Goal: Use online tool/utility: Utilize a website feature to perform a specific function

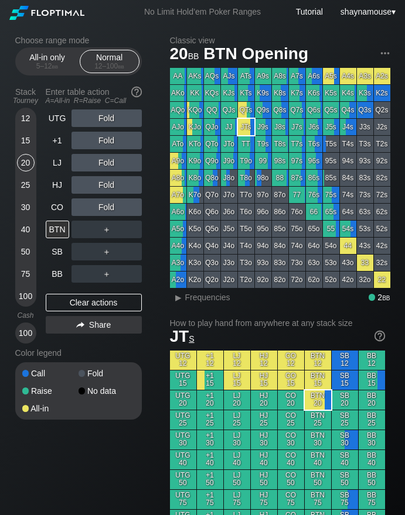
drag, startPoint x: 51, startPoint y: 55, endPoint x: 59, endPoint y: 95, distance: 41.2
click at [51, 55] on div "All-in only 5 – 12 bb" at bounding box center [47, 61] width 54 height 22
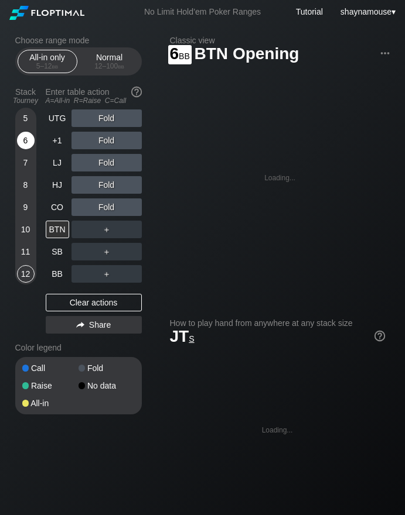
click at [22, 138] on div "6" at bounding box center [26, 141] width 18 height 18
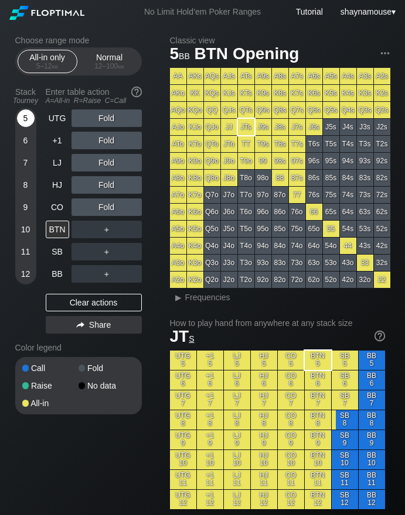
click at [22, 122] on div "5" at bounding box center [26, 119] width 18 height 18
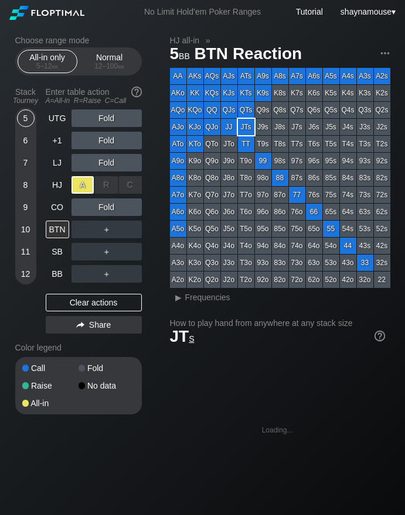
click at [84, 188] on div "A ✕" at bounding box center [82, 185] width 23 height 18
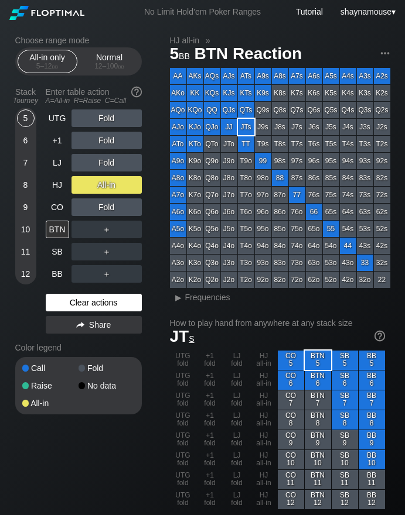
click at [84, 309] on div "Clear actions" at bounding box center [94, 303] width 96 height 18
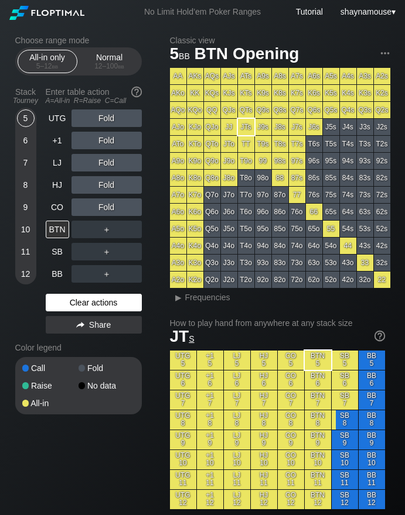
click at [84, 309] on div "Clear actions" at bounding box center [94, 303] width 96 height 18
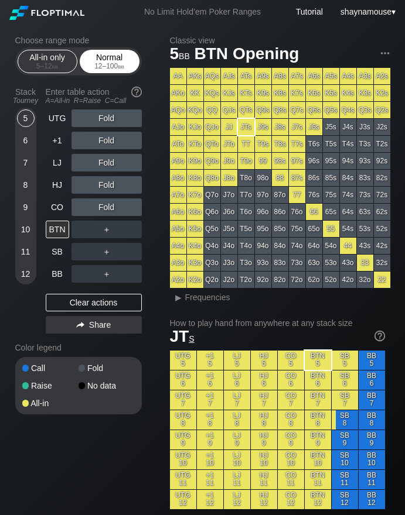
click at [126, 61] on div "Normal 12 – 100 bb" at bounding box center [110, 61] width 54 height 22
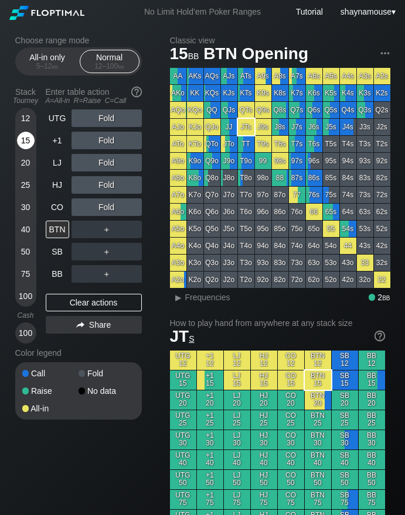
click at [26, 142] on div "15" at bounding box center [26, 141] width 18 height 18
click at [56, 230] on div "BTN" at bounding box center [57, 230] width 23 height 18
click at [109, 231] on div "R ✕" at bounding box center [106, 230] width 23 height 18
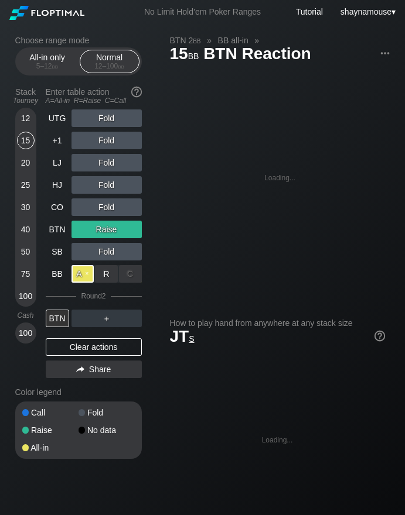
click at [75, 275] on div "A ✕" at bounding box center [82, 274] width 23 height 18
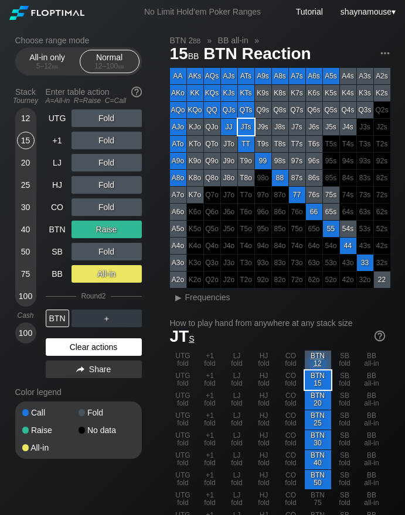
click at [101, 341] on div "Clear actions" at bounding box center [94, 347] width 96 height 18
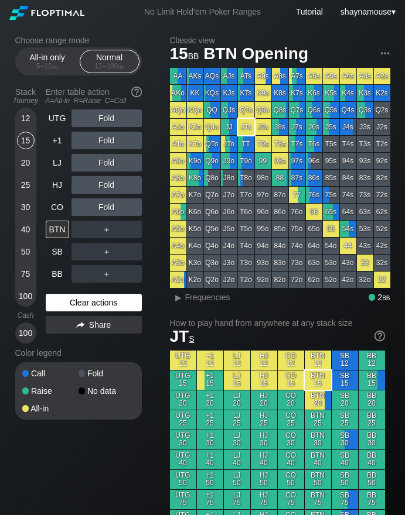
click at [101, 341] on div "UTG Fold +1 Fold LJ Fold HJ Fold CO Fold BTN ＋ SB ＋ BB ＋ Clear actions Share" at bounding box center [94, 227] width 96 height 234
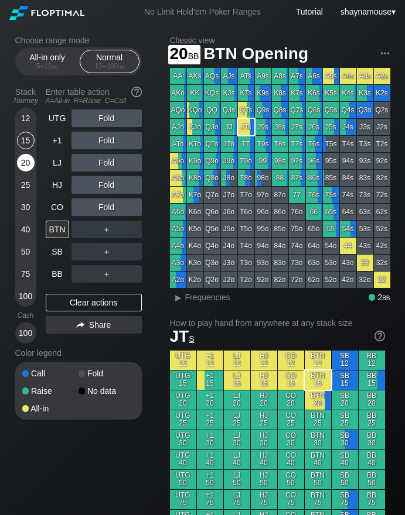
click at [33, 163] on div "20" at bounding box center [26, 163] width 18 height 18
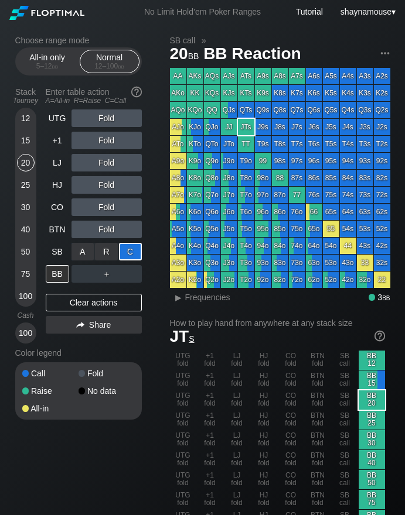
click at [131, 251] on div "C ✕" at bounding box center [130, 252] width 23 height 18
click at [54, 268] on div "BB" at bounding box center [57, 274] width 23 height 18
click at [192, 298] on span "Frequencies" at bounding box center [207, 297] width 45 height 9
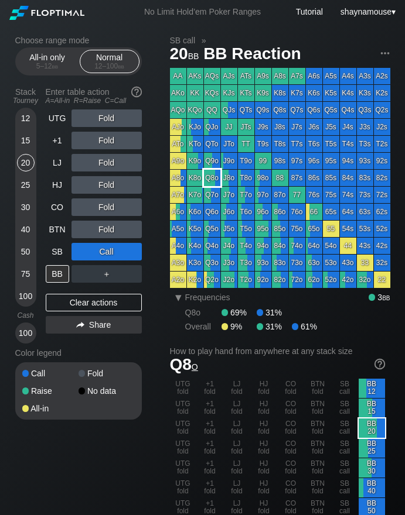
click at [216, 182] on div "Q8o" at bounding box center [212, 178] width 16 height 16
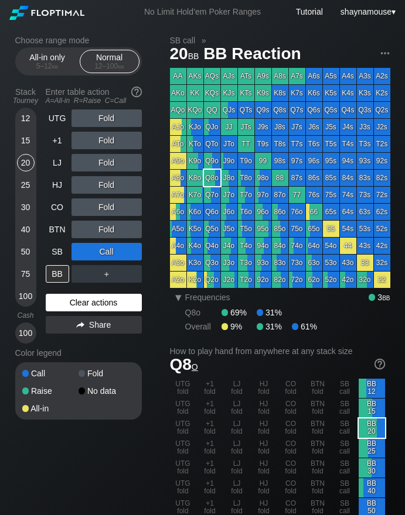
click at [93, 305] on div "Clear actions" at bounding box center [94, 303] width 96 height 18
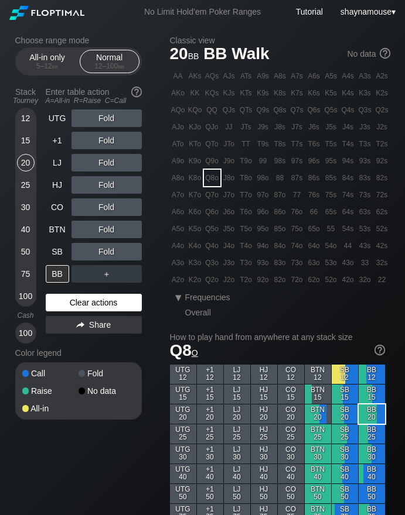
click at [93, 305] on div "Clear actions" at bounding box center [94, 303] width 96 height 18
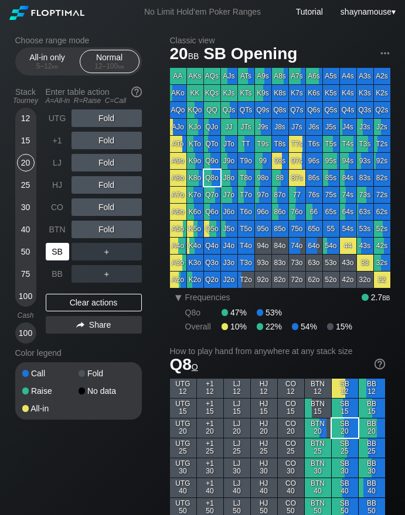
click at [59, 258] on div "SB" at bounding box center [57, 252] width 23 height 18
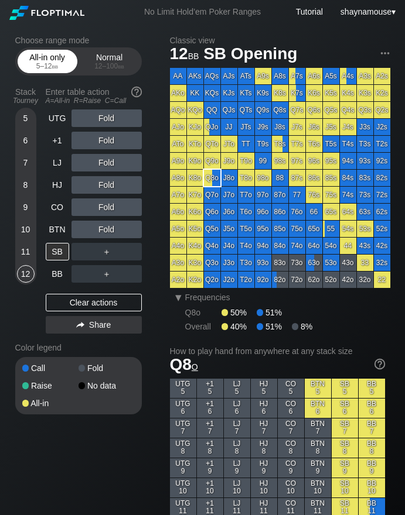
click at [55, 69] on span "bb" at bounding box center [55, 66] width 6 height 8
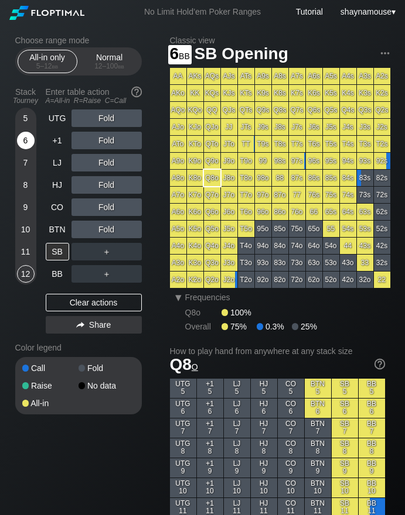
click at [25, 145] on div "6" at bounding box center [26, 141] width 18 height 18
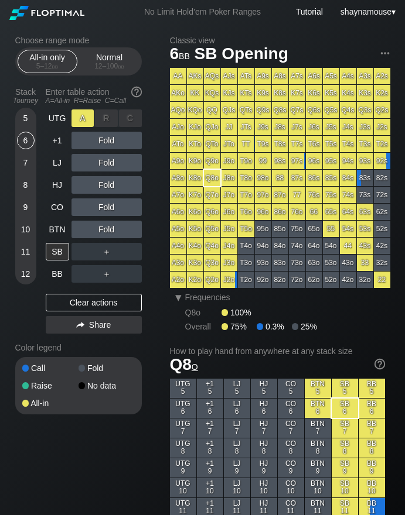
click at [77, 122] on div "A ✕" at bounding box center [82, 119] width 23 height 18
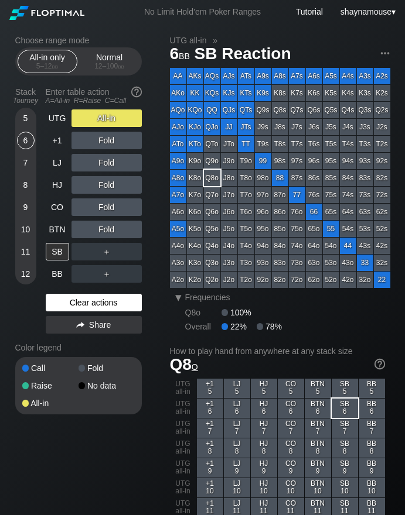
click at [81, 307] on div "Clear actions" at bounding box center [94, 303] width 96 height 18
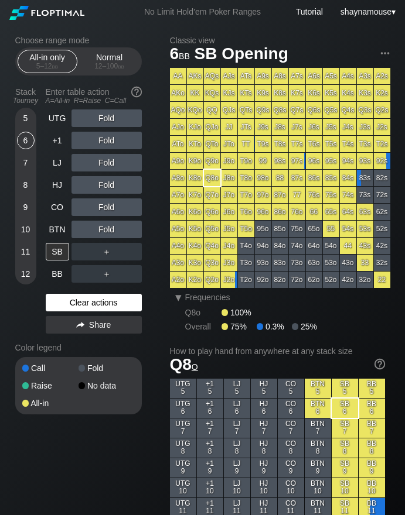
click at [81, 307] on div "Clear actions" at bounding box center [94, 303] width 96 height 18
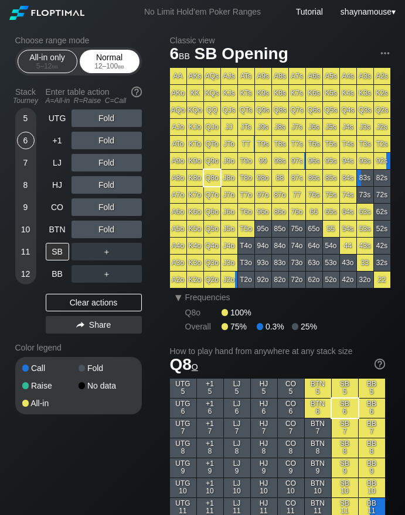
click at [104, 64] on div "12 – 100 bb" at bounding box center [109, 66] width 49 height 8
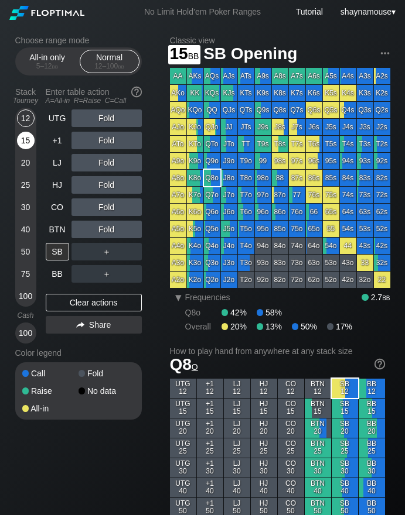
click at [22, 136] on div "15" at bounding box center [26, 141] width 18 height 18
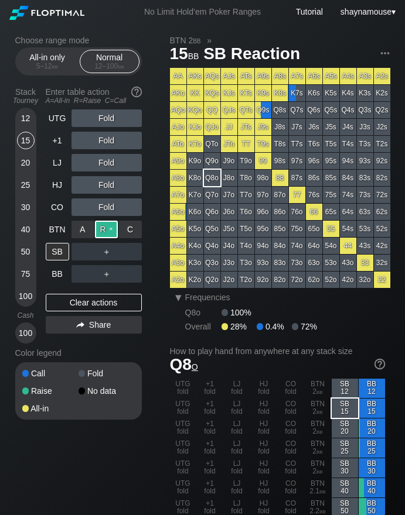
click at [106, 233] on div "R ✕" at bounding box center [106, 230] width 23 height 18
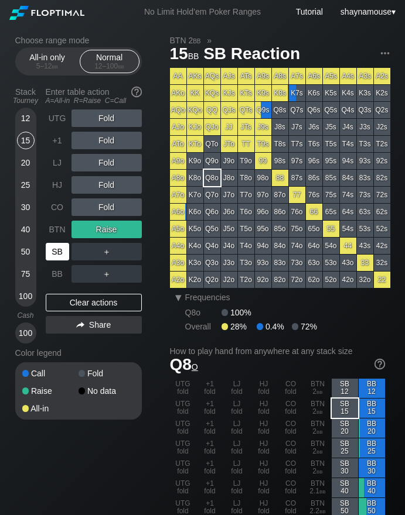
click at [61, 254] on div "SB" at bounding box center [57, 252] width 23 height 18
click at [59, 259] on div "SB" at bounding box center [57, 252] width 23 height 18
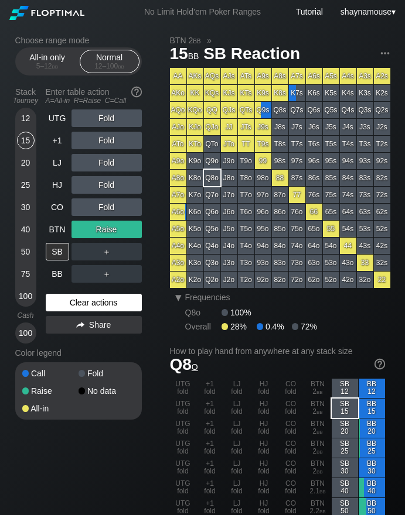
click at [68, 304] on div "Clear actions" at bounding box center [94, 303] width 96 height 18
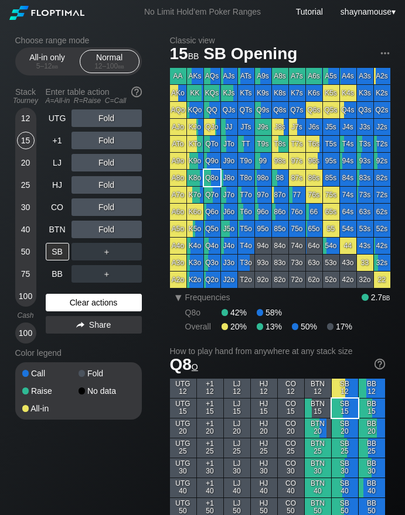
click at [68, 305] on div "Clear actions" at bounding box center [94, 303] width 96 height 18
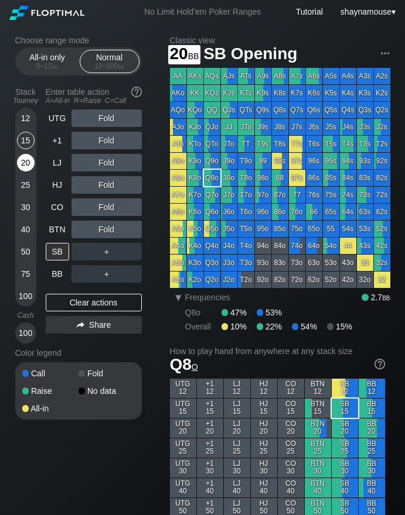
click at [30, 163] on div "20" at bounding box center [26, 163] width 18 height 18
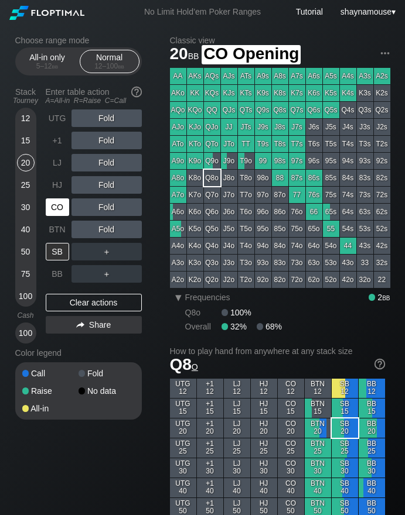
click at [57, 204] on div "CO" at bounding box center [57, 208] width 23 height 18
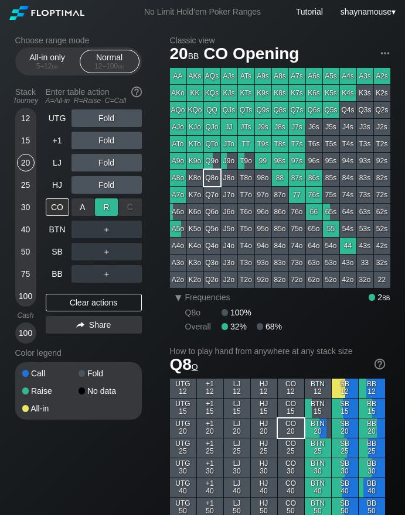
click at [100, 207] on div "R ✕" at bounding box center [106, 208] width 23 height 18
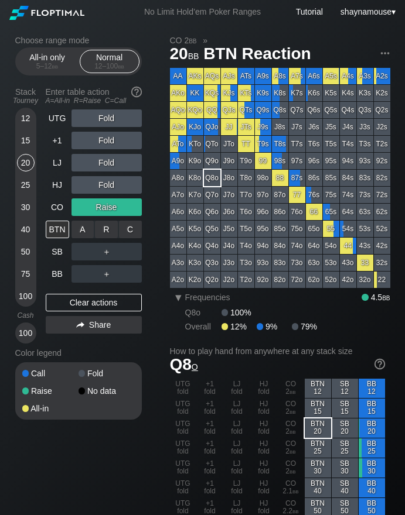
click at [129, 226] on div "C ✕" at bounding box center [130, 230] width 23 height 18
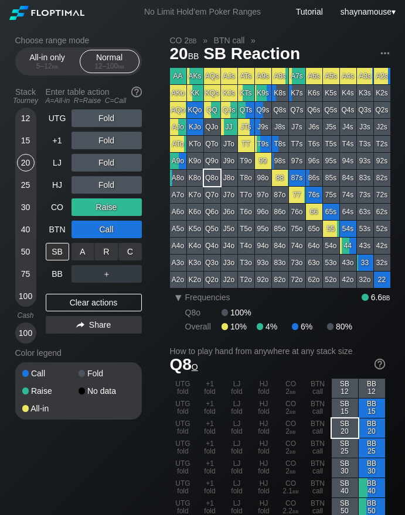
click at [78, 253] on div "A ✕" at bounding box center [82, 252] width 23 height 18
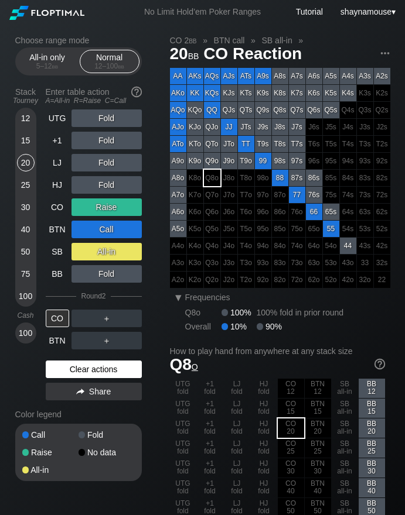
click at [109, 365] on div "Clear actions" at bounding box center [94, 370] width 96 height 18
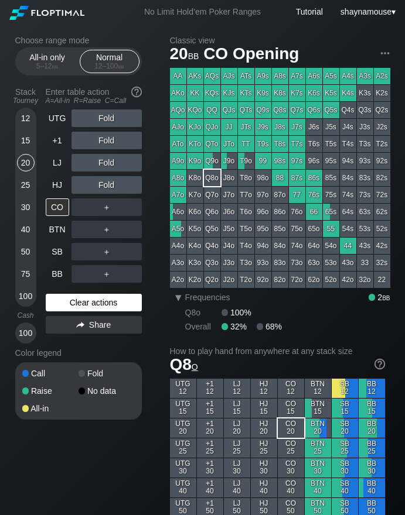
click at [109, 365] on div "Call Fold Raise No data All-in" at bounding box center [78, 390] width 126 height 57
click at [16, 143] on div "12 15 20 25 30 40 50 75 100" at bounding box center [25, 207] width 21 height 199
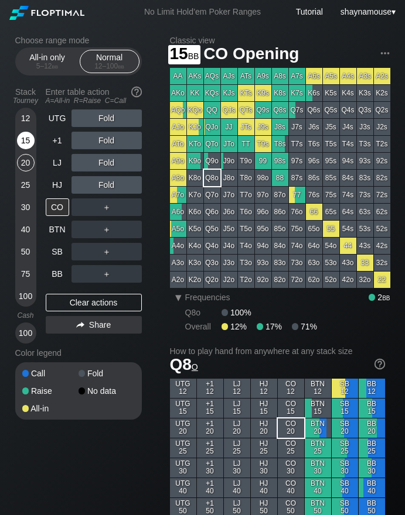
click at [22, 144] on div "15" at bounding box center [26, 141] width 18 height 18
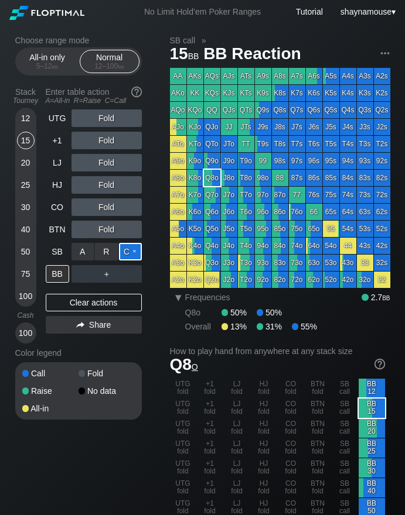
click at [124, 252] on div "C ✕" at bounding box center [130, 252] width 23 height 18
click at [60, 272] on div "BB" at bounding box center [57, 274] width 23 height 18
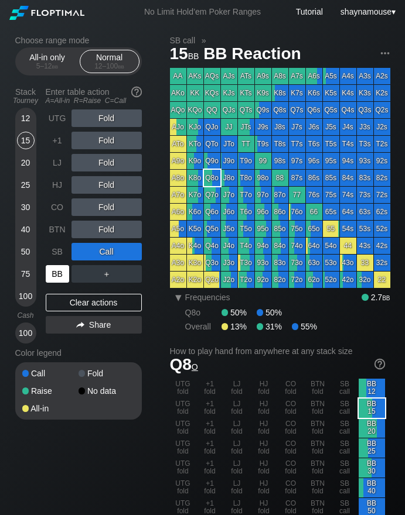
click at [60, 272] on div "BB" at bounding box center [57, 274] width 23 height 18
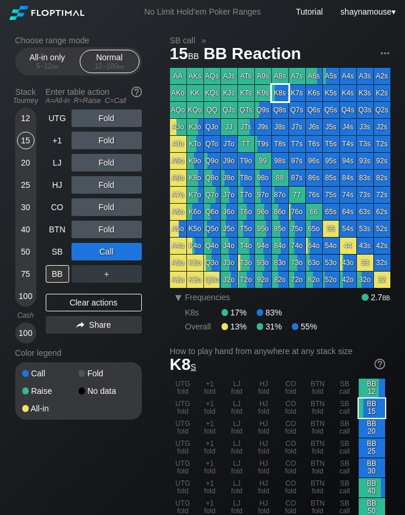
click at [276, 86] on div "K8s" at bounding box center [280, 93] width 16 height 16
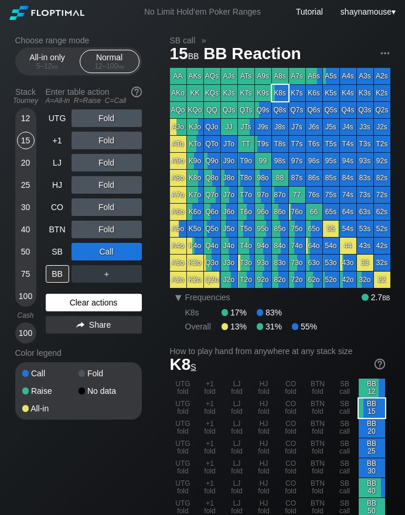
click at [105, 305] on div "Clear actions" at bounding box center [94, 303] width 96 height 18
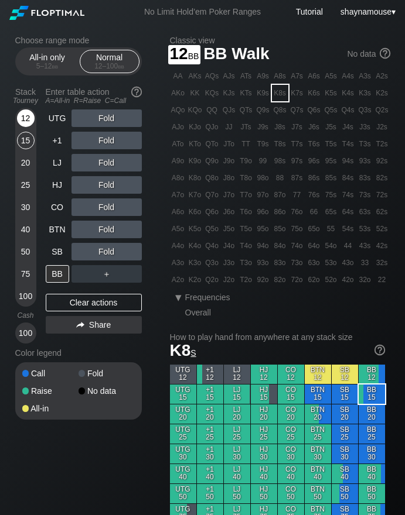
click at [24, 120] on div "12" at bounding box center [26, 119] width 18 height 18
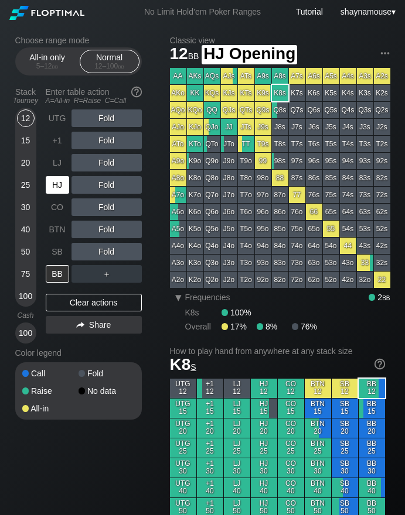
click at [60, 188] on div "HJ" at bounding box center [57, 185] width 23 height 18
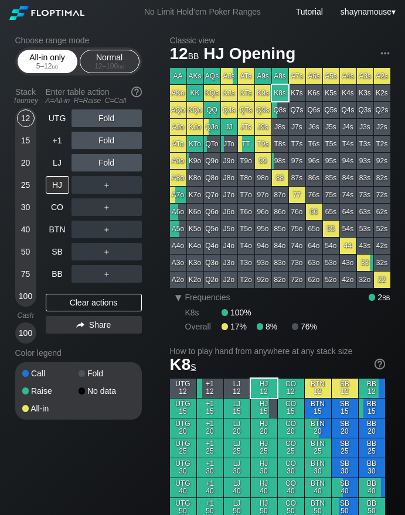
click at [50, 57] on div "All-in only 5 – 12 bb" at bounding box center [47, 61] width 54 height 22
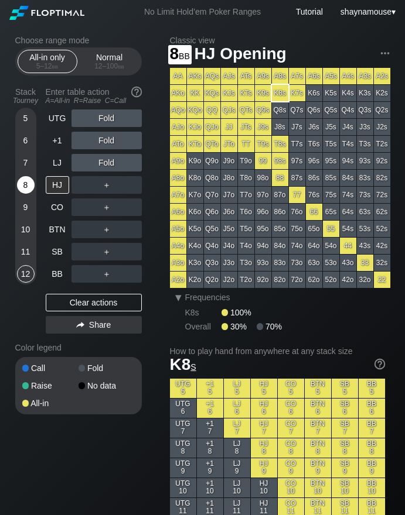
click at [25, 198] on div "8" at bounding box center [26, 187] width 18 height 22
click at [77, 209] on div "A ✕" at bounding box center [82, 208] width 23 height 18
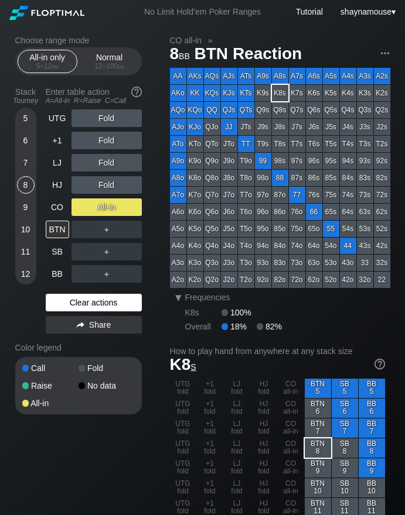
click at [81, 311] on div "Clear actions" at bounding box center [94, 303] width 96 height 18
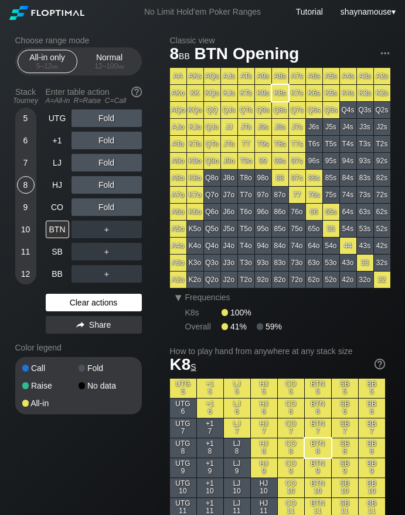
click at [89, 300] on div "Clear actions" at bounding box center [94, 303] width 96 height 18
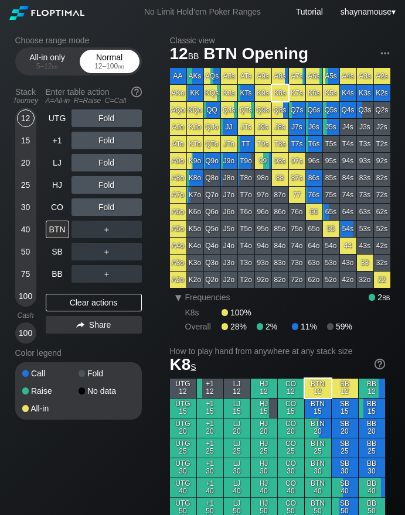
click at [120, 63] on span "bb" at bounding box center [121, 66] width 6 height 8
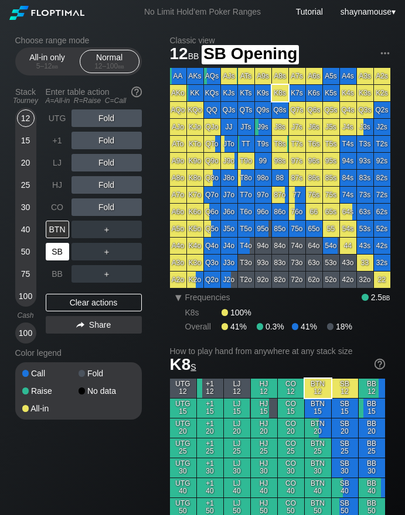
click at [59, 256] on div "SB" at bounding box center [57, 252] width 23 height 18
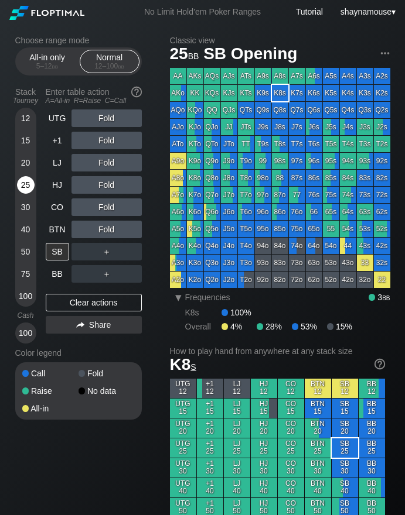
click at [22, 185] on div "25" at bounding box center [26, 185] width 18 height 18
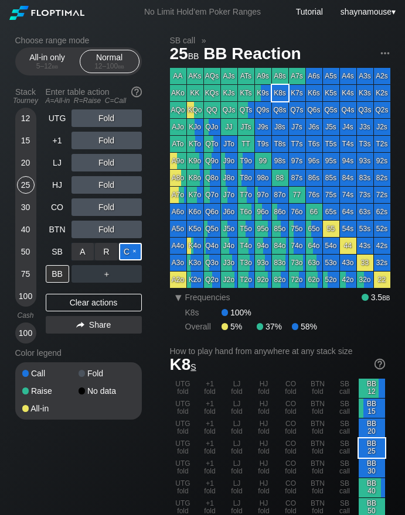
click at [129, 248] on div "C ✕" at bounding box center [130, 252] width 23 height 18
click at [53, 266] on div "BB" at bounding box center [57, 274] width 23 height 18
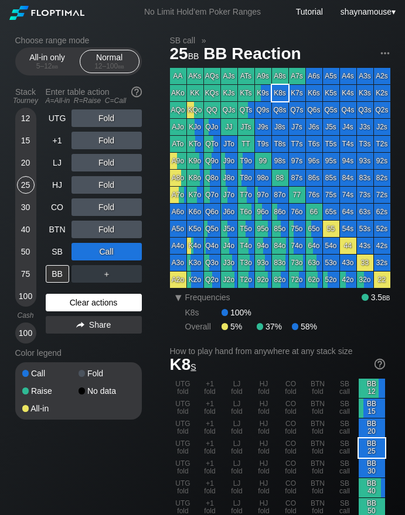
click at [102, 303] on div "Clear actions" at bounding box center [94, 303] width 96 height 18
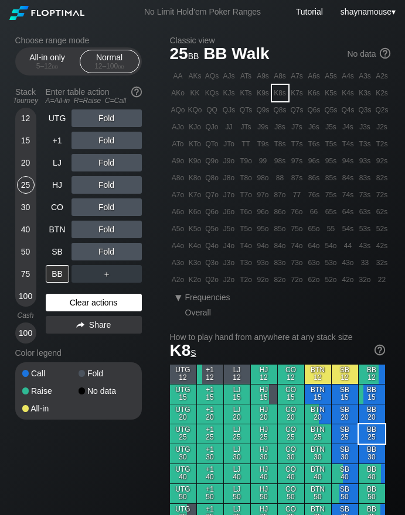
click at [102, 303] on div "Clear actions" at bounding box center [94, 303] width 96 height 18
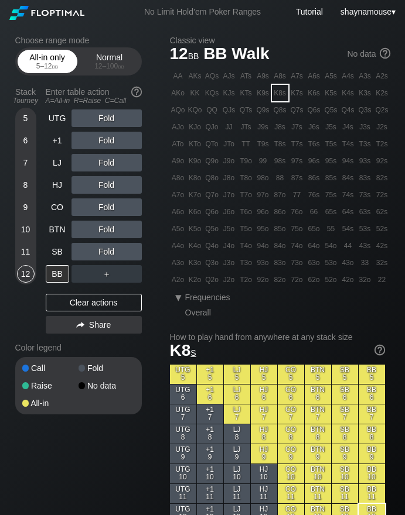
click at [45, 71] on div "All-in only 5 – 12 bb" at bounding box center [47, 61] width 54 height 22
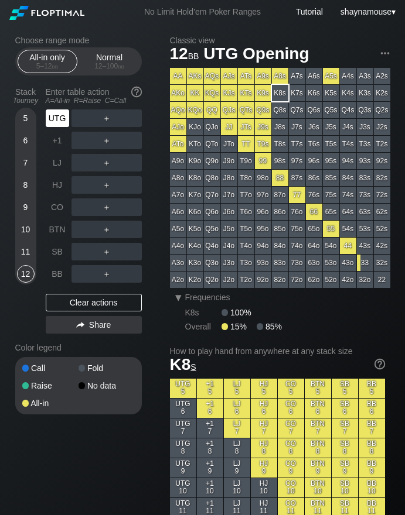
click at [60, 129] on div "UTG" at bounding box center [59, 118] width 26 height 22
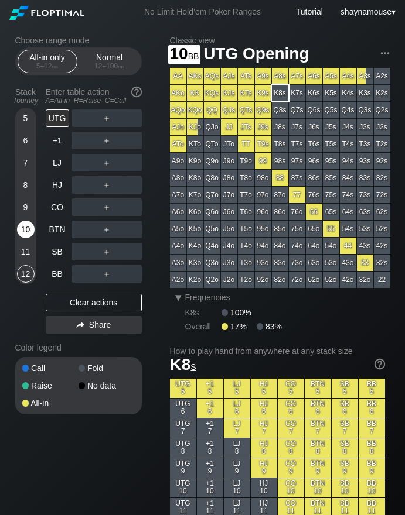
click at [22, 234] on div "10" at bounding box center [26, 230] width 18 height 18
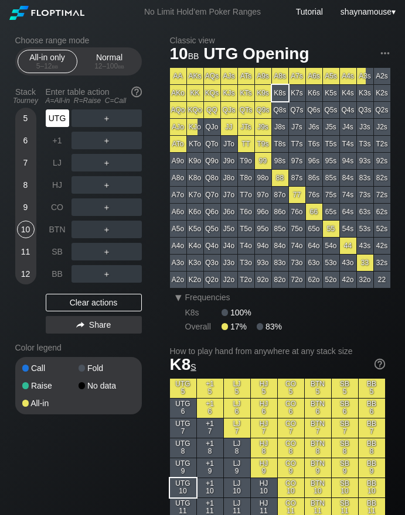
click at [64, 121] on div "UTG" at bounding box center [57, 119] width 23 height 18
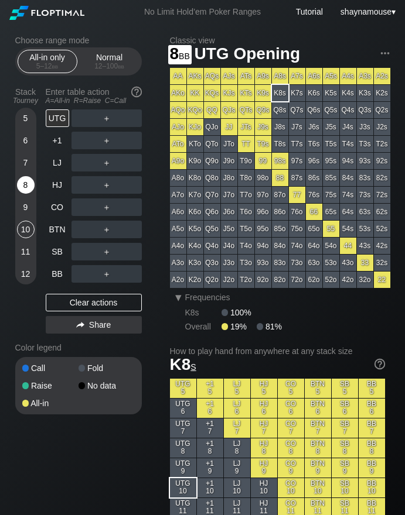
click at [23, 184] on div "8" at bounding box center [26, 185] width 18 height 18
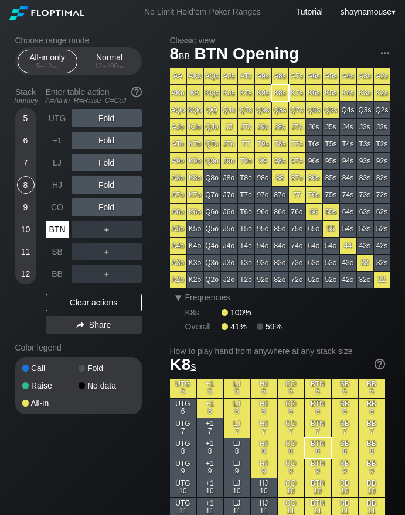
click at [56, 227] on div "BTN" at bounding box center [57, 230] width 23 height 18
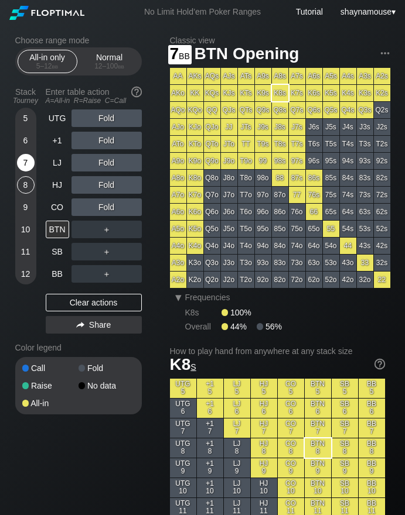
click at [24, 162] on div "7" at bounding box center [26, 163] width 18 height 18
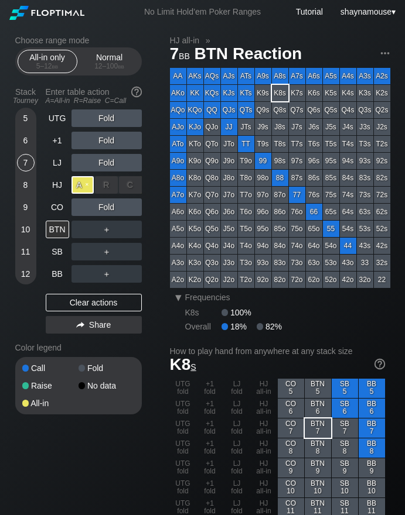
click at [77, 193] on div "A ✕" at bounding box center [82, 185] width 23 height 18
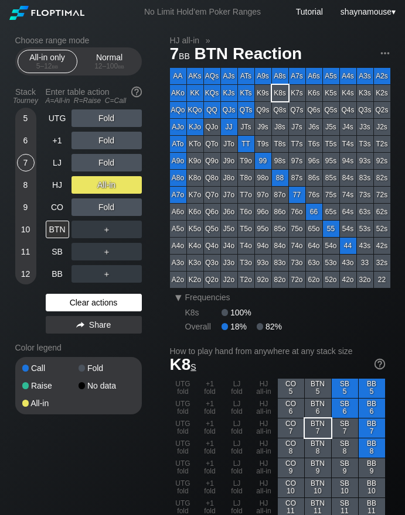
click at [106, 307] on div "Clear actions" at bounding box center [94, 303] width 96 height 18
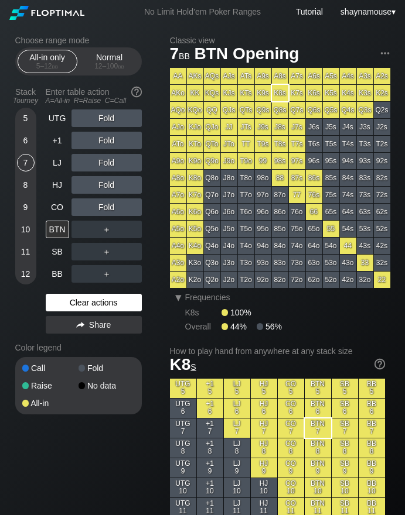
click at [106, 307] on div "Clear actions" at bounding box center [94, 303] width 96 height 18
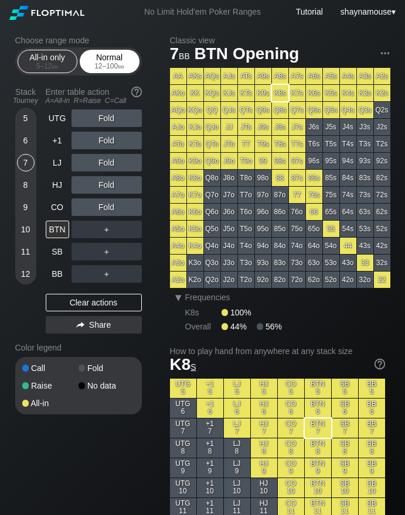
click at [101, 59] on div "Normal 12 – 100 bb" at bounding box center [110, 61] width 54 height 22
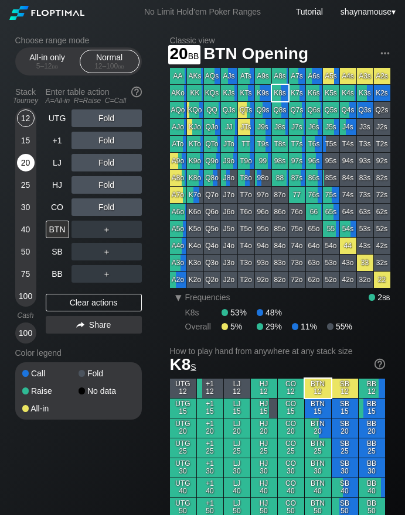
click at [23, 163] on div "20" at bounding box center [26, 163] width 18 height 18
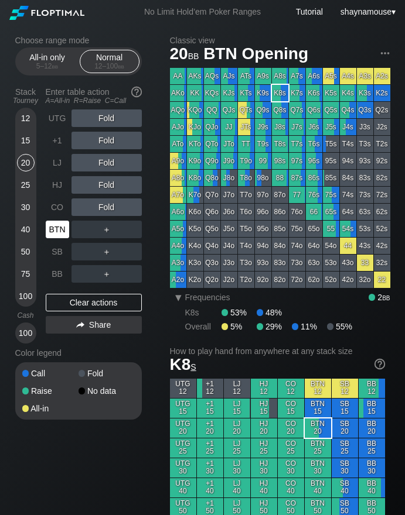
click at [52, 222] on div "BTN" at bounding box center [57, 230] width 23 height 18
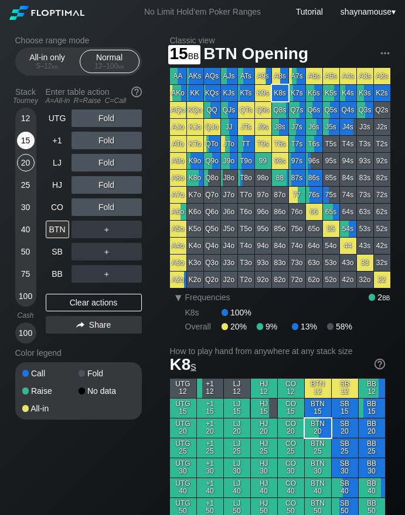
click at [32, 148] on div "15" at bounding box center [26, 143] width 18 height 22
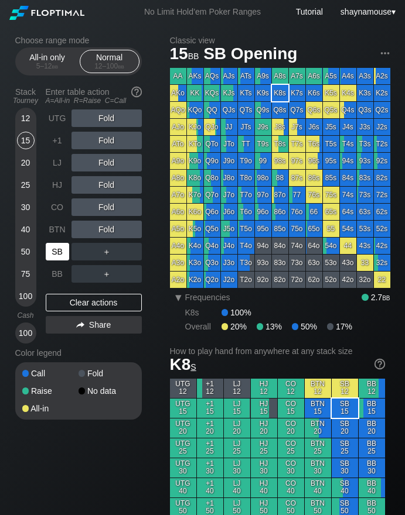
click at [60, 247] on div "SB" at bounding box center [57, 252] width 23 height 18
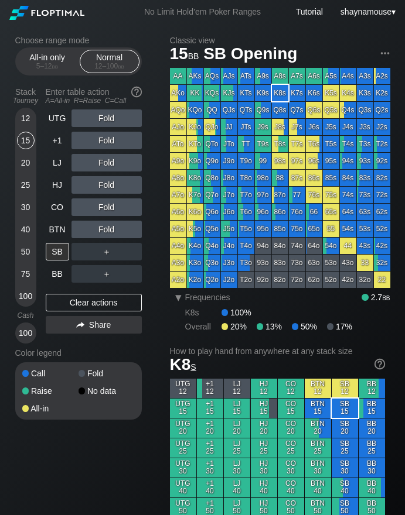
click at [59, 48] on div "All-in only 5 – 12 bb Normal 12 – 100 bb" at bounding box center [78, 61] width 126 height 28
click at [56, 70] on span "bb" at bounding box center [55, 66] width 6 height 8
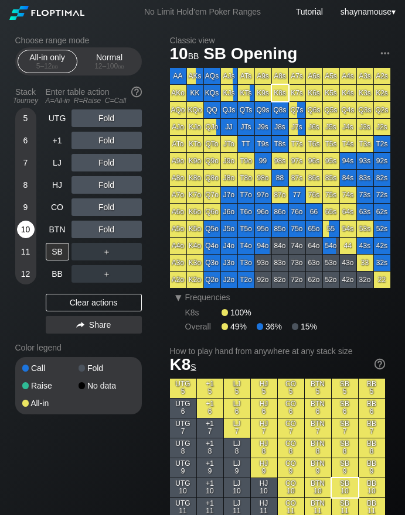
click at [22, 229] on div "10" at bounding box center [26, 230] width 18 height 18
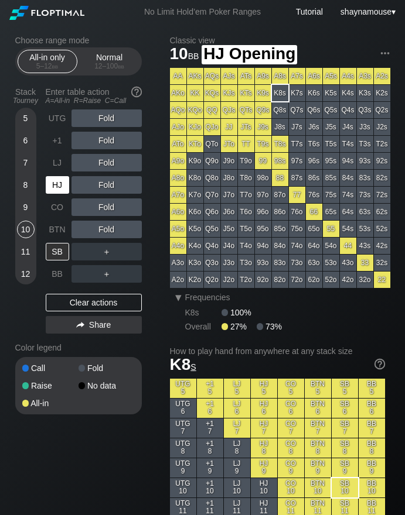
click at [67, 191] on div "HJ" at bounding box center [57, 185] width 23 height 18
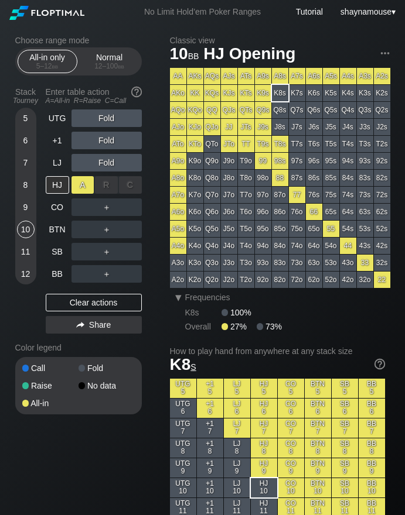
click at [78, 190] on div "A ✕" at bounding box center [82, 185] width 23 height 18
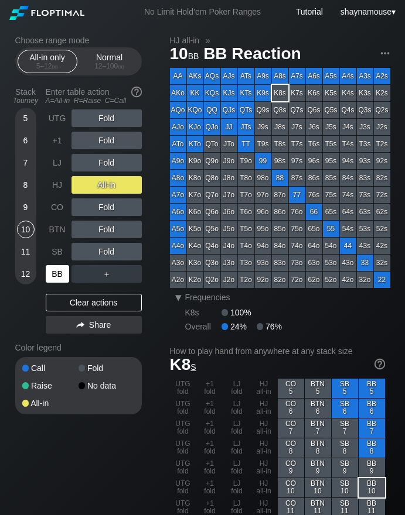
click at [57, 273] on div "BB" at bounding box center [57, 274] width 23 height 18
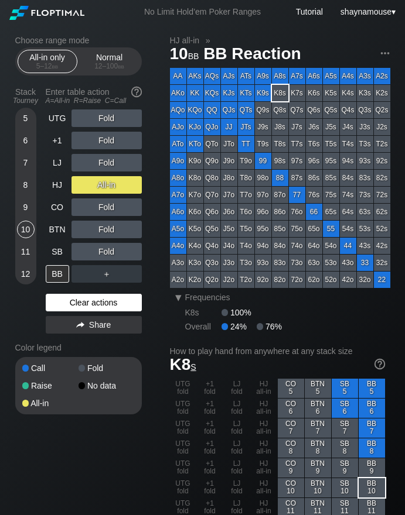
click at [131, 303] on div "Clear actions" at bounding box center [94, 303] width 96 height 18
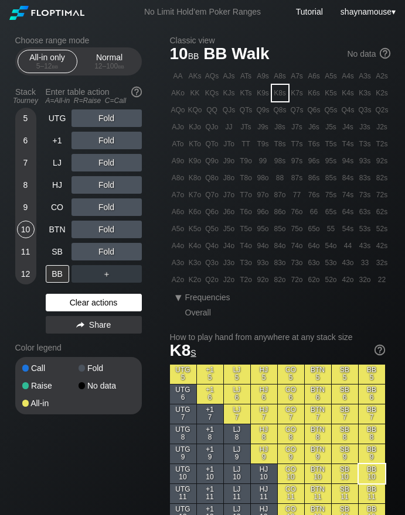
click at [131, 303] on div "Clear actions" at bounding box center [94, 303] width 96 height 18
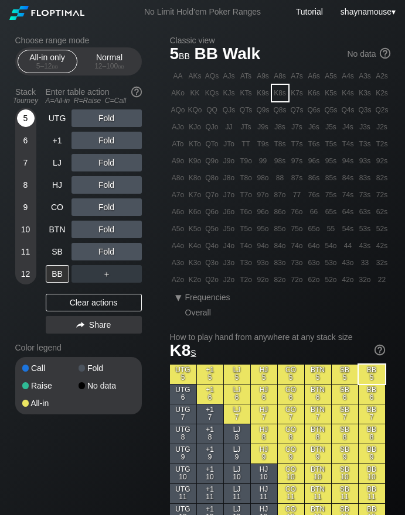
click at [30, 123] on div "5" at bounding box center [26, 119] width 18 height 18
click at [80, 245] on div "A ✕" at bounding box center [82, 252] width 23 height 18
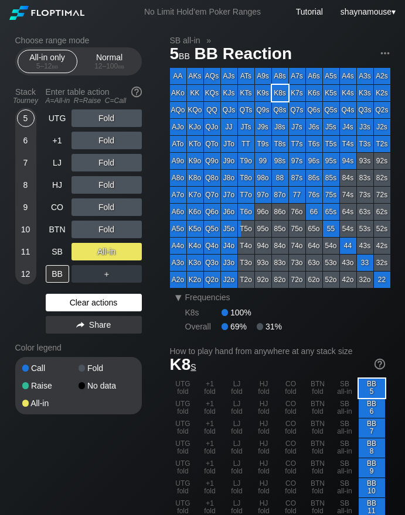
click at [114, 305] on div "Clear actions" at bounding box center [94, 303] width 96 height 18
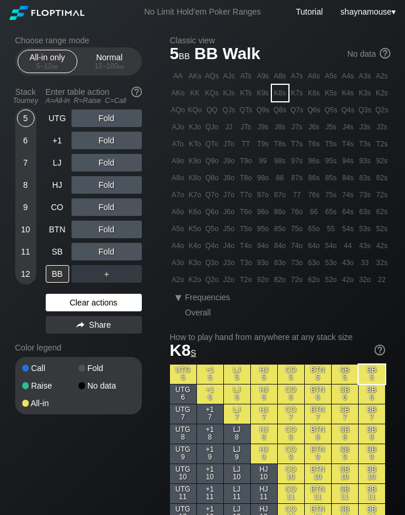
click at [114, 305] on div "Clear actions" at bounding box center [94, 303] width 96 height 18
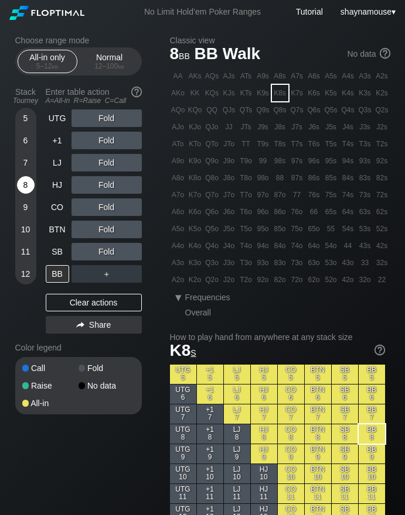
click at [22, 186] on div "8" at bounding box center [26, 185] width 18 height 18
click at [25, 207] on div "9" at bounding box center [26, 208] width 18 height 18
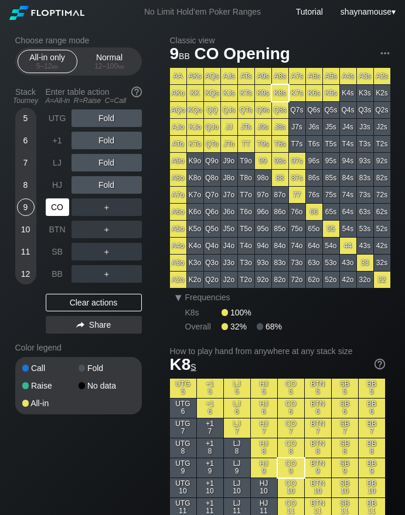
click at [46, 208] on div "CO" at bounding box center [57, 208] width 23 height 18
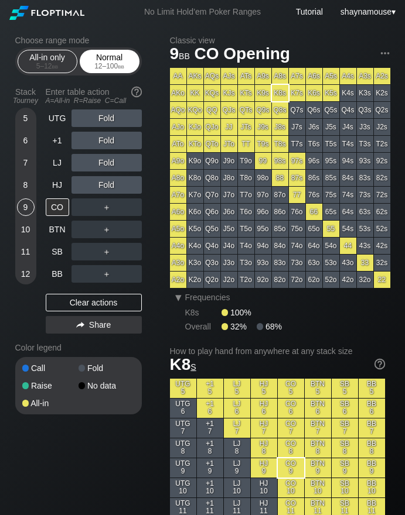
click at [123, 68] on div "Normal 12 – 100 bb" at bounding box center [110, 61] width 54 height 22
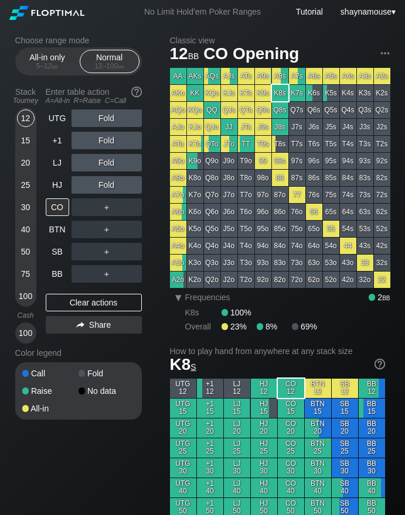
drag, startPoint x: 35, startPoint y: 143, endPoint x: 9, endPoint y: 150, distance: 26.3
click at [32, 143] on div "12 15 20 25 30 40 50 75 100" at bounding box center [25, 207] width 21 height 199
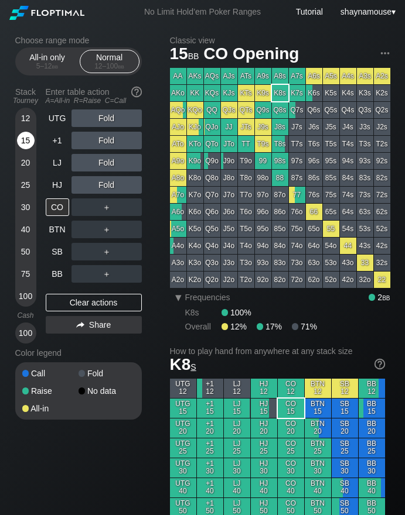
click at [22, 142] on div "15" at bounding box center [26, 141] width 18 height 18
click at [46, 66] on div "5 – 12 bb" at bounding box center [47, 66] width 49 height 8
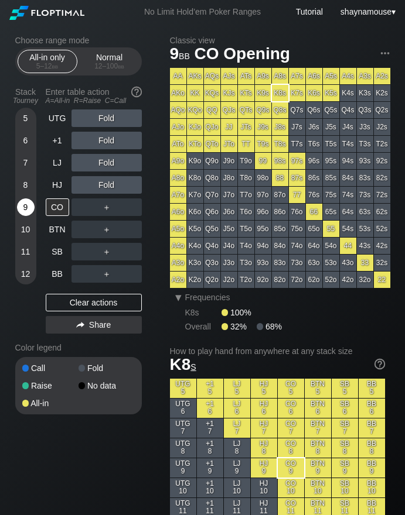
click at [30, 209] on div "9" at bounding box center [26, 208] width 18 height 18
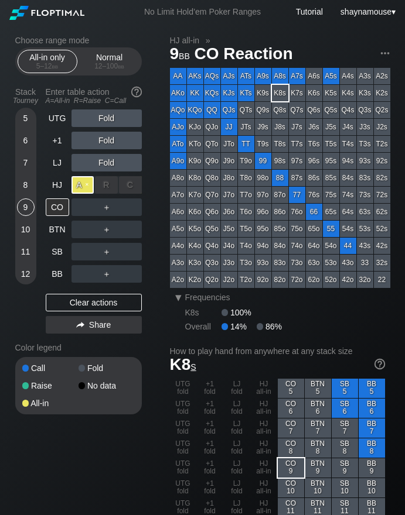
click at [81, 184] on div "A ✕" at bounding box center [82, 185] width 23 height 18
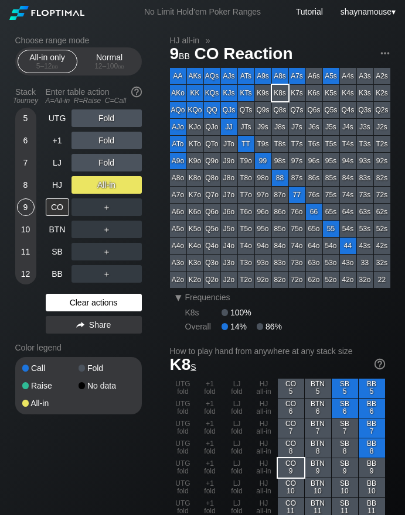
click at [103, 309] on div "Clear actions" at bounding box center [94, 303] width 96 height 18
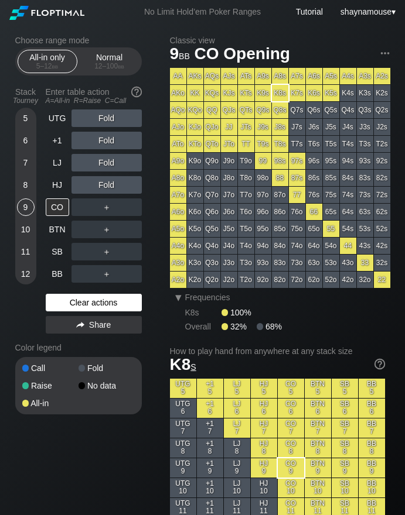
click at [102, 309] on div "Clear actions" at bounding box center [94, 303] width 96 height 18
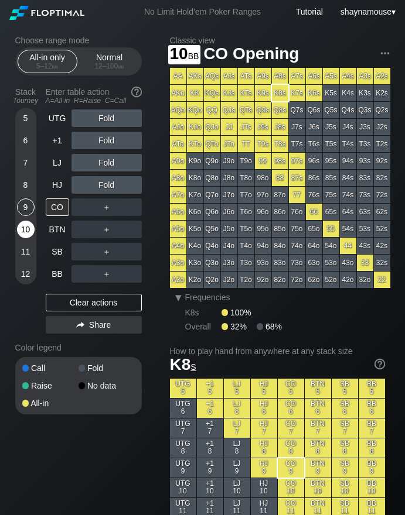
click at [28, 234] on div "10" at bounding box center [26, 230] width 18 height 18
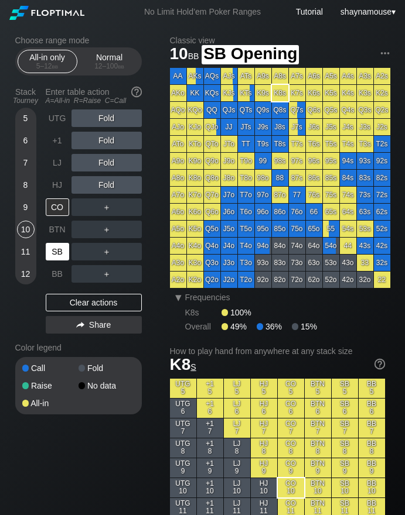
click at [57, 254] on div "SB" at bounding box center [57, 252] width 23 height 18
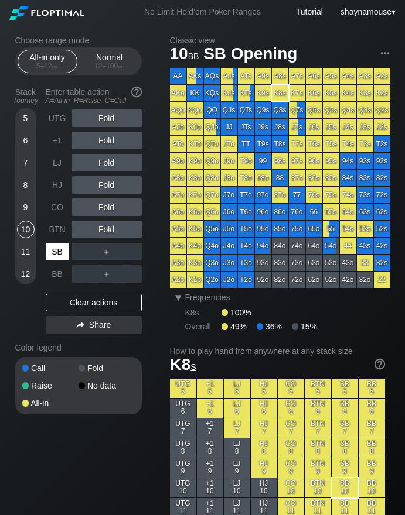
click at [57, 254] on div "SB" at bounding box center [57, 252] width 23 height 18
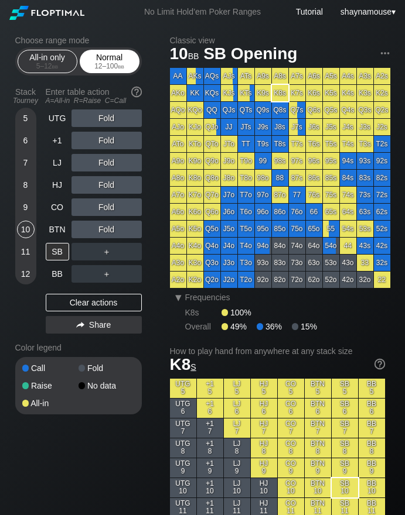
click at [115, 61] on div "Normal 12 – 100 bb" at bounding box center [110, 61] width 54 height 22
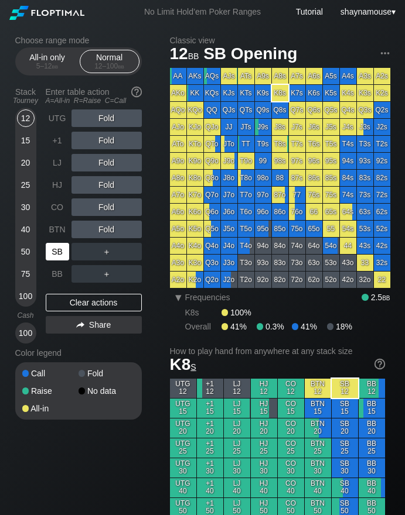
click at [58, 254] on div "SB" at bounding box center [57, 252] width 23 height 18
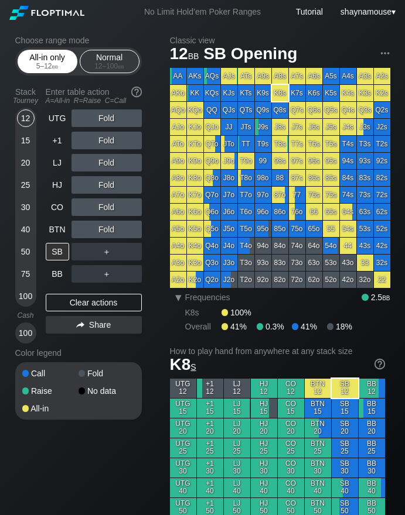
click at [54, 67] on span "bb" at bounding box center [55, 66] width 6 height 8
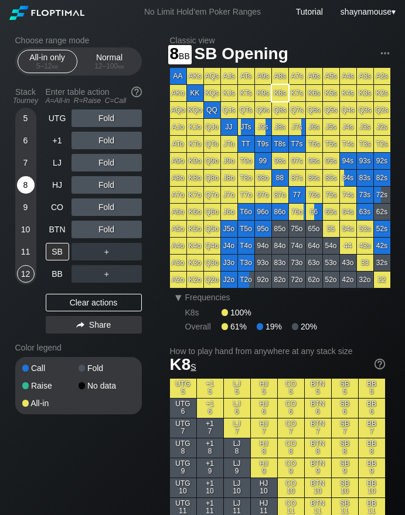
click at [23, 181] on div "8" at bounding box center [26, 185] width 18 height 18
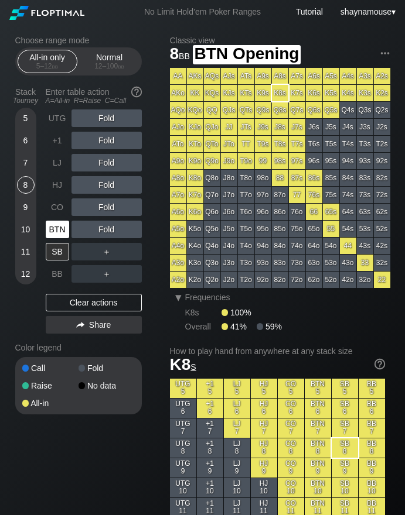
click at [59, 225] on div "BTN" at bounding box center [57, 230] width 23 height 18
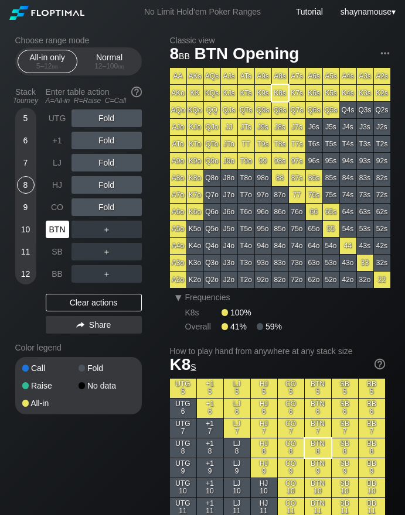
click at [59, 225] on div "BTN" at bounding box center [57, 230] width 23 height 18
click at [73, 78] on section "Choose range mode All-in only 5 – 12 bb Normal 12 – 100 bb Stack Tourney Enter …" at bounding box center [78, 225] width 126 height 379
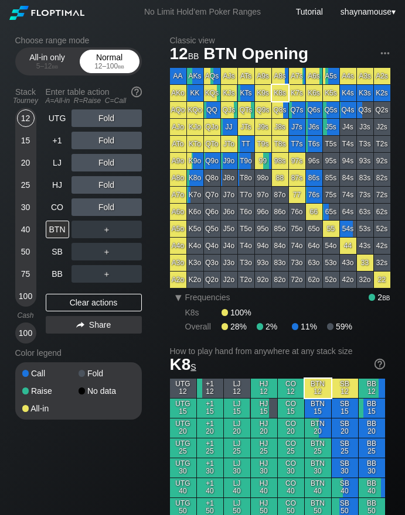
drag, startPoint x: 101, startPoint y: 70, endPoint x: 106, endPoint y: 63, distance: 8.4
click at [106, 63] on div "Normal 12 – 100 bb" at bounding box center [110, 61] width 54 height 22
click at [106, 63] on div "12 – 100 bb" at bounding box center [109, 66] width 49 height 8
click at [132, 253] on div "C ✕" at bounding box center [130, 252] width 23 height 18
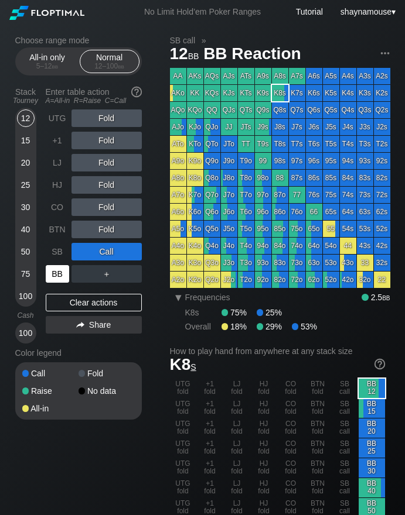
click at [59, 270] on div "BB" at bounding box center [57, 274] width 23 height 18
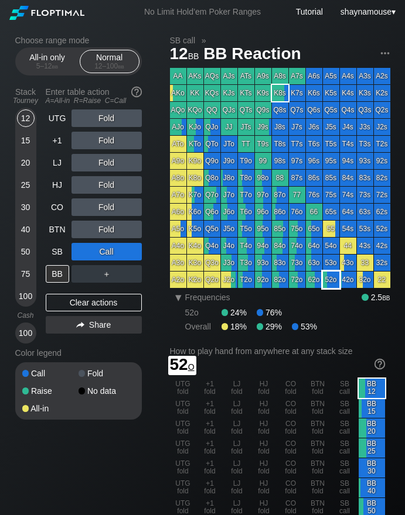
click at [330, 283] on div "52o" at bounding box center [331, 280] width 16 height 16
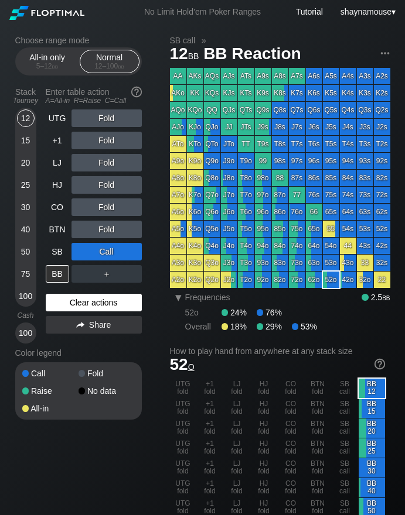
click at [87, 306] on div "Clear actions" at bounding box center [94, 303] width 96 height 18
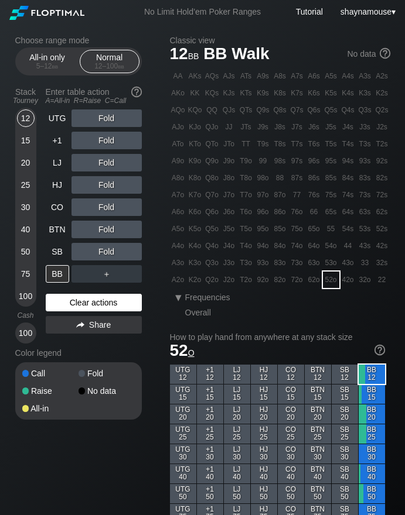
drag, startPoint x: 87, startPoint y: 306, endPoint x: 66, endPoint y: 245, distance: 63.7
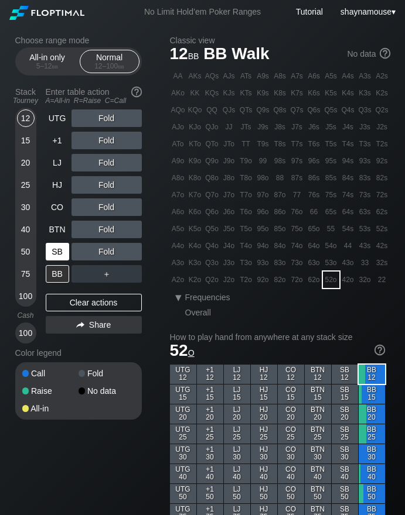
click at [87, 305] on div "Clear actions" at bounding box center [94, 303] width 96 height 18
click at [30, 139] on div "15" at bounding box center [26, 141] width 18 height 18
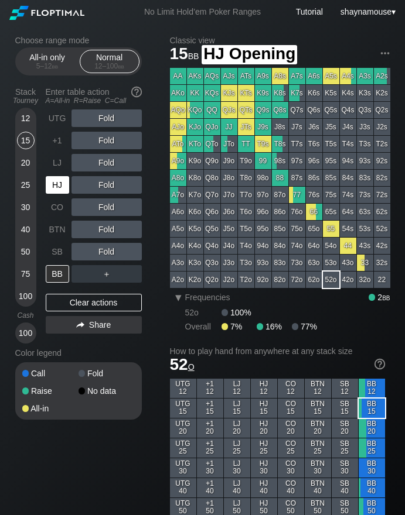
click at [57, 185] on div "HJ" at bounding box center [57, 185] width 23 height 18
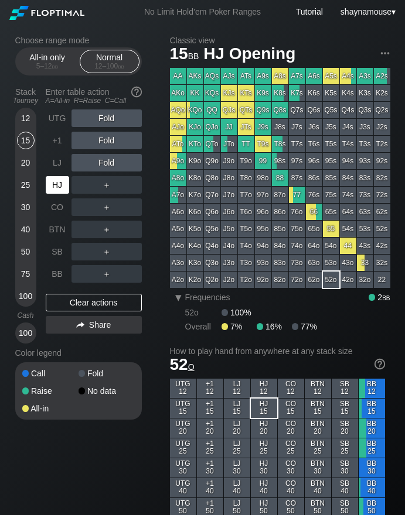
click at [57, 185] on div "HJ" at bounding box center [57, 185] width 23 height 18
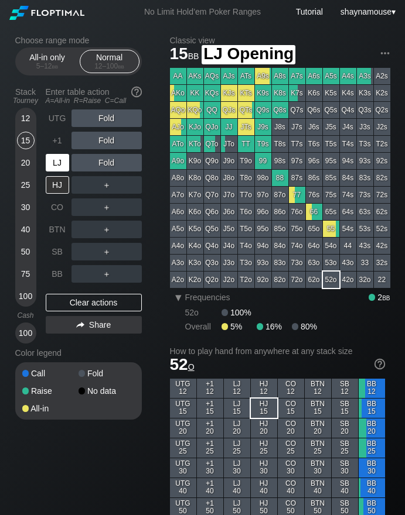
click at [53, 160] on div "LJ" at bounding box center [57, 163] width 23 height 18
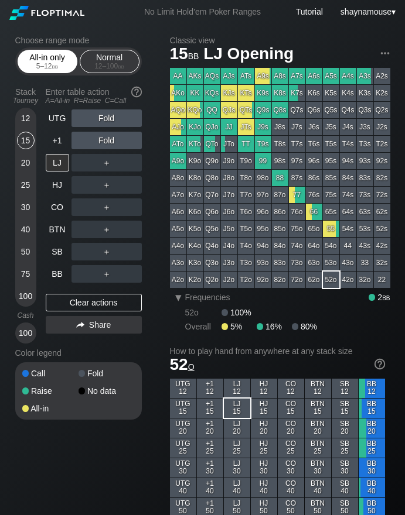
click at [52, 60] on div "All-in only 5 – 12 bb" at bounding box center [47, 61] width 54 height 22
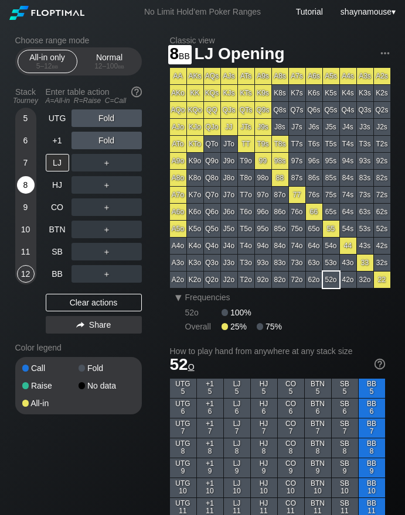
click at [28, 184] on div "8" at bounding box center [26, 185] width 18 height 18
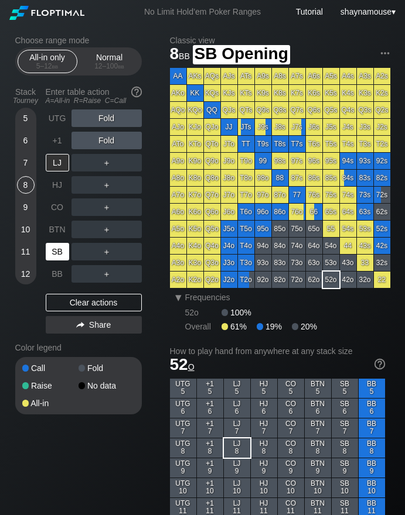
click at [56, 255] on div "SB" at bounding box center [57, 252] width 23 height 18
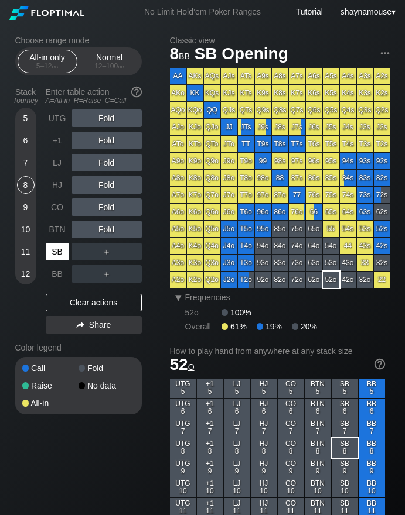
click at [56, 255] on div "SB" at bounding box center [57, 252] width 23 height 18
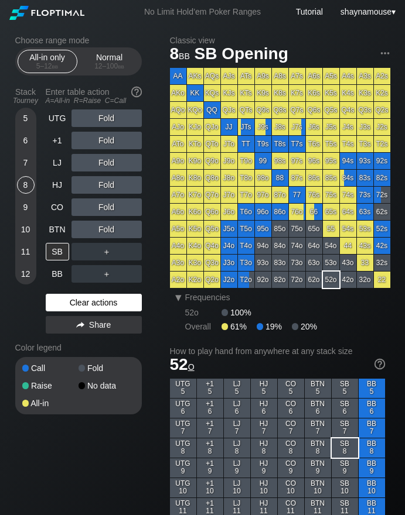
click at [76, 299] on div "Clear actions" at bounding box center [94, 303] width 96 height 18
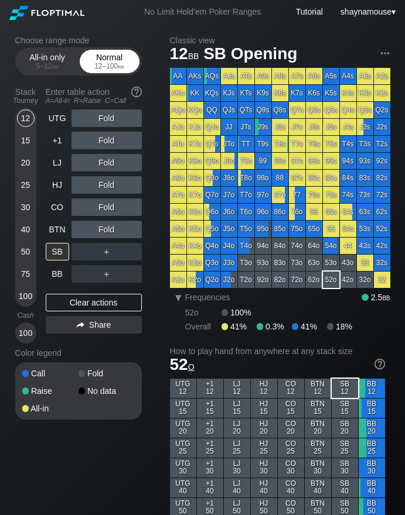
click at [104, 60] on div "Normal 12 – 100 bb" at bounding box center [110, 61] width 54 height 22
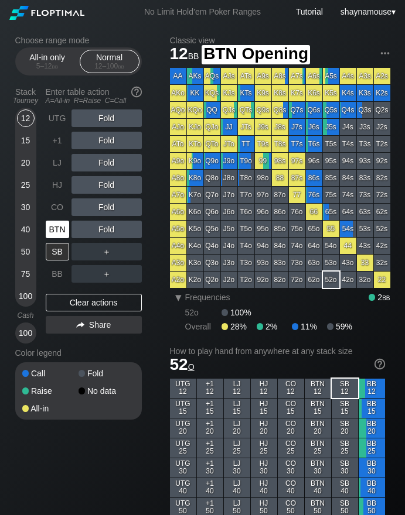
click at [53, 232] on div "BTN" at bounding box center [57, 230] width 23 height 18
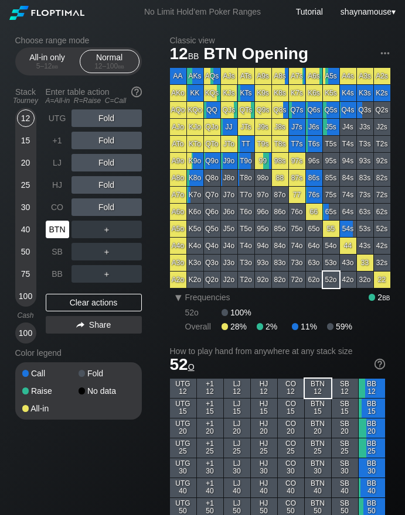
click at [53, 232] on div "BTN" at bounding box center [57, 230] width 23 height 18
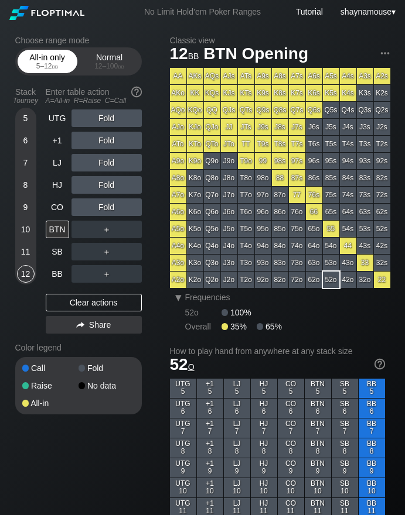
click at [54, 63] on span "bb" at bounding box center [55, 66] width 6 height 8
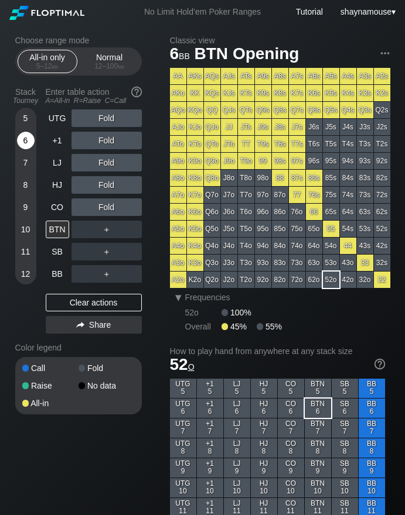
click at [32, 140] on div "6" at bounding box center [26, 141] width 18 height 18
drag, startPoint x: 71, startPoint y: 256, endPoint x: 80, endPoint y: 254, distance: 8.7
click at [81, 253] on div "A ✕" at bounding box center [82, 252] width 23 height 18
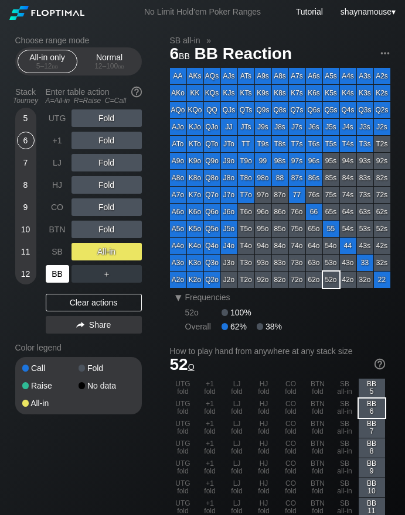
click at [58, 276] on div "BB" at bounding box center [57, 274] width 23 height 18
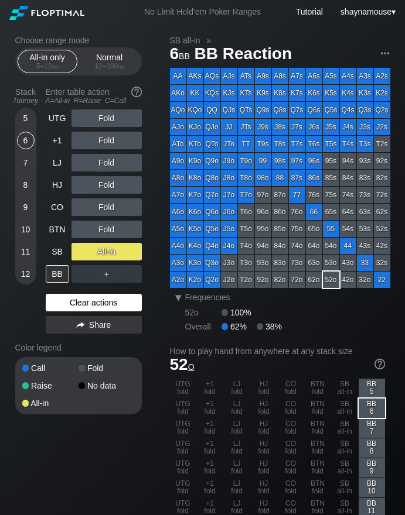
click at [76, 299] on div "Clear actions" at bounding box center [94, 303] width 96 height 18
click at [80, 304] on div "Clear actions" at bounding box center [94, 303] width 96 height 18
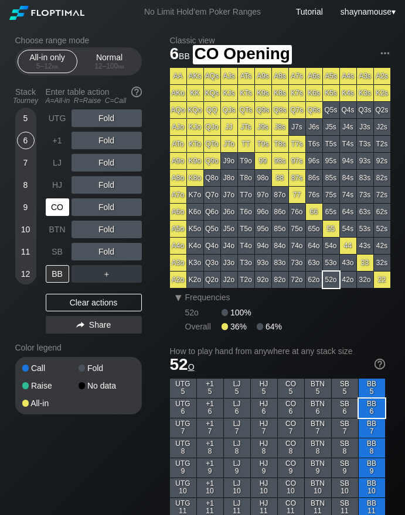
click at [53, 214] on div "CO" at bounding box center [57, 208] width 23 height 18
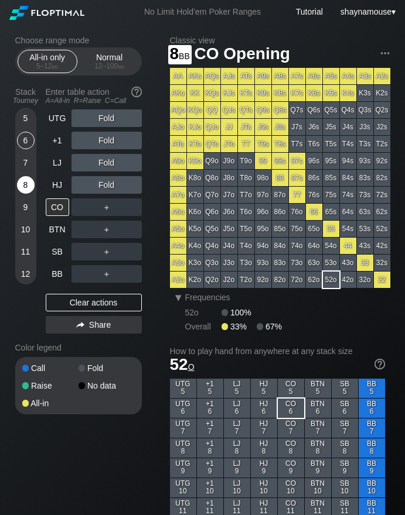
click at [19, 188] on div "8" at bounding box center [26, 185] width 18 height 18
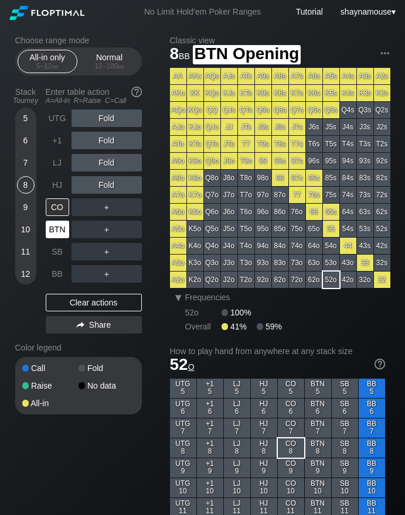
click at [61, 225] on div "BTN" at bounding box center [57, 230] width 23 height 18
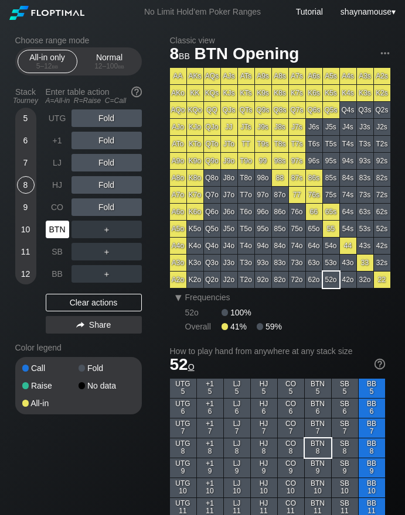
click at [61, 225] on div "BTN" at bounding box center [57, 230] width 23 height 18
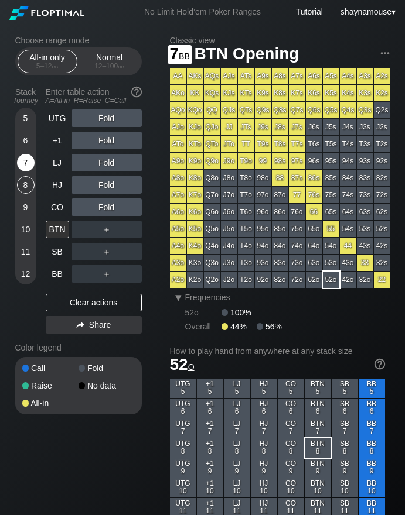
click at [25, 159] on div "7" at bounding box center [26, 163] width 18 height 18
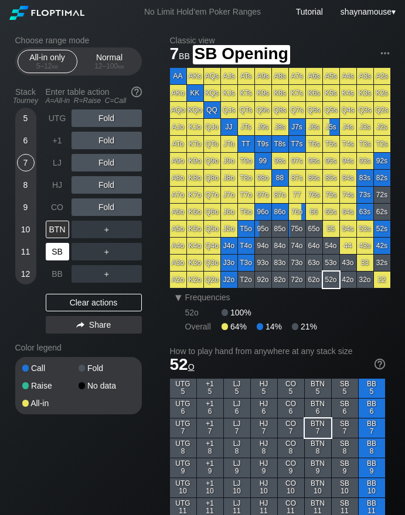
click at [64, 249] on div "SB" at bounding box center [57, 252] width 23 height 18
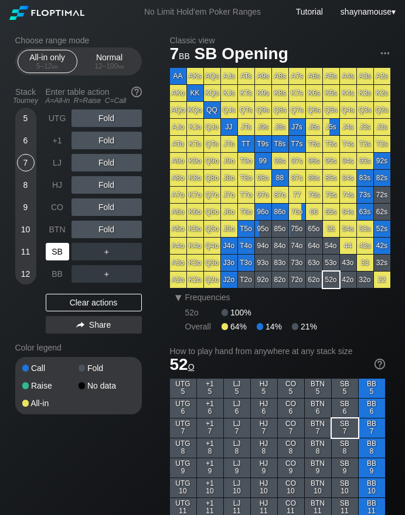
click at [64, 249] on div "SB" at bounding box center [57, 252] width 23 height 18
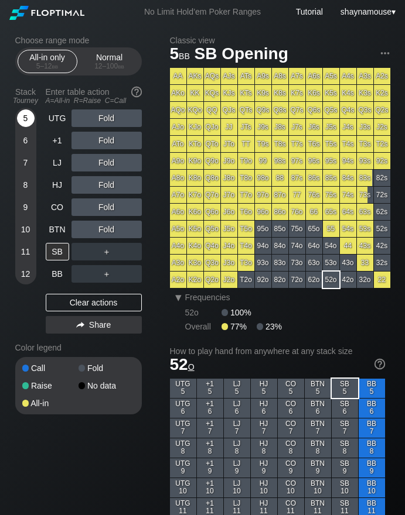
click at [29, 120] on div "5" at bounding box center [26, 119] width 18 height 18
click at [80, 248] on div "A ✕" at bounding box center [82, 252] width 23 height 18
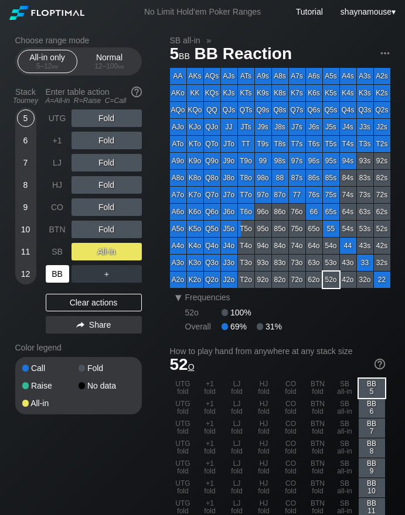
click at [52, 277] on div "BB" at bounding box center [57, 274] width 23 height 18
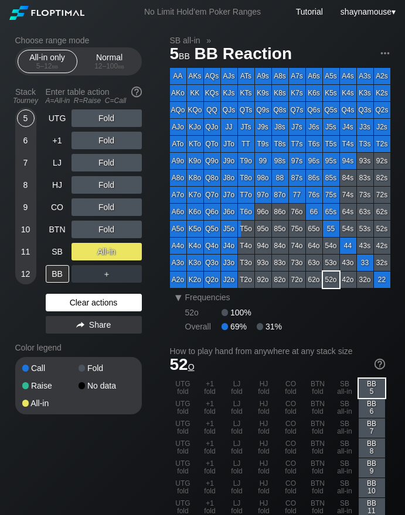
click at [110, 304] on div "Clear actions" at bounding box center [94, 303] width 96 height 18
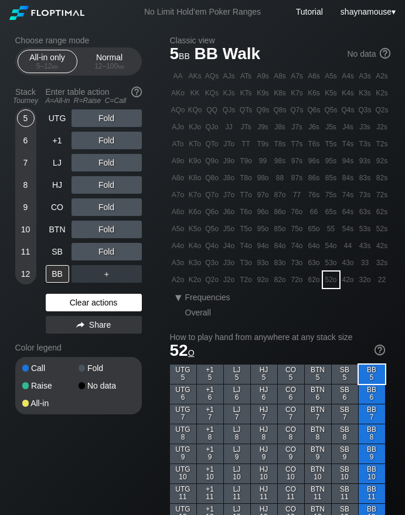
click at [110, 304] on div "Clear actions" at bounding box center [94, 303] width 96 height 18
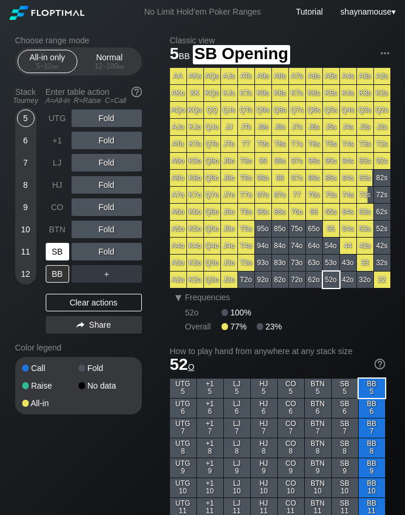
click at [54, 250] on div "SB" at bounding box center [57, 252] width 23 height 18
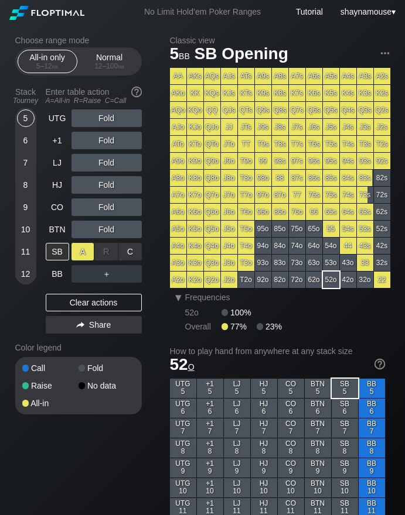
click at [80, 255] on div "A ✕" at bounding box center [82, 252] width 23 height 18
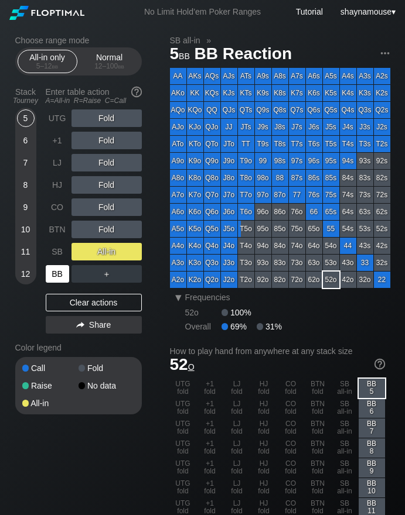
click at [60, 273] on div "BB" at bounding box center [57, 274] width 23 height 18
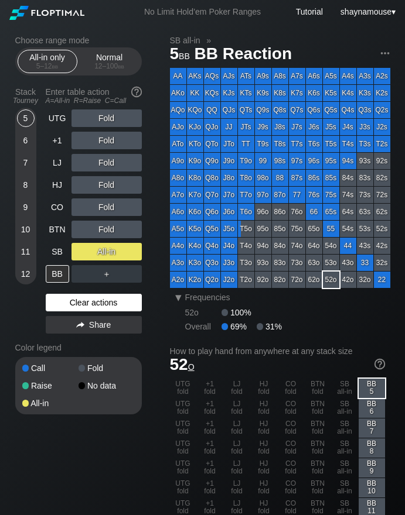
click at [98, 302] on div "Clear actions" at bounding box center [94, 303] width 96 height 18
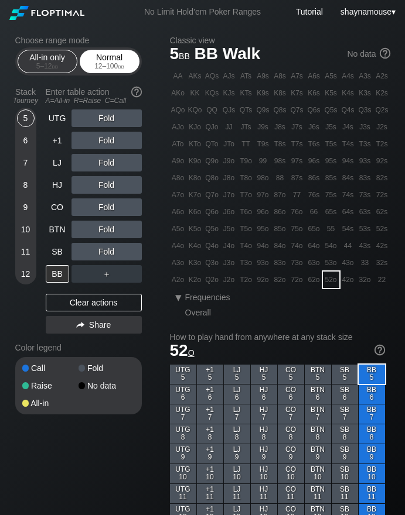
click at [100, 63] on div "12 – 100 bb" at bounding box center [109, 66] width 49 height 8
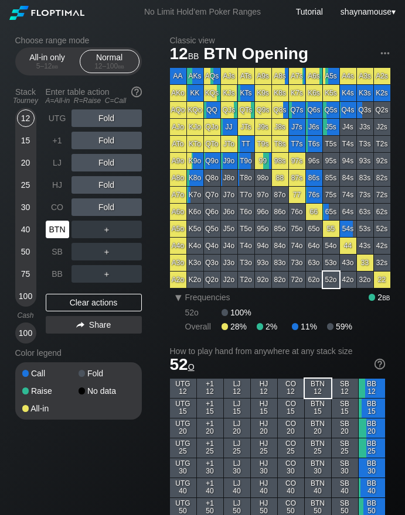
click at [59, 233] on div "BTN" at bounding box center [57, 230] width 23 height 18
click at [60, 236] on div "BTN" at bounding box center [57, 230] width 23 height 18
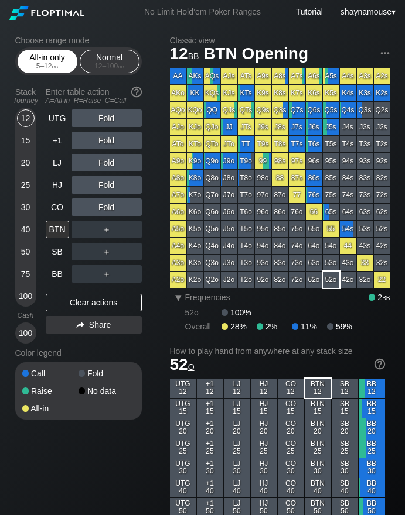
click at [50, 64] on div "5 – 12 bb" at bounding box center [47, 66] width 49 height 8
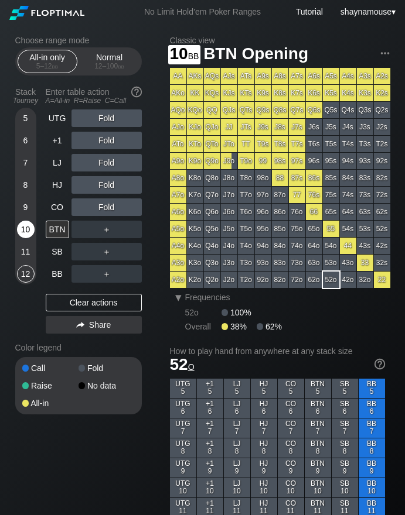
click at [28, 231] on div "10" at bounding box center [26, 230] width 18 height 18
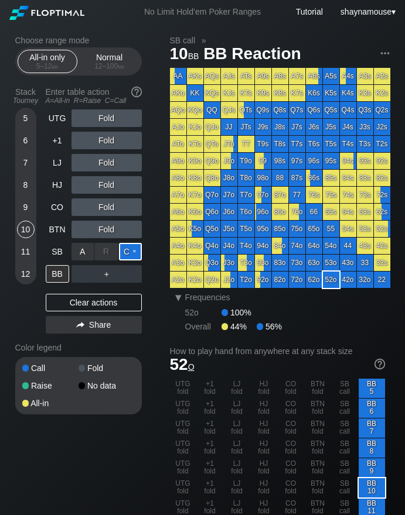
click at [121, 252] on div "C ✕" at bounding box center [130, 252] width 23 height 18
click at [57, 273] on div "BB" at bounding box center [57, 274] width 23 height 18
click at [59, 273] on div "BB" at bounding box center [57, 274] width 23 height 18
click at [60, 273] on div "BB" at bounding box center [57, 274] width 23 height 18
click at [63, 272] on div "BB" at bounding box center [57, 274] width 23 height 18
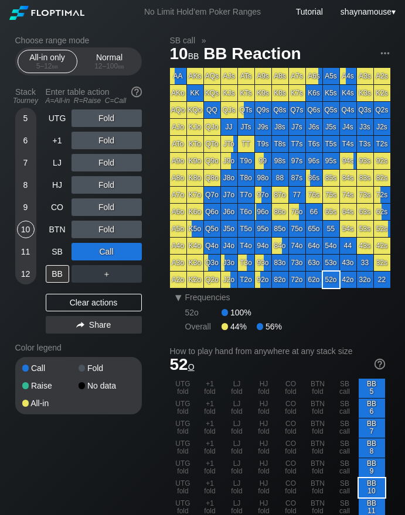
drag, startPoint x: 110, startPoint y: 316, endPoint x: 111, endPoint y: 300, distance: 15.8
click at [110, 316] on div "UTG Fold +1 Fold LJ Fold HJ Fold CO Fold BTN Fold SB Call BB ＋ Clear actions Sh…" at bounding box center [94, 224] width 96 height 229
click at [111, 300] on div "Clear actions" at bounding box center [94, 303] width 96 height 18
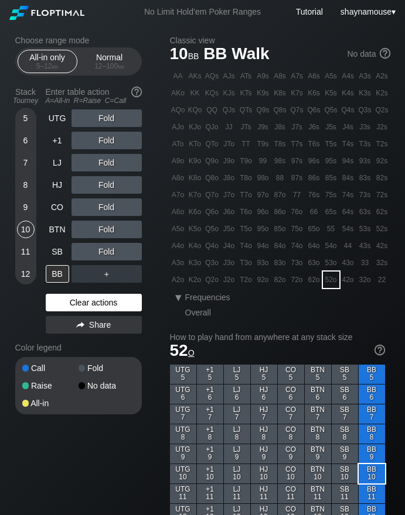
drag, startPoint x: 111, startPoint y: 300, endPoint x: 95, endPoint y: 279, distance: 25.5
click at [110, 300] on div "Clear actions" at bounding box center [94, 303] width 96 height 18
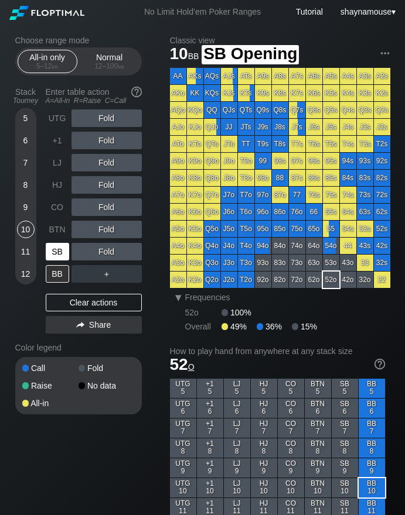
click at [57, 248] on div "SB" at bounding box center [57, 252] width 23 height 18
click at [56, 252] on div "SB" at bounding box center [57, 252] width 23 height 18
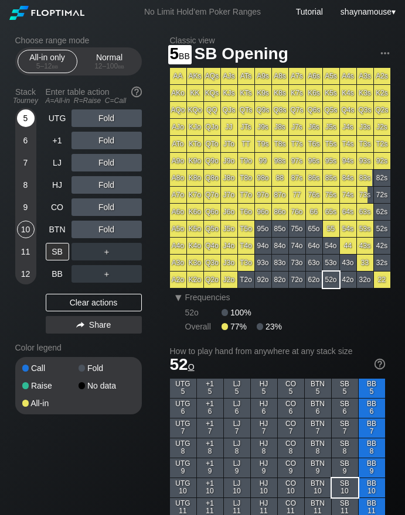
click at [17, 114] on div "5" at bounding box center [26, 121] width 18 height 22
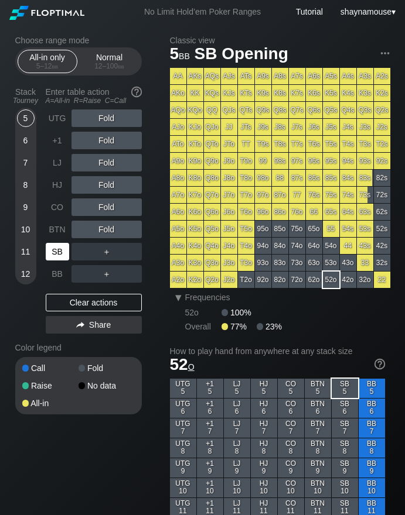
click at [51, 255] on div "SB" at bounding box center [57, 252] width 23 height 18
click at [50, 252] on div "SB" at bounding box center [57, 252] width 23 height 18
click at [50, 251] on div "SB" at bounding box center [57, 252] width 23 height 18
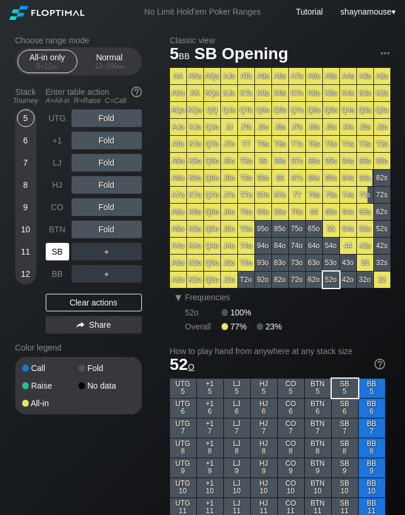
click at [50, 251] on div "SB" at bounding box center [57, 252] width 23 height 18
click at [132, 247] on div "C ✕" at bounding box center [130, 252] width 23 height 18
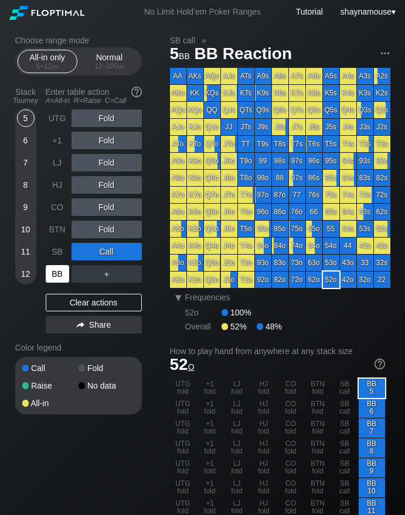
click at [61, 276] on div "BB" at bounding box center [57, 274] width 23 height 18
drag, startPoint x: 61, startPoint y: 276, endPoint x: 193, endPoint y: 32, distance: 276.7
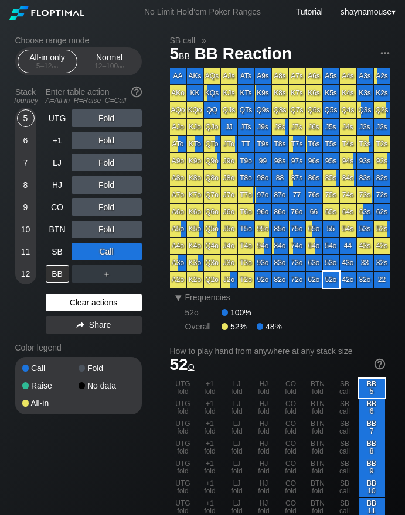
click at [101, 308] on div "Clear actions" at bounding box center [94, 303] width 96 height 18
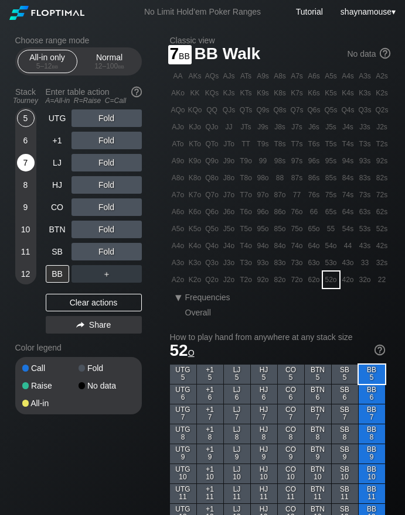
click at [27, 158] on div "7" at bounding box center [26, 163] width 18 height 18
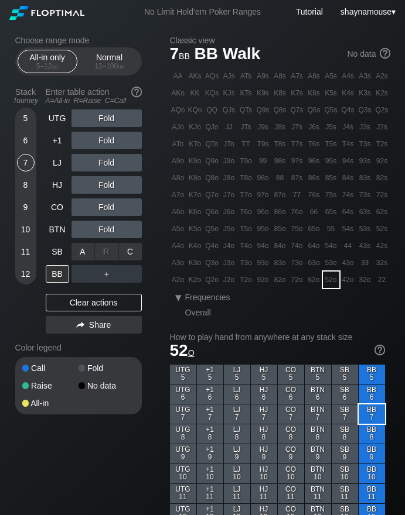
drag, startPoint x: 128, startPoint y: 254, endPoint x: 111, endPoint y: 264, distance: 20.0
click at [128, 254] on div "C ✕" at bounding box center [130, 252] width 23 height 18
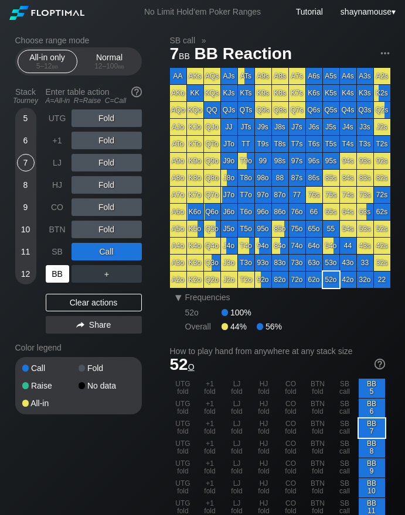
click at [60, 271] on div "BB" at bounding box center [57, 274] width 23 height 18
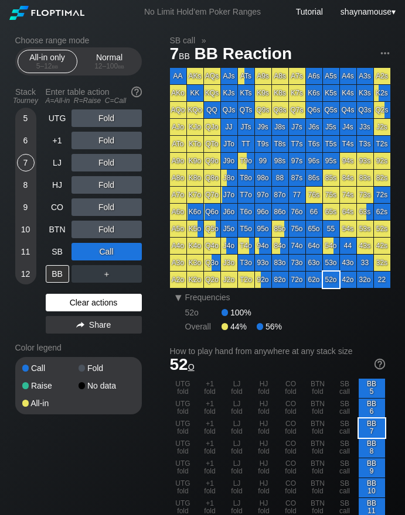
click at [82, 307] on div "Clear actions" at bounding box center [94, 303] width 96 height 18
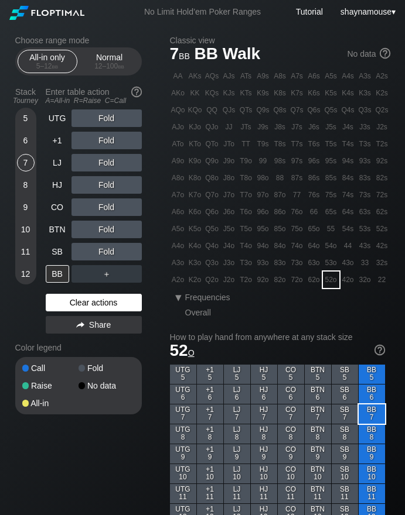
click at [82, 307] on div "Clear actions" at bounding box center [94, 303] width 96 height 18
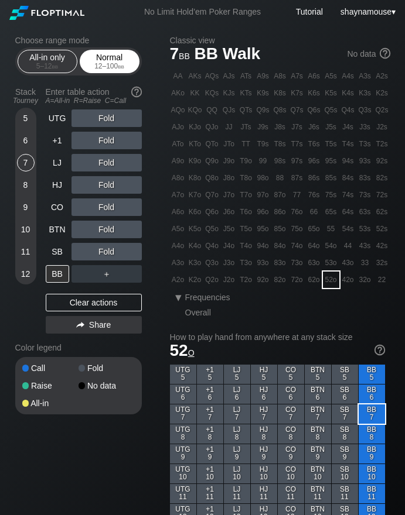
click at [115, 65] on div "12 – 100 bb" at bounding box center [109, 66] width 49 height 8
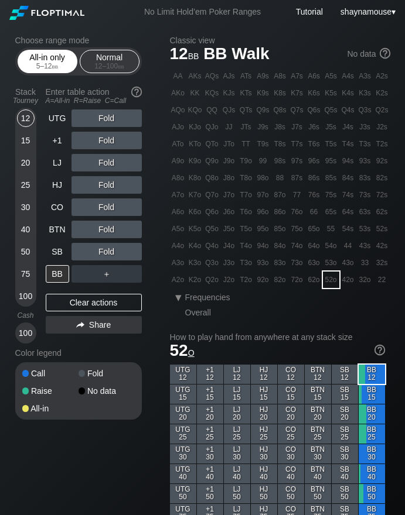
click at [58, 61] on div "All-in only 5 – 12 bb" at bounding box center [47, 61] width 54 height 22
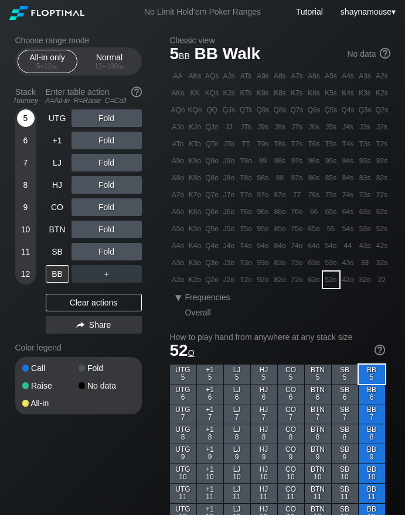
click at [22, 119] on div "5" at bounding box center [26, 119] width 18 height 18
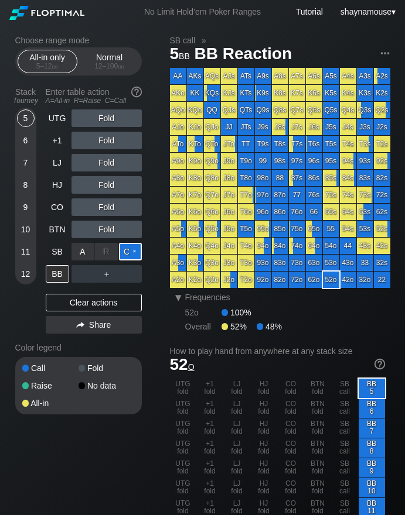
click at [121, 254] on div "C ✕" at bounding box center [130, 252] width 23 height 18
click at [60, 271] on div "BB" at bounding box center [57, 274] width 23 height 18
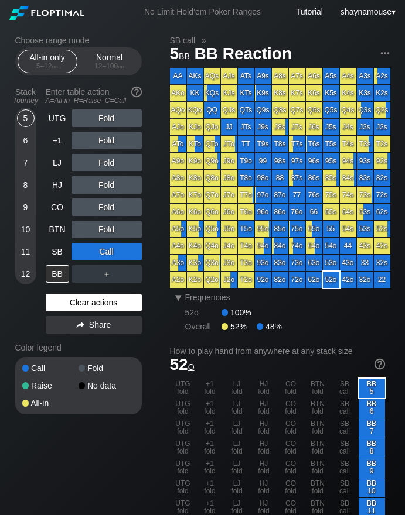
click at [73, 297] on div "Clear actions" at bounding box center [94, 303] width 96 height 18
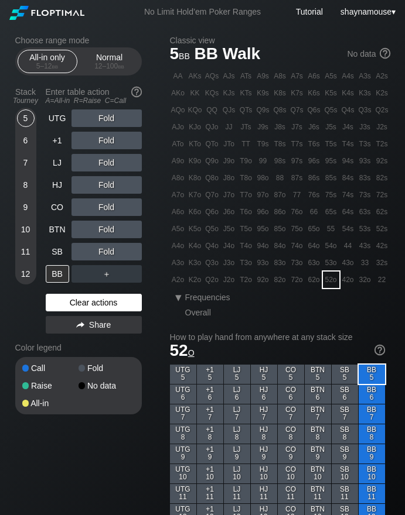
click at [70, 296] on div "Clear actions" at bounding box center [94, 303] width 96 height 18
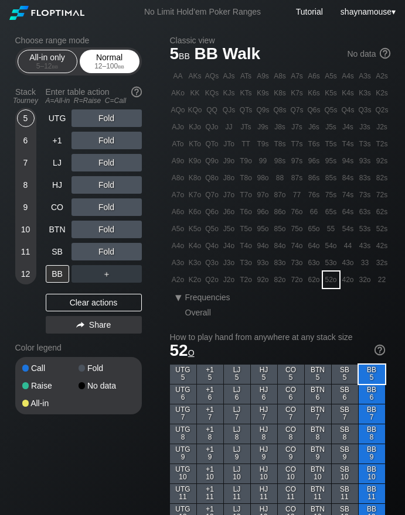
click at [98, 63] on div "12 – 100 bb" at bounding box center [109, 66] width 49 height 8
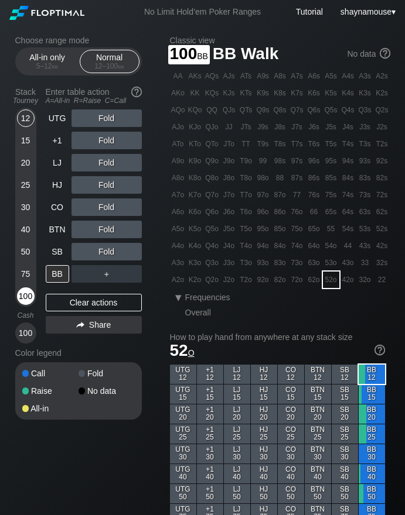
click at [21, 299] on div "100" at bounding box center [26, 297] width 18 height 18
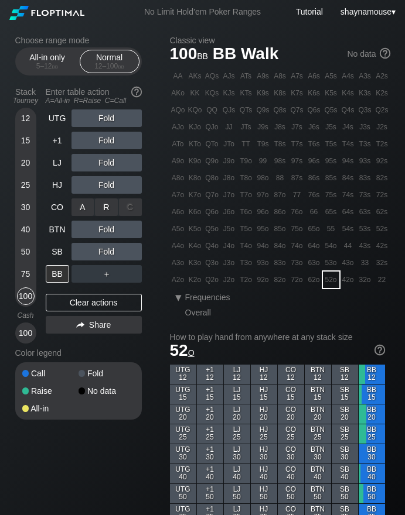
click at [104, 211] on div "R ✕" at bounding box center [106, 208] width 23 height 18
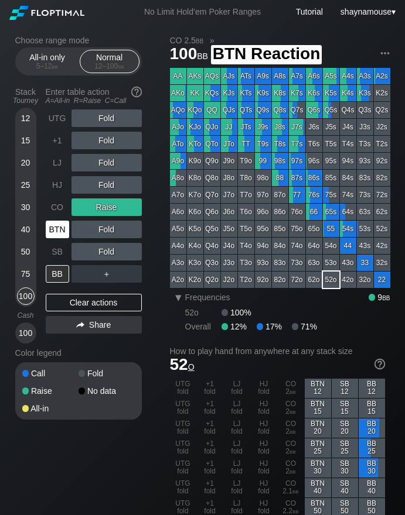
click at [60, 225] on div "BTN" at bounding box center [57, 230] width 23 height 18
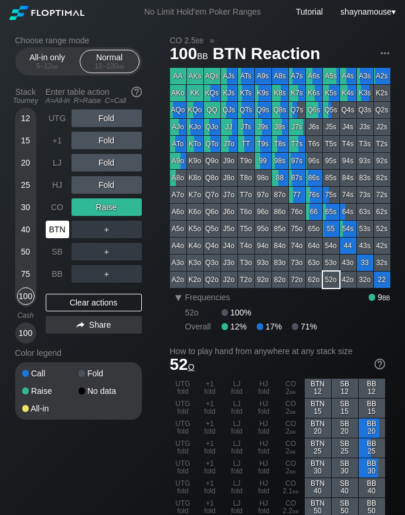
click at [60, 225] on div "BTN" at bounding box center [57, 230] width 23 height 18
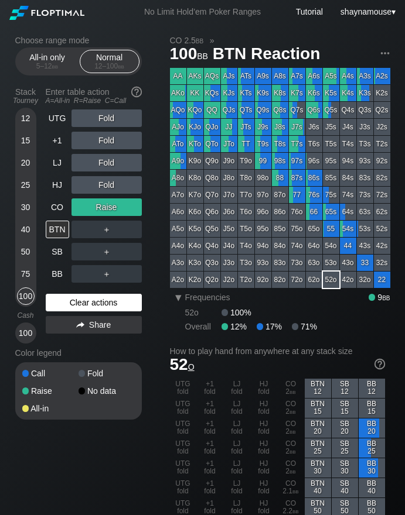
click at [116, 302] on div "Clear actions" at bounding box center [94, 303] width 96 height 18
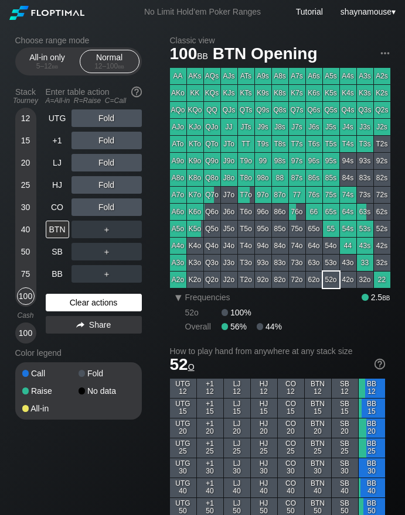
drag, startPoint x: 116, startPoint y: 302, endPoint x: 109, endPoint y: 301, distance: 7.1
click at [116, 303] on div "Clear actions" at bounding box center [94, 303] width 96 height 18
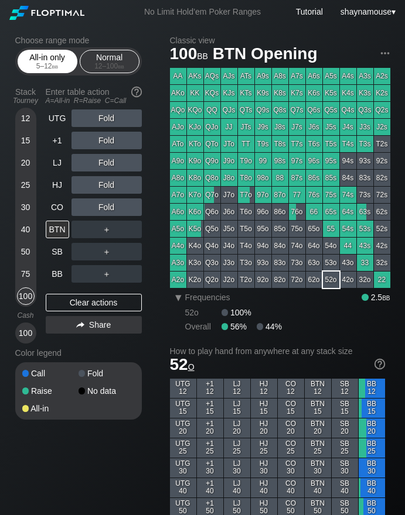
click at [53, 59] on div "All-in only 5 – 12 bb" at bounding box center [47, 61] width 54 height 22
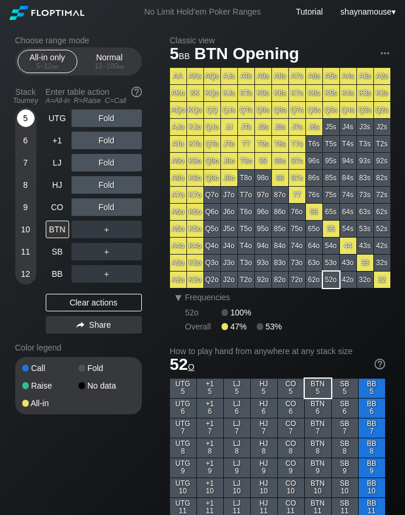
click at [24, 121] on div "5" at bounding box center [26, 119] width 18 height 18
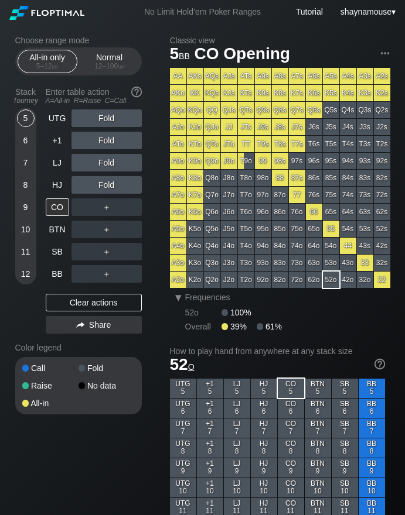
drag, startPoint x: 56, startPoint y: 201, endPoint x: 1123, endPoint y: 581, distance: 1133.2
click at [405, 515] on html "No Limit Hold’em Poker Ranges Tutorial shaynamouse ▾ Choose range mode All-in o…" at bounding box center [202, 257] width 405 height 515
click at [87, 70] on div "12 – 100 bb" at bounding box center [109, 66] width 49 height 8
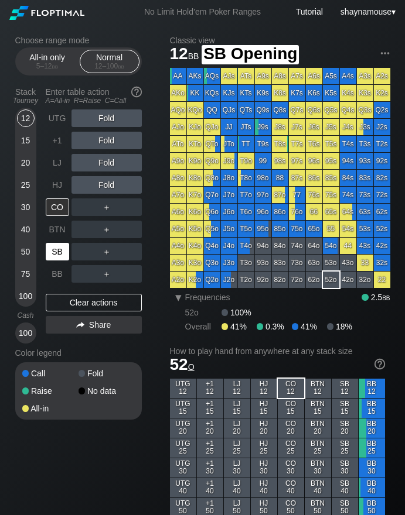
click at [63, 246] on div "SB" at bounding box center [57, 252] width 23 height 18
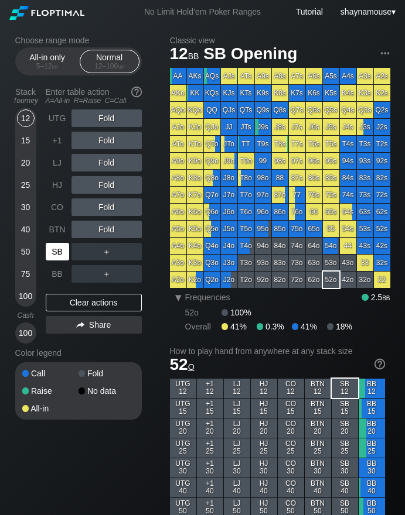
click at [63, 246] on div "SB" at bounding box center [57, 252] width 23 height 18
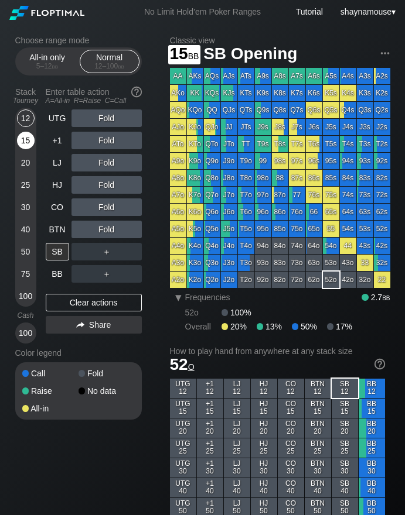
click at [19, 146] on div "15" at bounding box center [26, 141] width 18 height 18
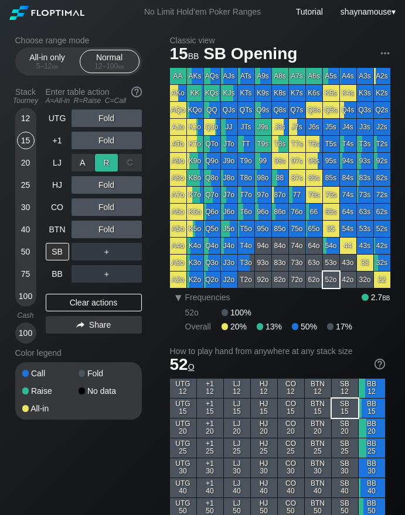
click at [105, 162] on div "R ✕" at bounding box center [106, 163] width 23 height 18
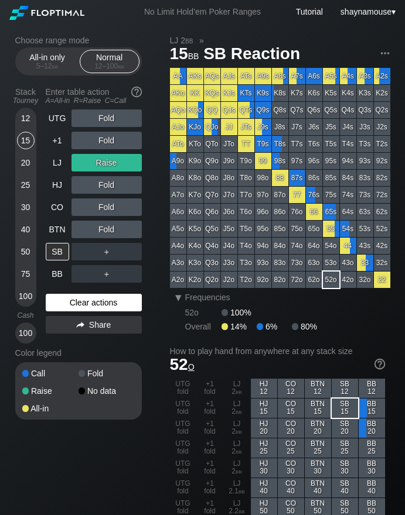
click at [83, 307] on div "Clear actions" at bounding box center [94, 303] width 96 height 18
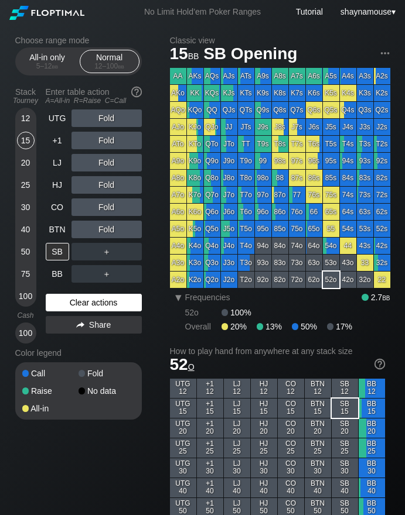
click at [83, 307] on div "Clear actions" at bounding box center [94, 303] width 96 height 18
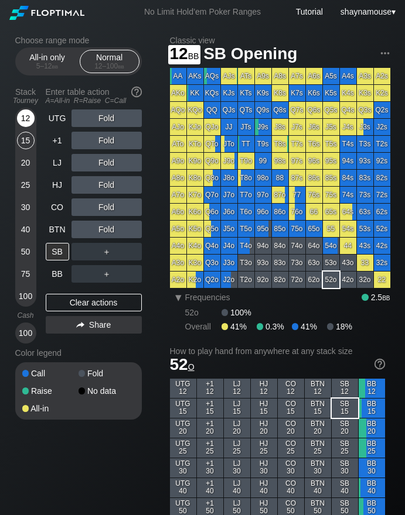
click at [26, 117] on div "12" at bounding box center [26, 119] width 18 height 18
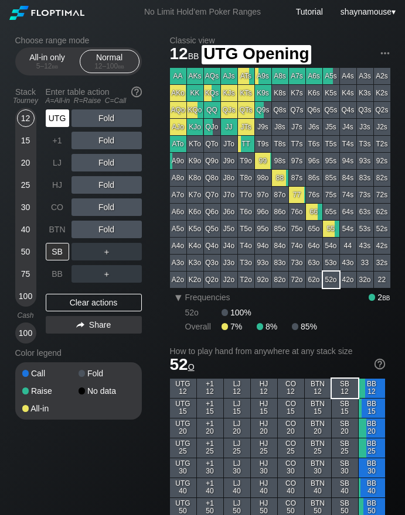
click at [53, 121] on div "UTG" at bounding box center [57, 119] width 23 height 18
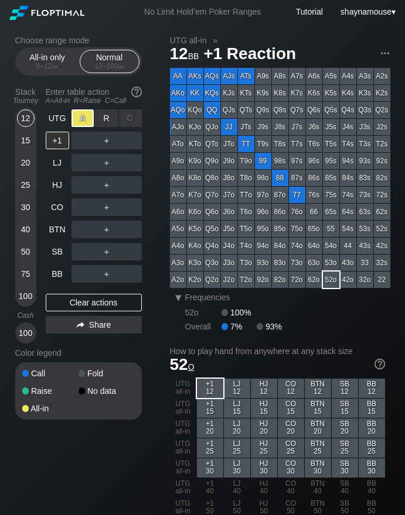
click at [78, 121] on div "A ✕" at bounding box center [82, 119] width 23 height 18
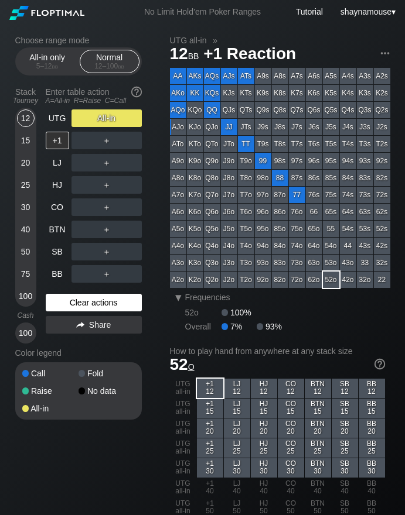
click at [107, 310] on div "Clear actions" at bounding box center [94, 303] width 96 height 18
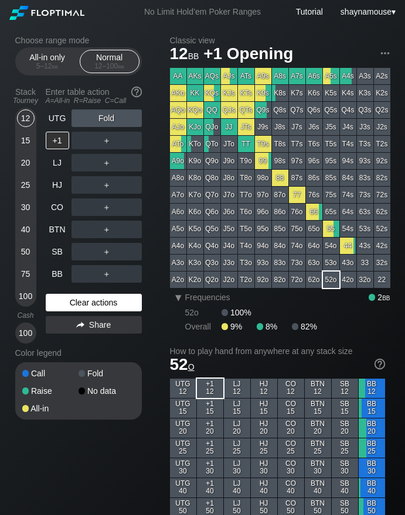
click at [107, 310] on div "Clear actions" at bounding box center [94, 303] width 96 height 18
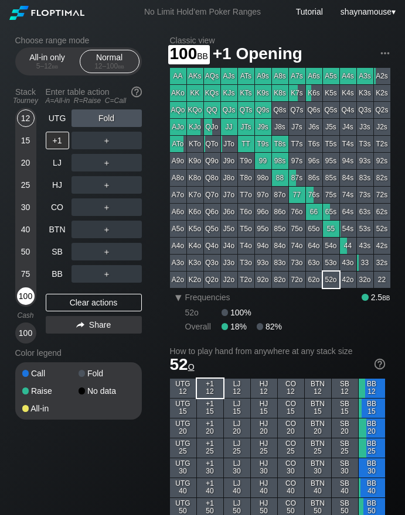
click at [29, 296] on div "100" at bounding box center [26, 297] width 18 height 18
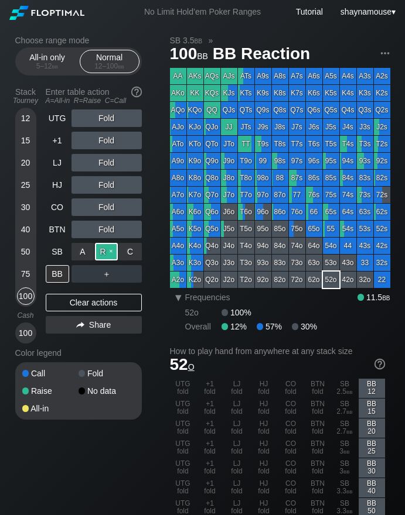
click at [112, 252] on div "R ✕" at bounding box center [106, 252] width 23 height 18
click at [59, 273] on div "BB" at bounding box center [57, 274] width 23 height 18
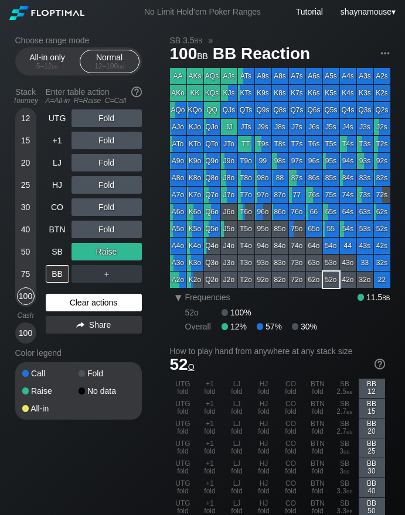
click at [106, 305] on div "Clear actions" at bounding box center [94, 303] width 96 height 18
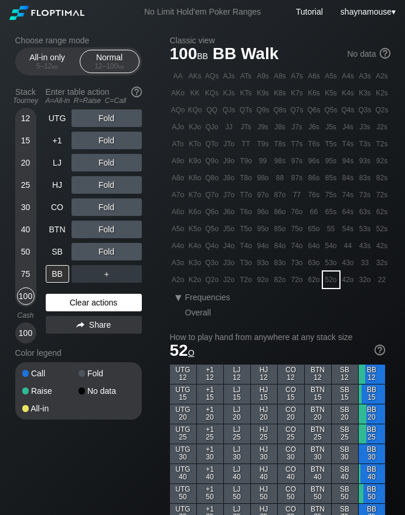
click at [106, 305] on div "Clear actions" at bounding box center [94, 303] width 96 height 18
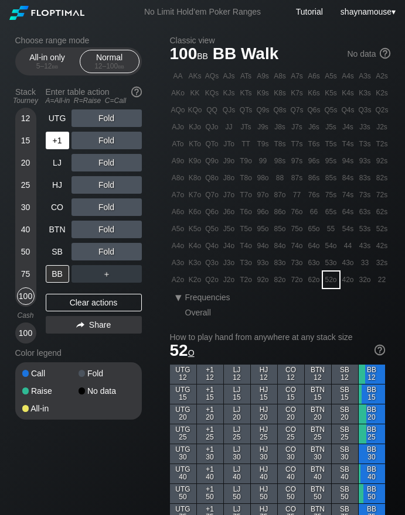
click at [53, 140] on div "+1" at bounding box center [57, 141] width 23 height 18
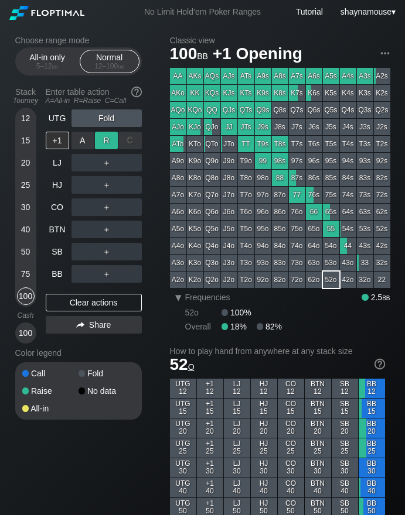
click at [113, 143] on div "R ✕" at bounding box center [106, 141] width 23 height 18
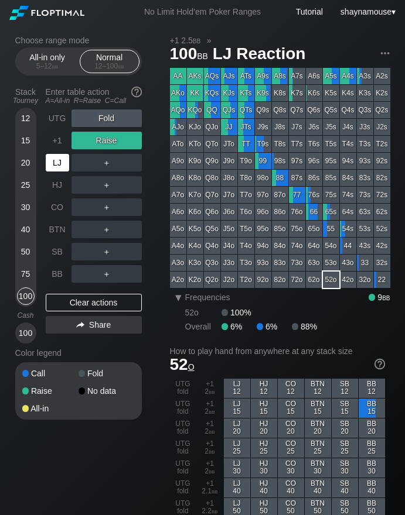
click at [57, 162] on div "LJ" at bounding box center [57, 163] width 23 height 18
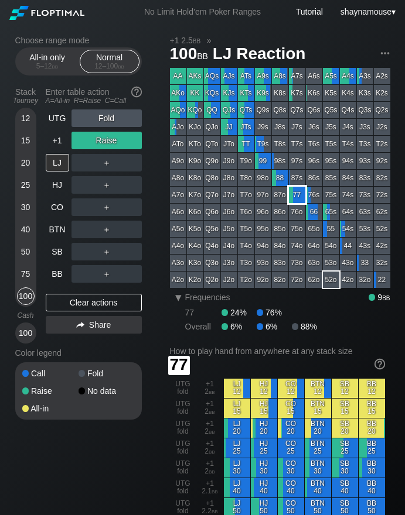
click at [301, 200] on div "77" at bounding box center [297, 195] width 16 height 16
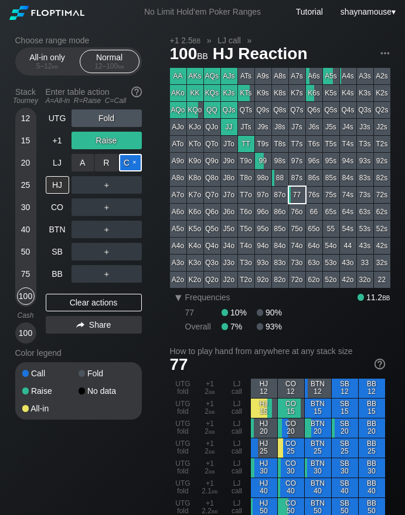
click at [122, 162] on div "C ✕" at bounding box center [130, 163] width 23 height 18
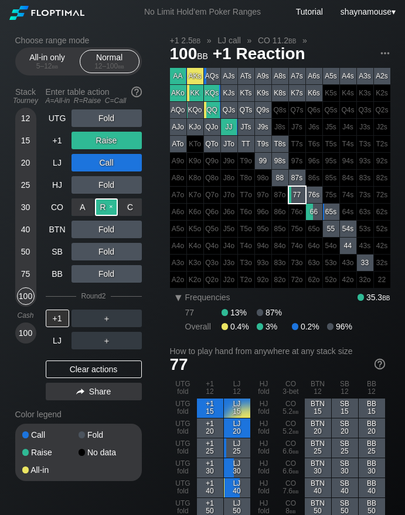
click at [100, 209] on div "R ✕" at bounding box center [106, 208] width 23 height 18
click at [91, 368] on div "Clear actions" at bounding box center [94, 370] width 96 height 18
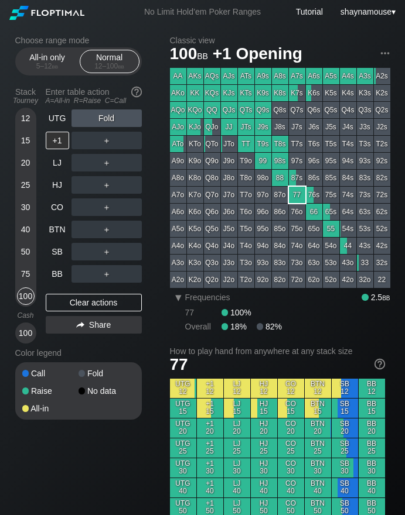
click at [91, 370] on div "Fold" at bounding box center [106, 374] width 56 height 8
click at [54, 66] on span "bb" at bounding box center [55, 66] width 6 height 8
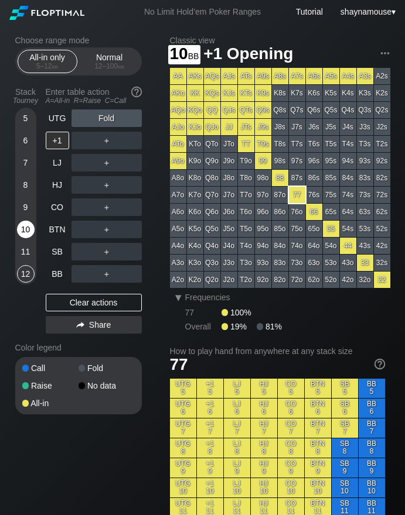
click at [21, 228] on div "10" at bounding box center [26, 230] width 18 height 18
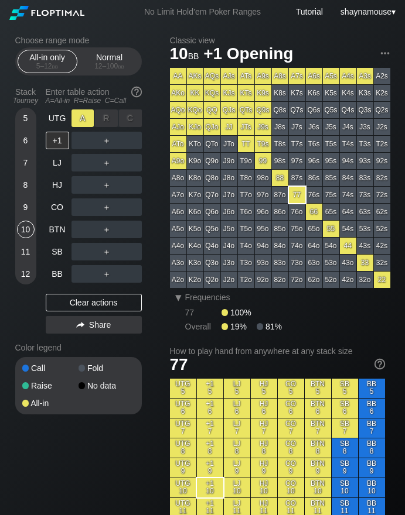
click at [86, 121] on div "A ✕" at bounding box center [82, 119] width 23 height 18
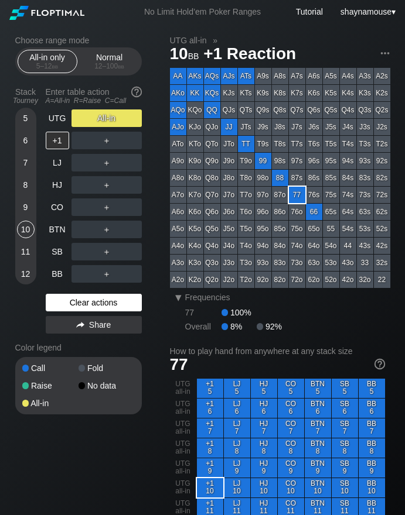
click at [88, 302] on div "Clear actions" at bounding box center [94, 303] width 96 height 18
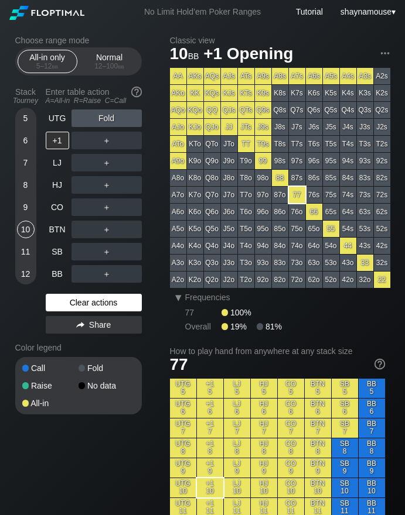
click at [88, 302] on div "Clear actions" at bounding box center [94, 303] width 96 height 18
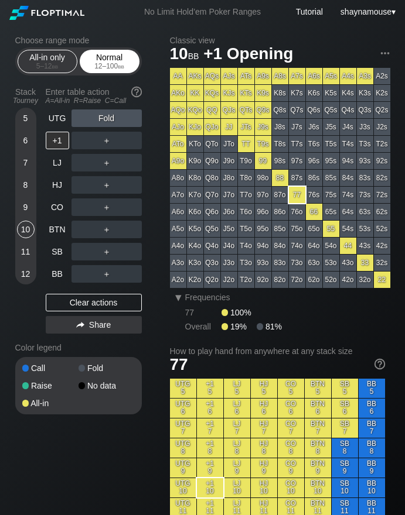
click at [94, 57] on div "Normal 12 – 100 bb" at bounding box center [110, 61] width 54 height 22
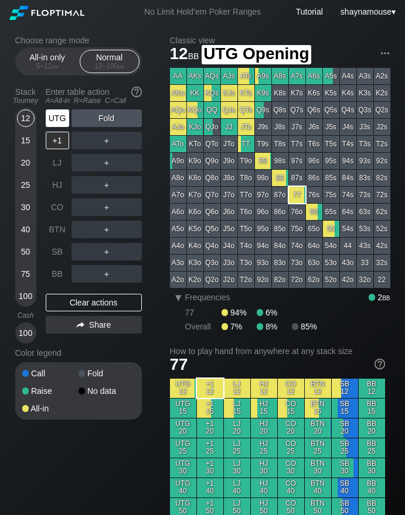
click at [49, 117] on div "UTG" at bounding box center [57, 119] width 23 height 18
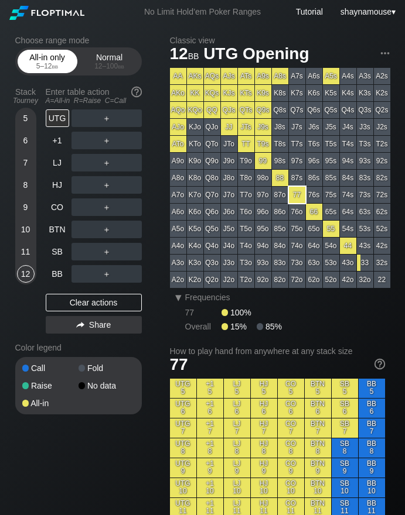
click at [52, 56] on div "All-in only 5 – 12 bb" at bounding box center [47, 61] width 54 height 22
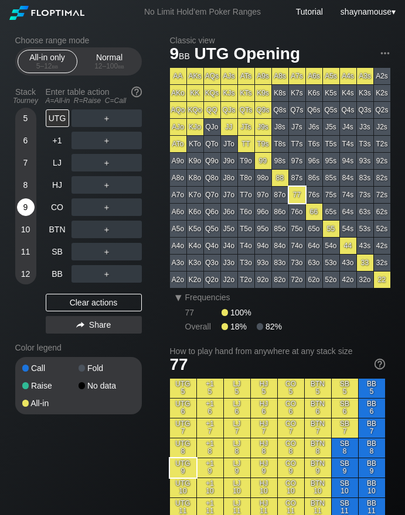
click at [26, 201] on div "9" at bounding box center [26, 208] width 18 height 18
click at [83, 255] on div "A ✕" at bounding box center [82, 252] width 23 height 18
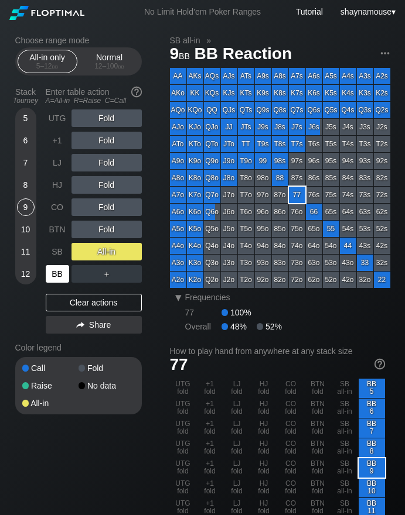
click at [59, 273] on div "BB" at bounding box center [57, 274] width 23 height 18
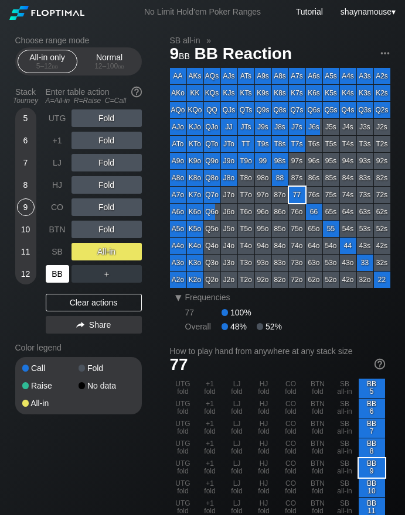
click at [59, 273] on div "BB" at bounding box center [57, 274] width 23 height 18
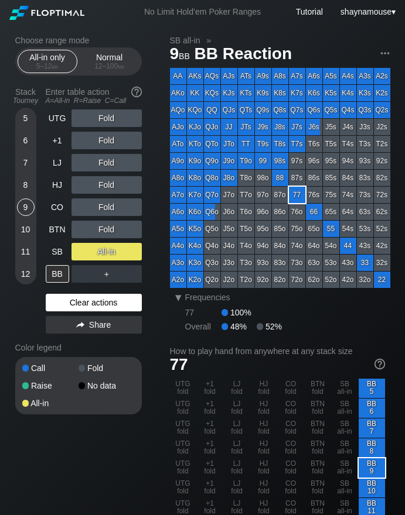
click at [99, 303] on div "Clear actions" at bounding box center [94, 303] width 96 height 18
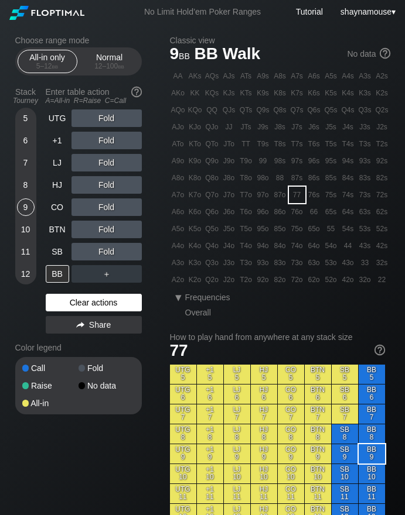
click at [99, 303] on div "Clear actions" at bounding box center [94, 303] width 96 height 18
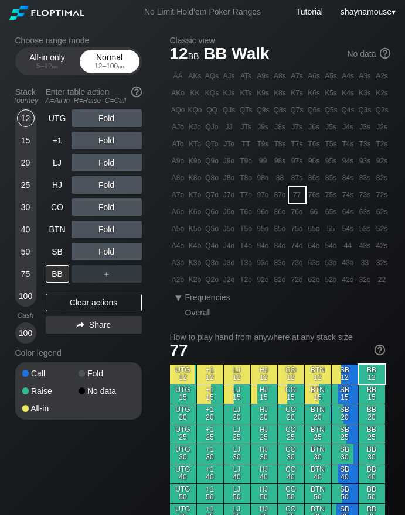
click at [116, 59] on div "Normal 12 – 100 bb" at bounding box center [110, 61] width 54 height 22
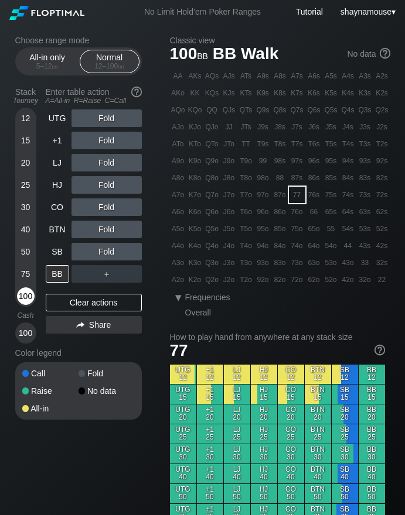
click at [24, 296] on div "100" at bounding box center [26, 297] width 18 height 18
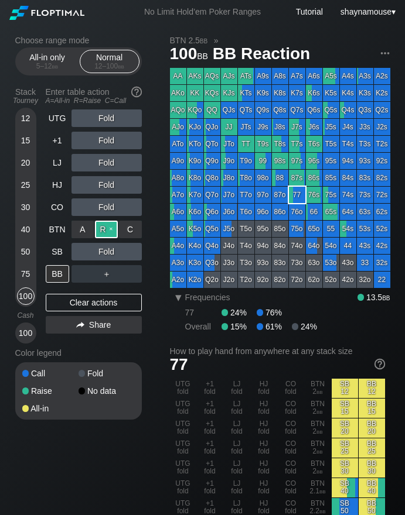
click at [108, 229] on div "R ✕" at bounding box center [106, 230] width 23 height 18
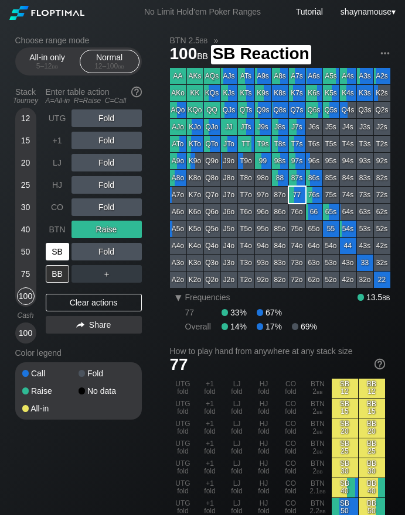
click at [57, 258] on div "SB" at bounding box center [57, 252] width 23 height 18
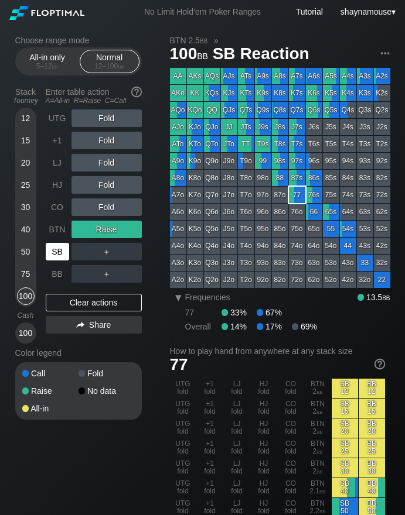
click at [57, 257] on div "SB" at bounding box center [57, 252] width 23 height 18
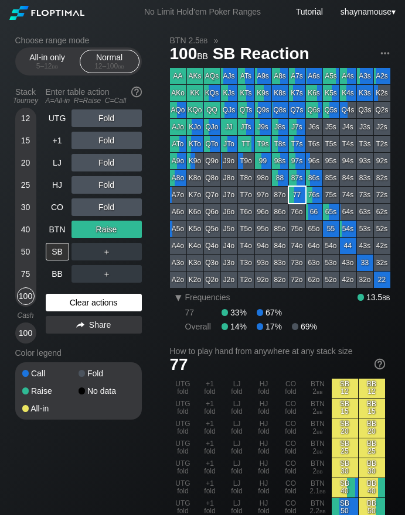
click at [127, 306] on div "Clear actions" at bounding box center [94, 303] width 96 height 18
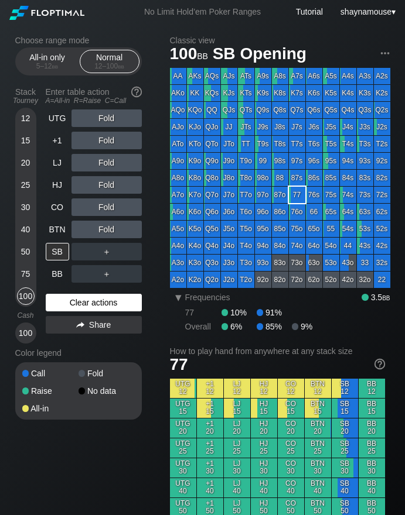
click at [126, 307] on div "Clear actions" at bounding box center [94, 303] width 96 height 18
click at [25, 141] on div "15" at bounding box center [26, 141] width 18 height 18
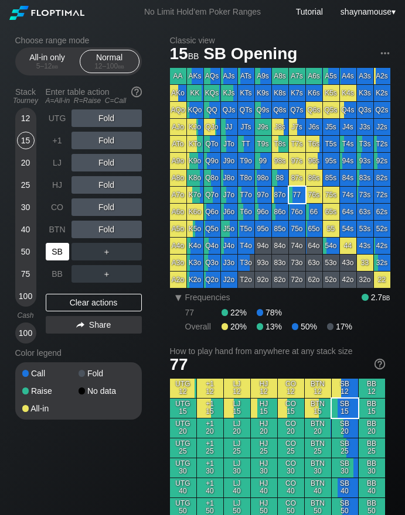
click at [62, 255] on div "SB" at bounding box center [57, 252] width 23 height 18
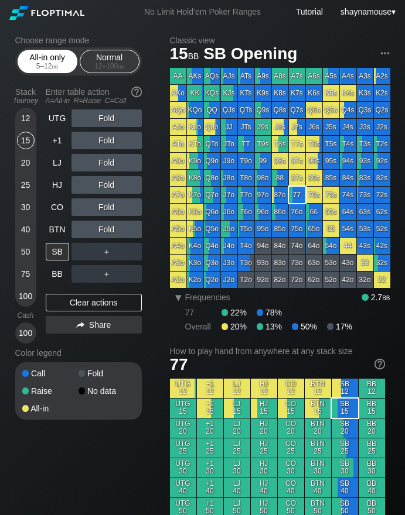
click at [52, 62] on span "bb" at bounding box center [55, 66] width 6 height 8
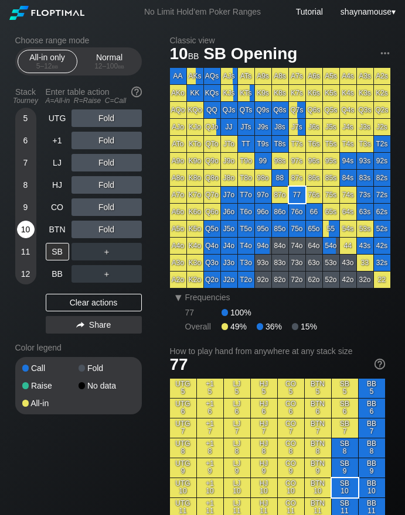
click at [26, 236] on div "10" at bounding box center [26, 230] width 18 height 18
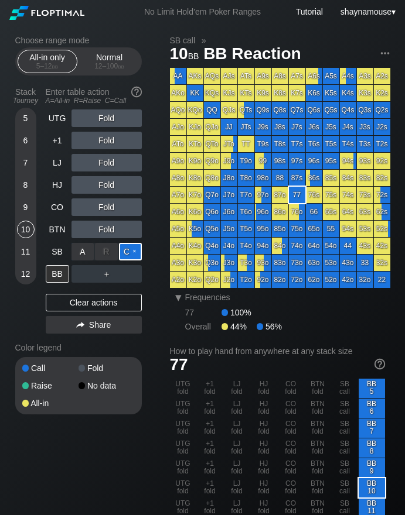
click at [131, 249] on div "C ✕" at bounding box center [130, 252] width 23 height 18
click at [56, 268] on div "BB" at bounding box center [57, 274] width 23 height 18
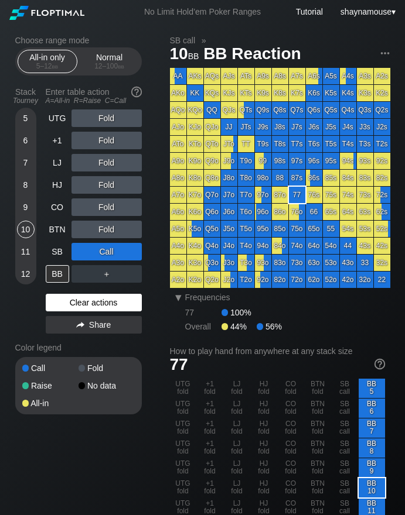
click at [102, 305] on div "Clear actions" at bounding box center [94, 303] width 96 height 18
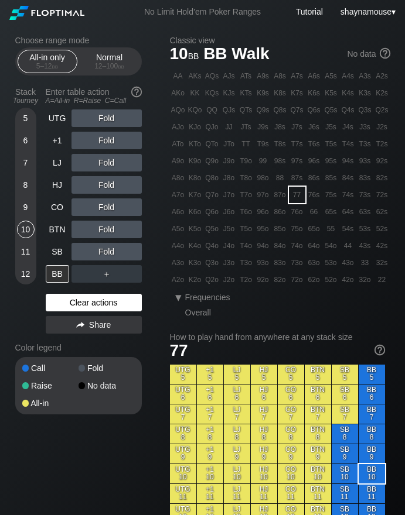
click at [102, 305] on div "Clear actions" at bounding box center [94, 303] width 96 height 18
click at [42, 256] on div "Stack Tourney Enter table action A=All-in R=Raise C=Call 5 6 7 8 9 10 11 12 UTG…" at bounding box center [78, 211] width 126 height 256
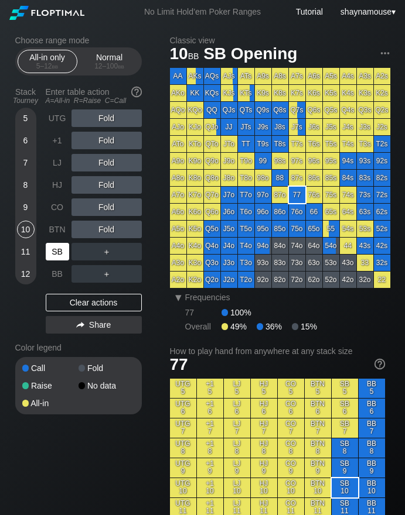
click at [52, 256] on div "SB" at bounding box center [57, 252] width 23 height 18
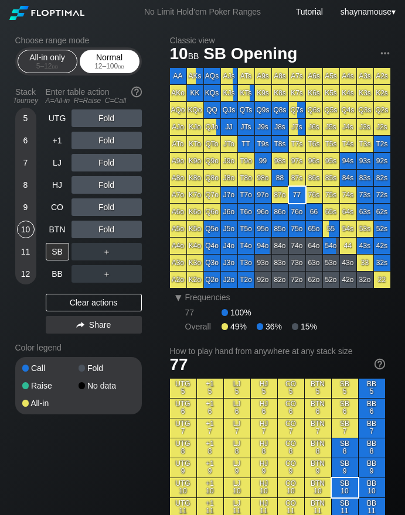
click at [112, 66] on div "12 – 100 bb" at bounding box center [109, 66] width 49 height 8
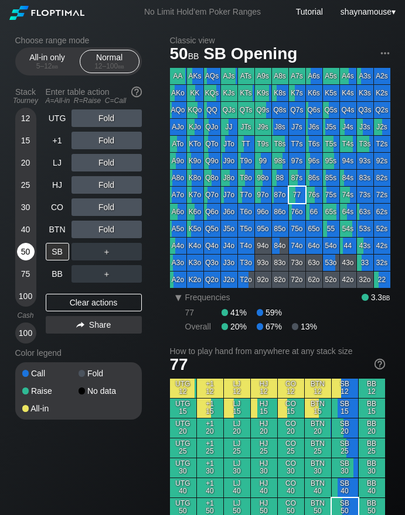
click at [25, 250] on div "50" at bounding box center [26, 252] width 18 height 18
click at [62, 53] on div "All-in only 5 – 12 bb" at bounding box center [47, 61] width 54 height 22
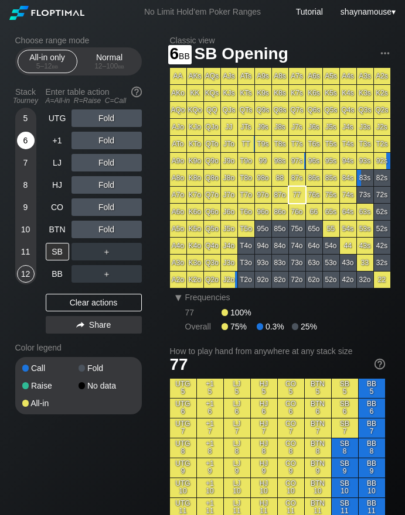
click at [29, 140] on div "6" at bounding box center [26, 141] width 18 height 18
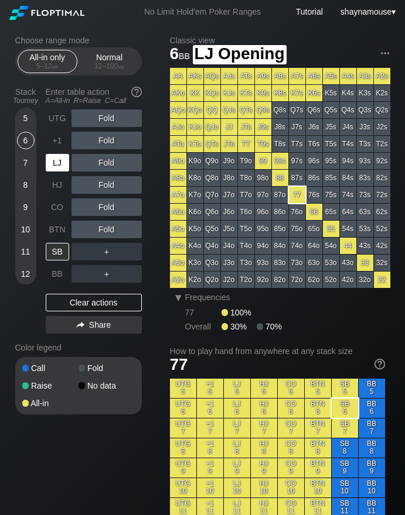
click at [56, 162] on div "LJ" at bounding box center [57, 163] width 23 height 18
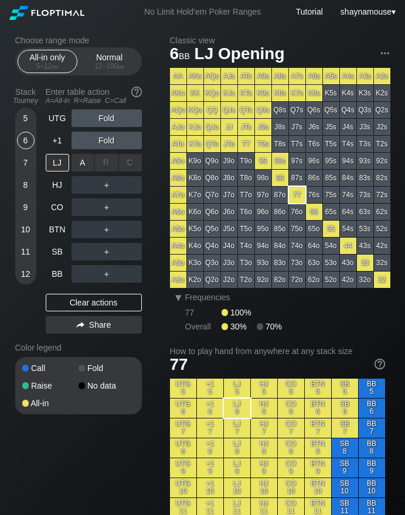
click at [81, 163] on div "A ✕" at bounding box center [82, 163] width 23 height 18
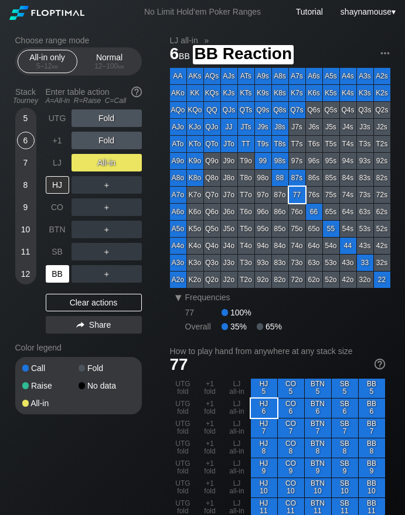
click at [61, 277] on div "BB" at bounding box center [57, 274] width 23 height 18
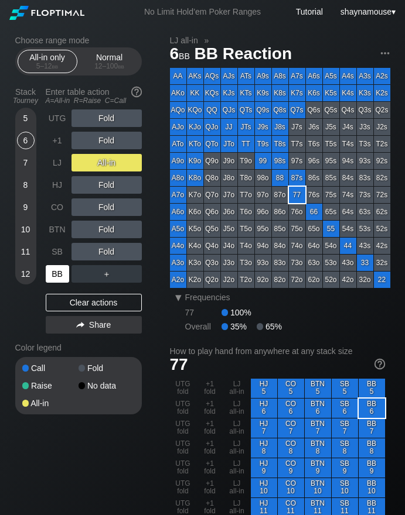
click at [60, 277] on div "BB" at bounding box center [57, 274] width 23 height 18
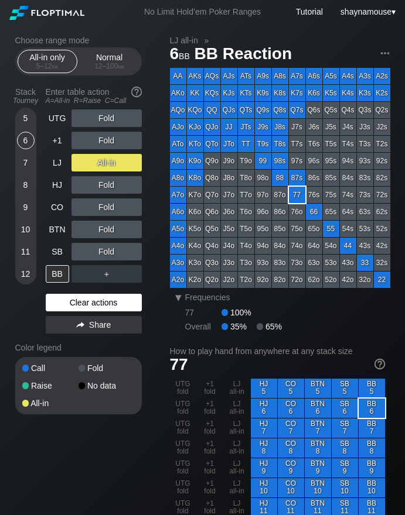
click at [86, 306] on div "Clear actions" at bounding box center [94, 303] width 96 height 18
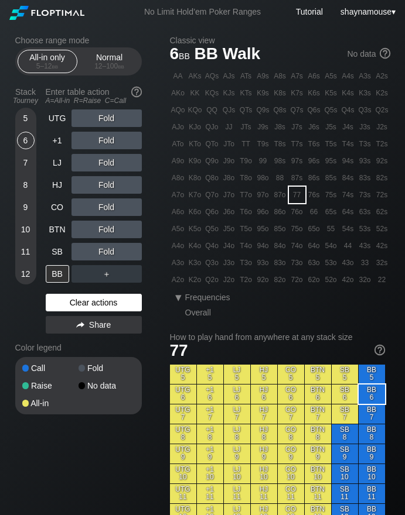
click at [85, 306] on div "Clear actions" at bounding box center [94, 303] width 96 height 18
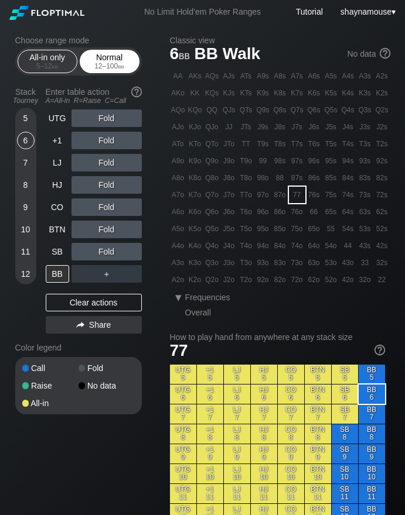
click at [114, 55] on div "Normal 12 – 100 bb" at bounding box center [110, 61] width 54 height 22
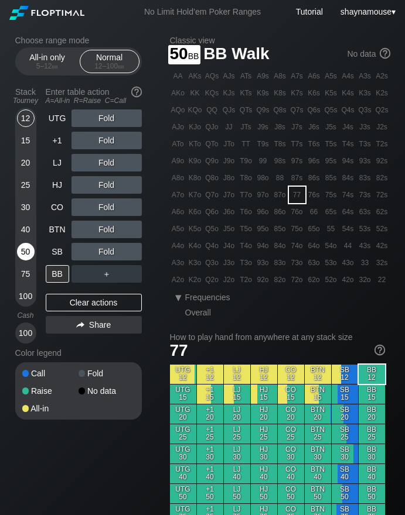
click at [27, 249] on div "50" at bounding box center [26, 252] width 18 height 18
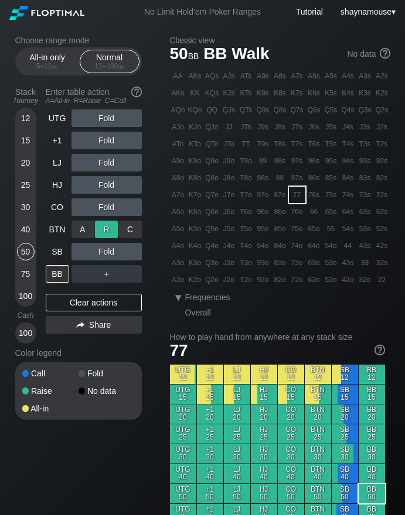
click at [101, 231] on div "R ✕" at bounding box center [106, 230] width 23 height 18
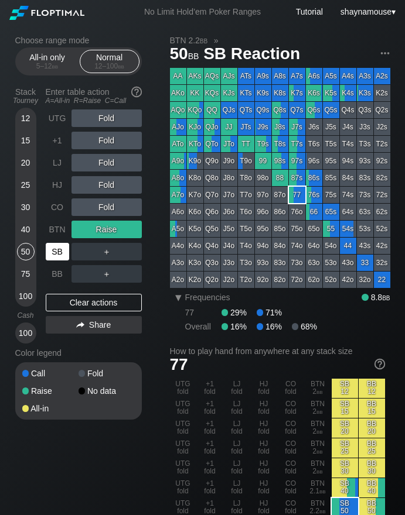
click at [70, 255] on div "SB" at bounding box center [59, 252] width 26 height 22
click at [74, 314] on div "UTG Fold +1 Fold LJ Fold HJ Fold CO Fold BTN Raise SB ＋ BB ＋ Clear actions Share" at bounding box center [94, 227] width 96 height 234
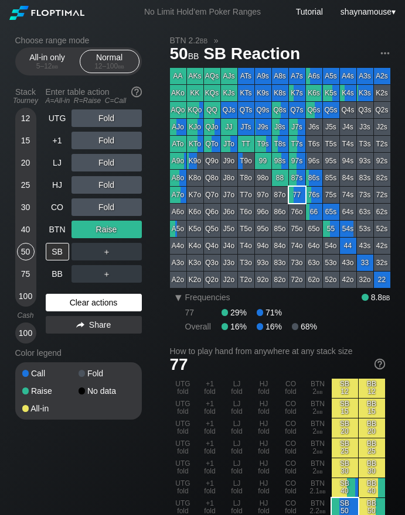
click at [76, 303] on div "Clear actions" at bounding box center [94, 303] width 96 height 18
drag, startPoint x: 76, startPoint y: 303, endPoint x: 134, endPoint y: 295, distance: 58.0
click at [78, 303] on div "Clear actions" at bounding box center [94, 303] width 96 height 18
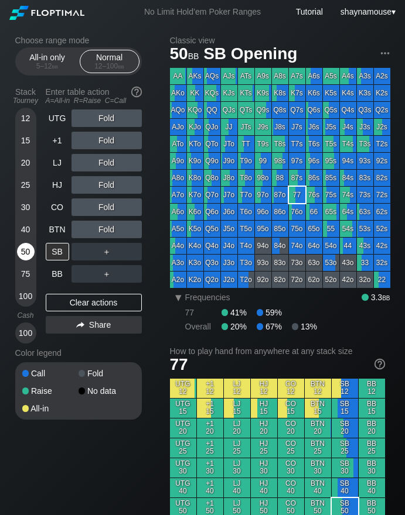
click at [29, 249] on div "50" at bounding box center [26, 252] width 18 height 18
drag, startPoint x: 106, startPoint y: 162, endPoint x: 71, endPoint y: 222, distance: 69.0
click at [105, 162] on div "R ✕" at bounding box center [106, 163] width 23 height 18
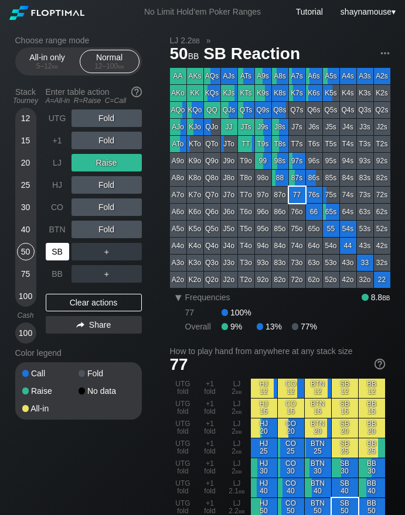
click at [63, 256] on div "SB" at bounding box center [57, 252] width 23 height 18
click at [59, 255] on div "SB" at bounding box center [57, 252] width 23 height 18
click at [59, 254] on div "SB" at bounding box center [57, 252] width 23 height 18
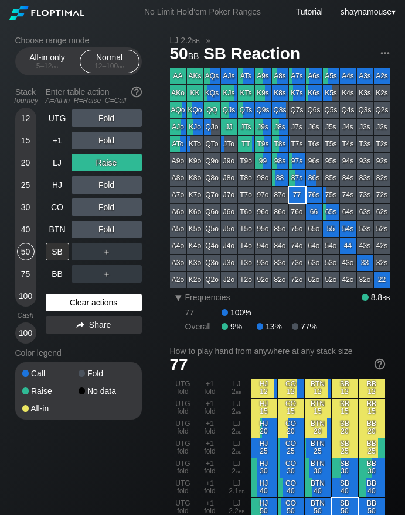
click at [67, 308] on div "Clear actions" at bounding box center [94, 303] width 96 height 18
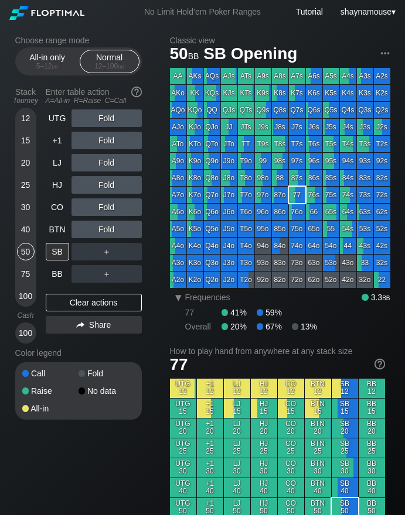
click at [23, 224] on div "40" at bounding box center [26, 230] width 18 height 18
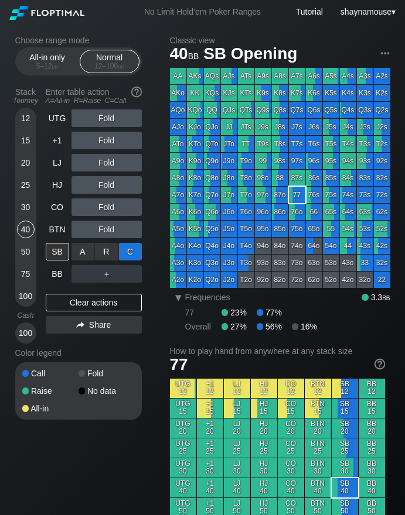
click at [126, 248] on div "C ✕" at bounding box center [130, 252] width 23 height 18
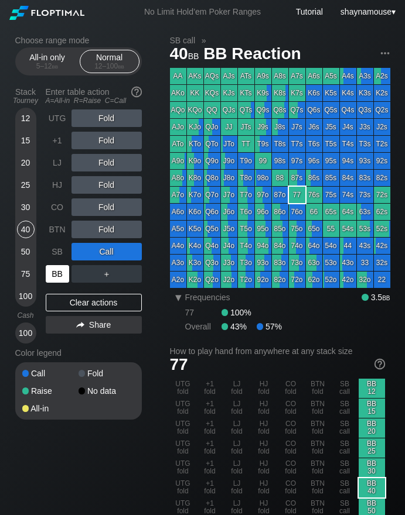
click at [69, 271] on div "BB" at bounding box center [57, 274] width 23 height 18
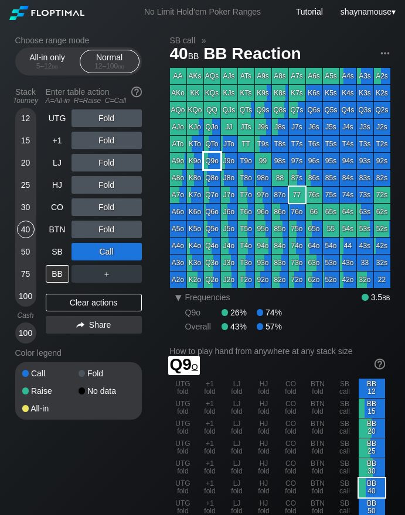
click at [210, 164] on div "Q9o" at bounding box center [212, 161] width 16 height 16
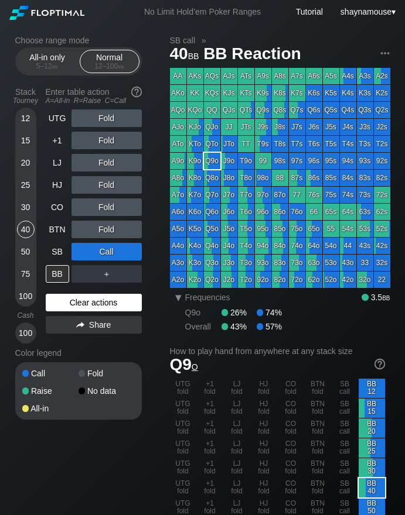
click at [104, 306] on div "Clear actions" at bounding box center [94, 303] width 96 height 18
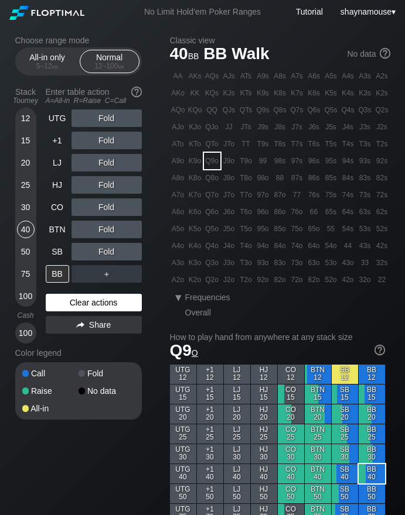
click at [104, 306] on div "Clear actions" at bounding box center [94, 303] width 96 height 18
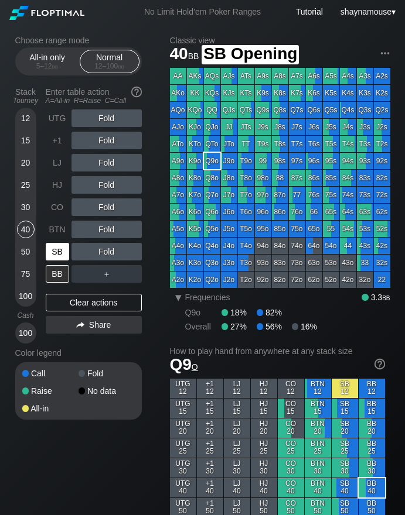
click at [59, 256] on div "SB" at bounding box center [57, 252] width 23 height 18
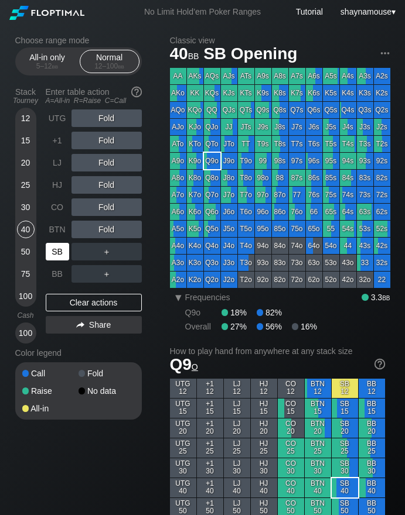
click at [59, 256] on div "SB" at bounding box center [57, 252] width 23 height 18
click at [35, 166] on div "12 15 20 25 30 40 50 75 100" at bounding box center [25, 207] width 21 height 199
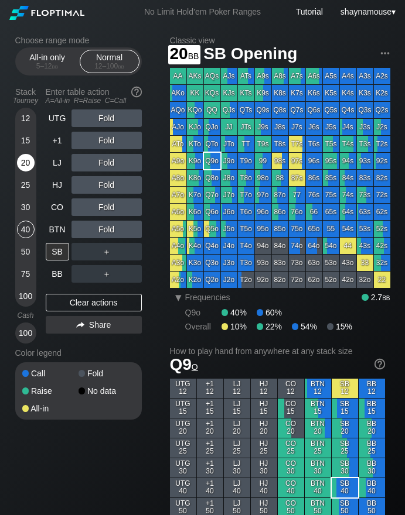
click at [28, 169] on div "20" at bounding box center [26, 163] width 18 height 18
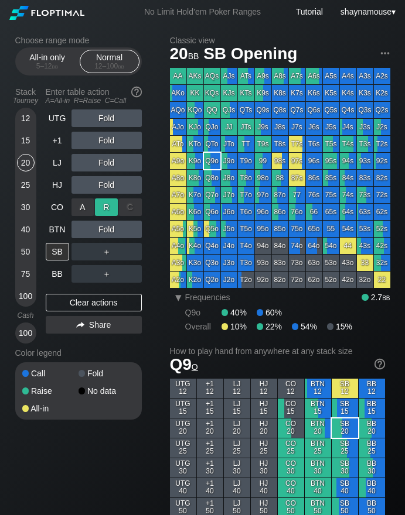
click at [106, 206] on div "R ✕" at bounding box center [106, 208] width 23 height 18
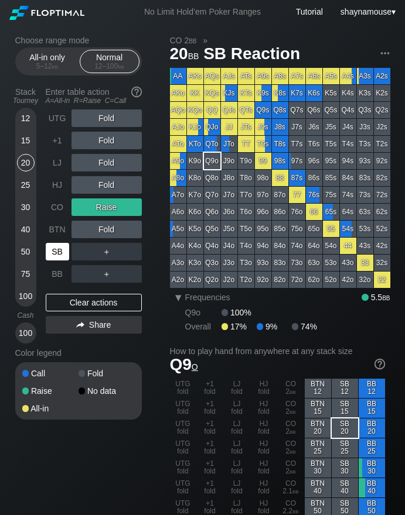
click at [51, 256] on div "SB" at bounding box center [57, 252] width 23 height 18
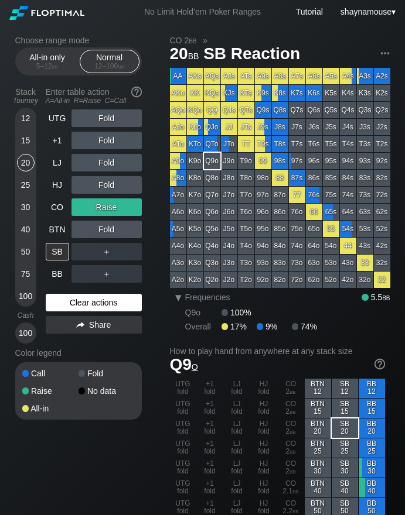
click at [99, 307] on div "Clear actions" at bounding box center [94, 303] width 96 height 18
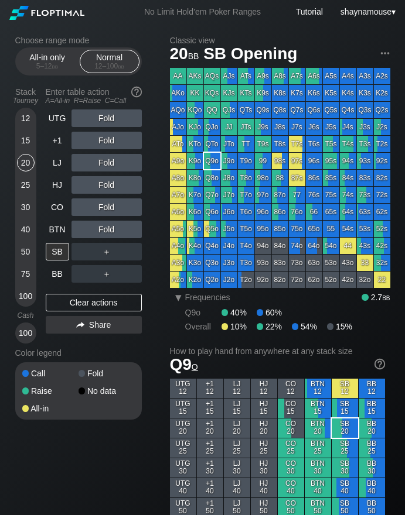
drag, startPoint x: 97, startPoint y: 306, endPoint x: 75, endPoint y: 235, distance: 73.7
click at [98, 306] on div "Clear actions" at bounding box center [94, 303] width 96 height 18
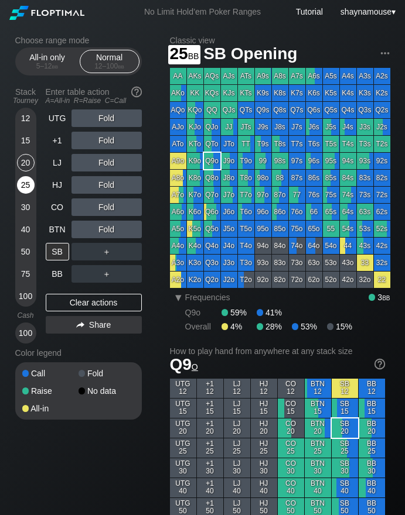
click at [29, 182] on div "25" at bounding box center [26, 185] width 18 height 18
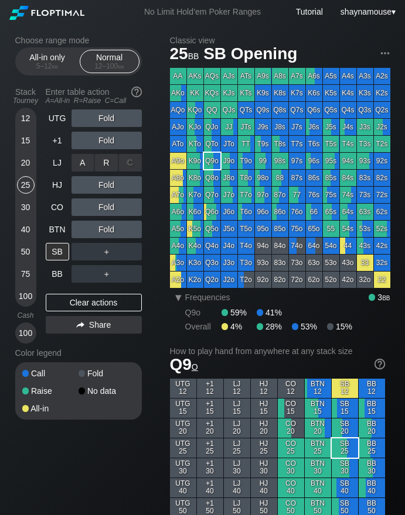
drag, startPoint x: 105, startPoint y: 164, endPoint x: 110, endPoint y: 173, distance: 10.0
click at [105, 164] on div "R ✕" at bounding box center [106, 163] width 23 height 18
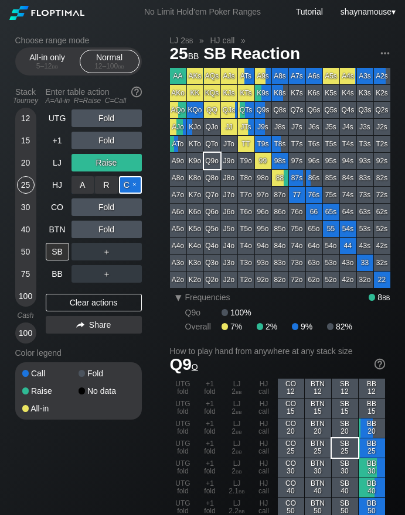
click at [127, 189] on div "C ✕" at bounding box center [130, 185] width 23 height 18
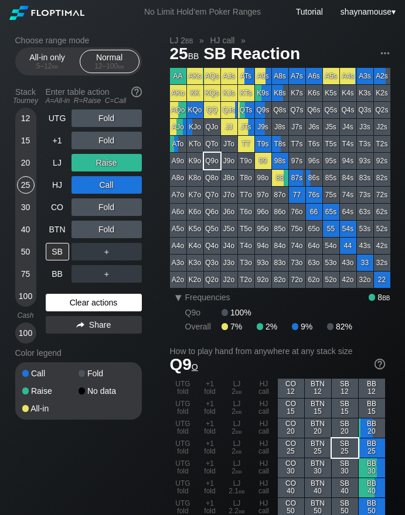
click at [129, 310] on div "Clear actions" at bounding box center [94, 303] width 96 height 18
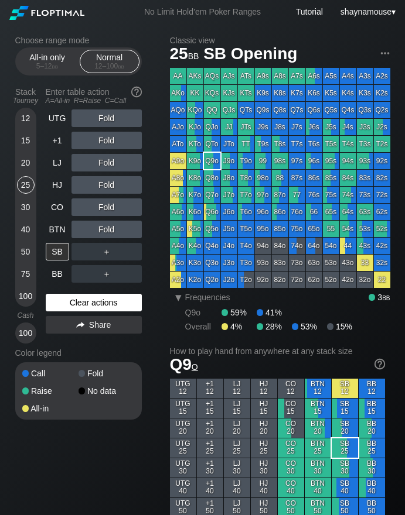
click at [126, 309] on div "Clear actions" at bounding box center [94, 303] width 96 height 18
click at [124, 308] on div "Clear actions" at bounding box center [94, 303] width 96 height 18
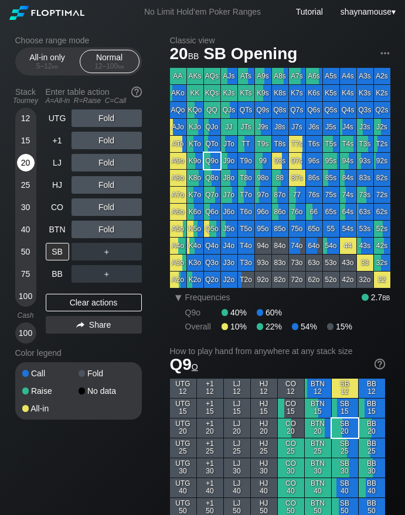
click at [25, 168] on div "20" at bounding box center [26, 163] width 18 height 18
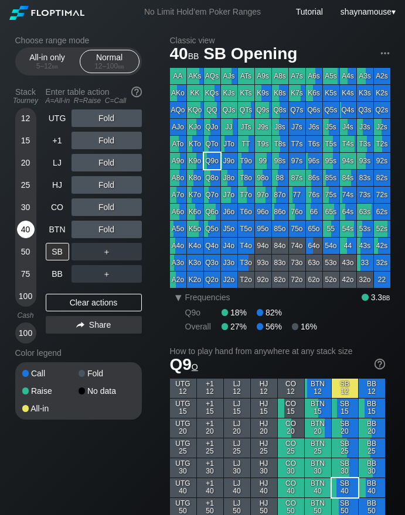
click at [21, 229] on div "40" at bounding box center [26, 230] width 18 height 18
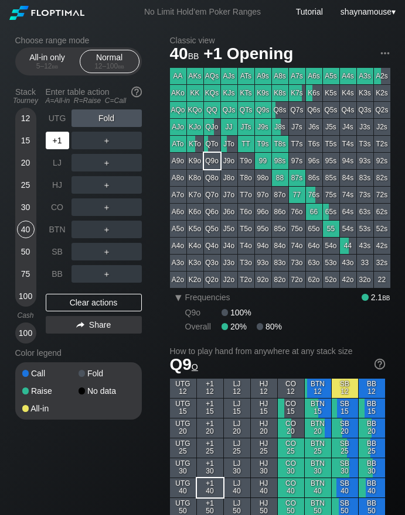
click at [57, 144] on div "+1" at bounding box center [57, 141] width 23 height 18
click at [108, 233] on div "R ✕" at bounding box center [106, 230] width 23 height 18
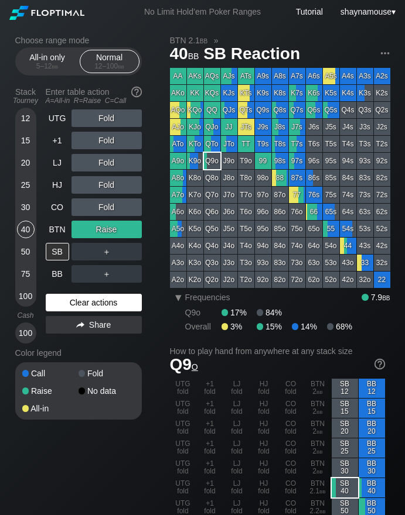
click at [100, 308] on div "Clear actions" at bounding box center [94, 303] width 96 height 18
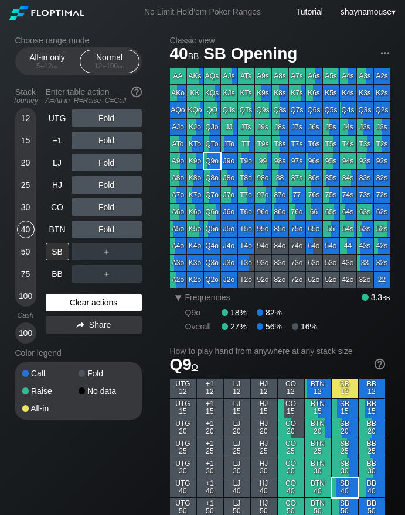
click at [100, 308] on div "Clear actions" at bounding box center [94, 303] width 96 height 18
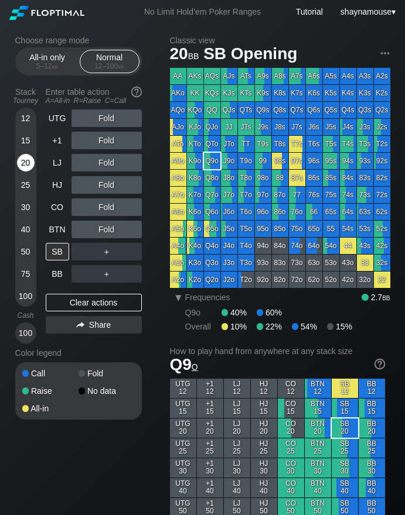
click at [30, 159] on div "20" at bounding box center [26, 163] width 18 height 18
click at [100, 138] on div "R ✕" at bounding box center [106, 141] width 23 height 18
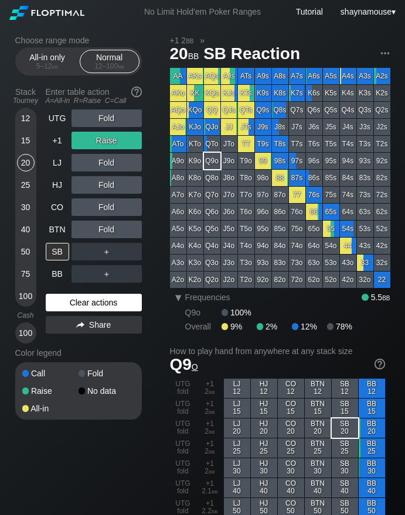
click at [73, 295] on div "Clear actions" at bounding box center [94, 303] width 96 height 18
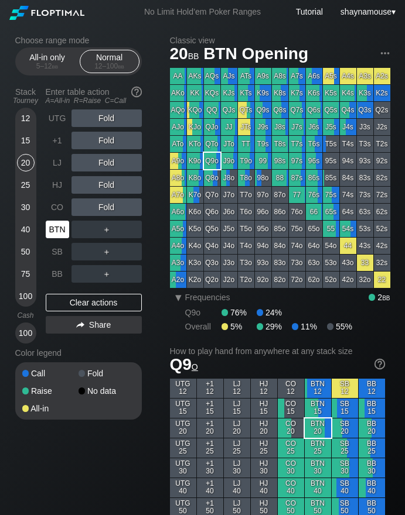
click at [46, 231] on div "BTN" at bounding box center [57, 230] width 23 height 18
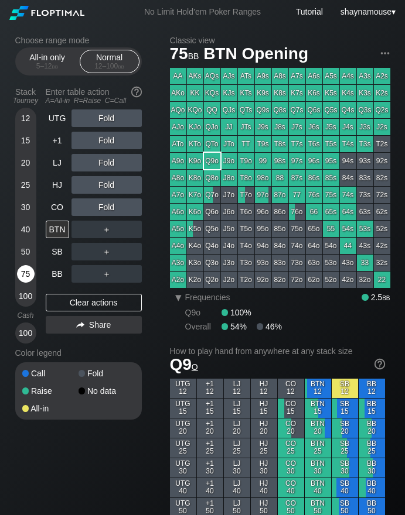
click at [23, 280] on div "75" at bounding box center [26, 274] width 18 height 18
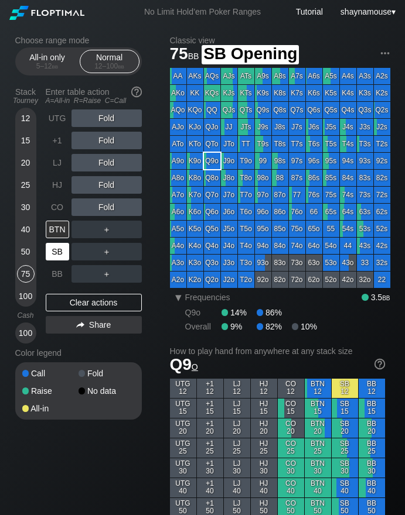
click at [52, 257] on div "SB" at bounding box center [57, 252] width 23 height 18
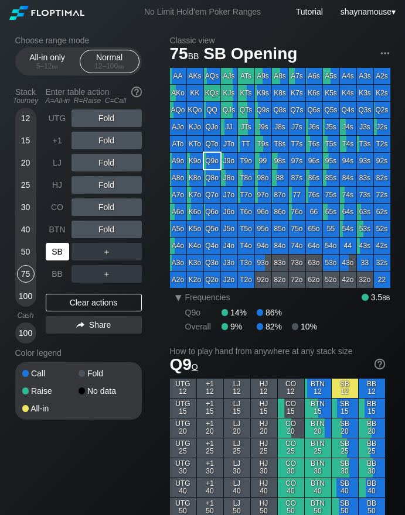
click at [52, 257] on div "SB" at bounding box center [57, 252] width 23 height 18
click at [128, 255] on div "C ✕" at bounding box center [130, 252] width 23 height 18
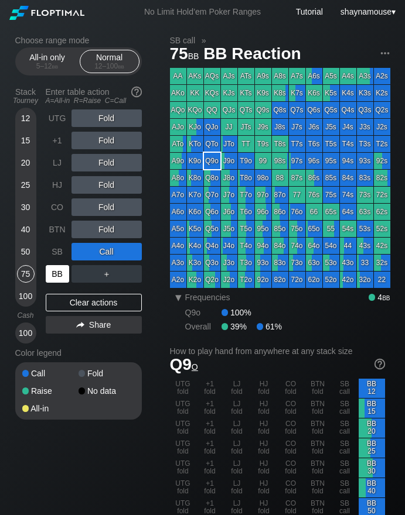
click at [54, 268] on div "BB" at bounding box center [57, 274] width 23 height 18
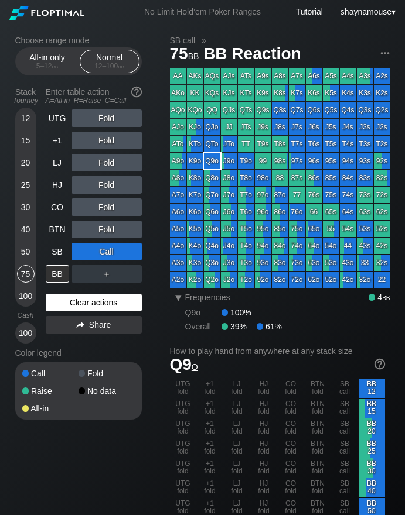
click at [74, 301] on div "Clear actions" at bounding box center [94, 303] width 96 height 18
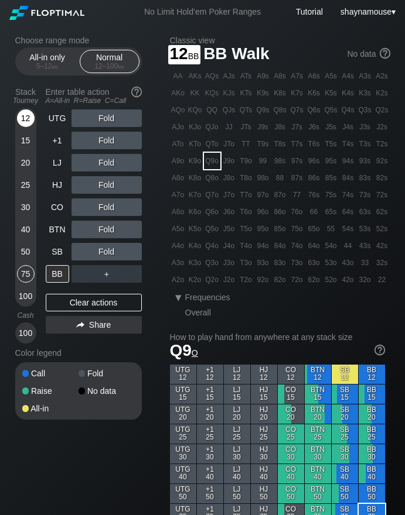
click at [29, 114] on div "12" at bounding box center [26, 119] width 18 height 18
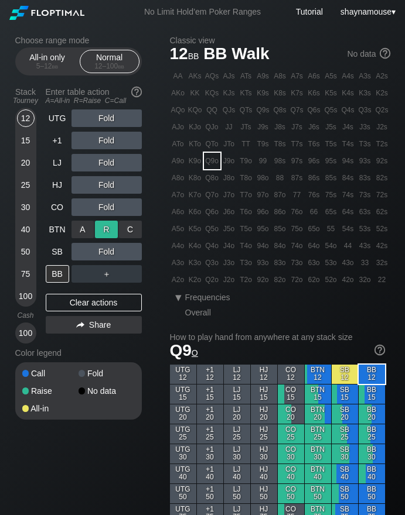
click at [105, 228] on div "R ✕" at bounding box center [106, 230] width 23 height 18
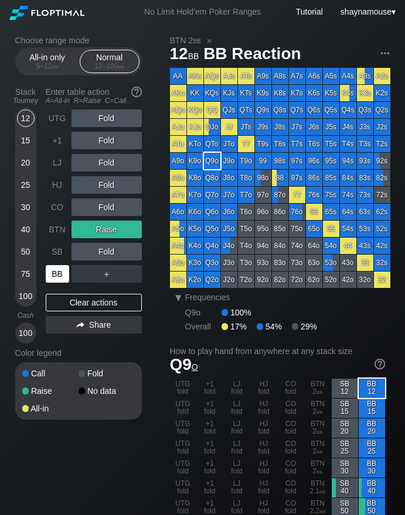
click at [50, 270] on div "BB" at bounding box center [57, 274] width 23 height 18
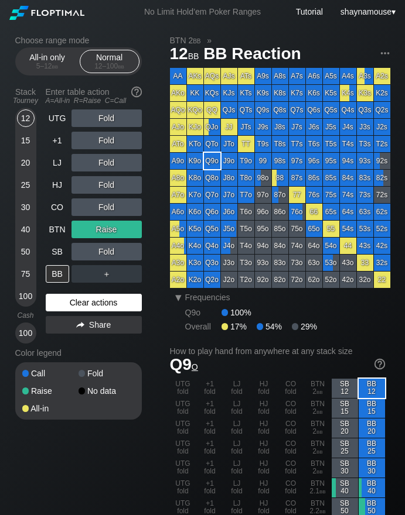
click at [121, 302] on div "Clear actions" at bounding box center [94, 303] width 96 height 18
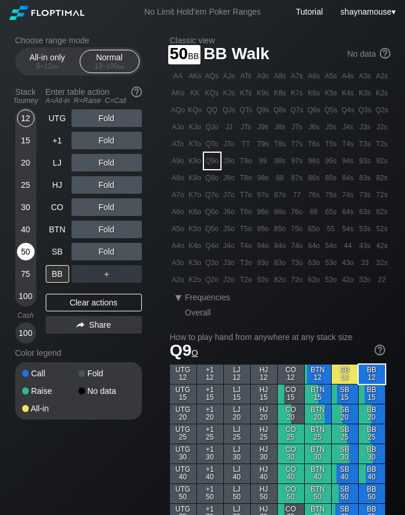
click at [30, 256] on div "50" at bounding box center [26, 252] width 18 height 18
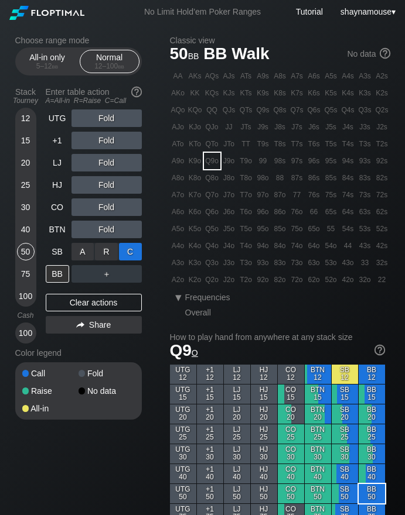
click at [123, 249] on div "C ✕" at bounding box center [130, 252] width 23 height 18
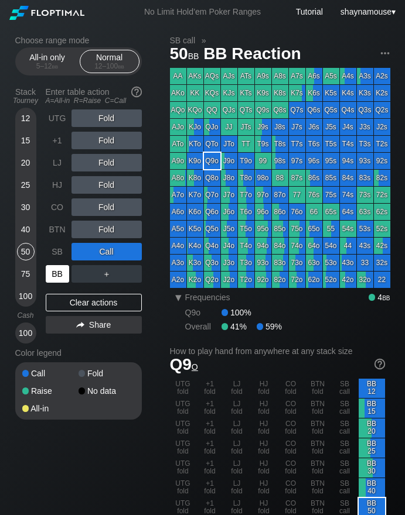
click at [54, 278] on div "BB" at bounding box center [57, 274] width 23 height 18
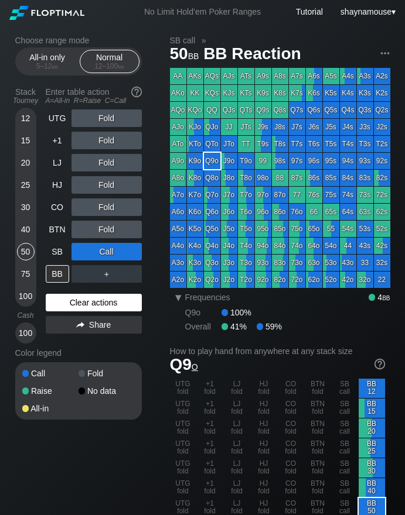
click at [104, 299] on div "Clear actions" at bounding box center [94, 303] width 96 height 18
click at [103, 300] on div "Clear actions" at bounding box center [94, 303] width 96 height 18
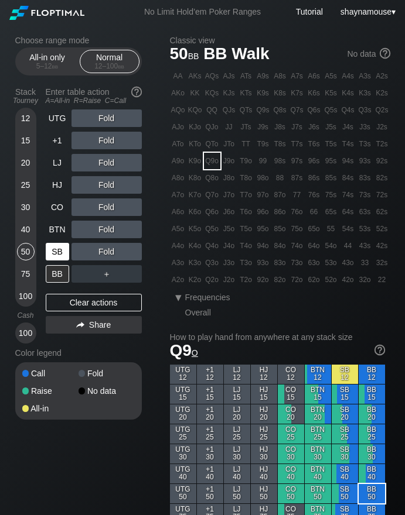
click at [50, 254] on div "SB" at bounding box center [57, 252] width 23 height 18
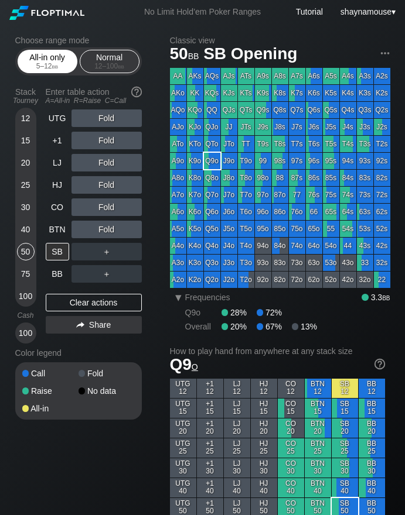
click at [32, 63] on div "5 – 12 bb" at bounding box center [47, 66] width 49 height 8
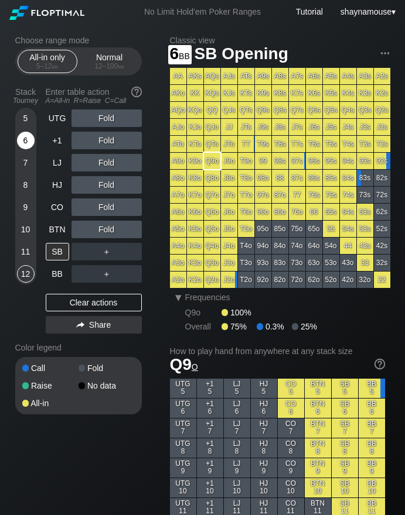
click at [19, 147] on div "6" at bounding box center [26, 143] width 18 height 22
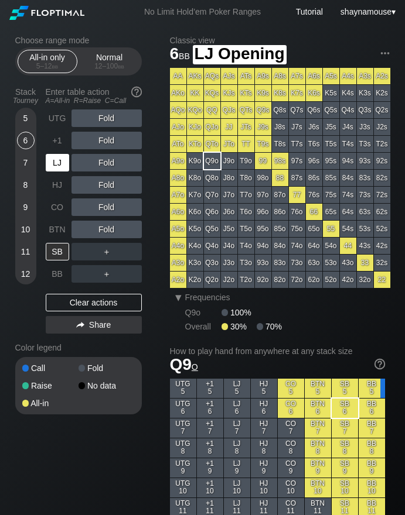
click at [49, 166] on div "LJ" at bounding box center [57, 163] width 23 height 18
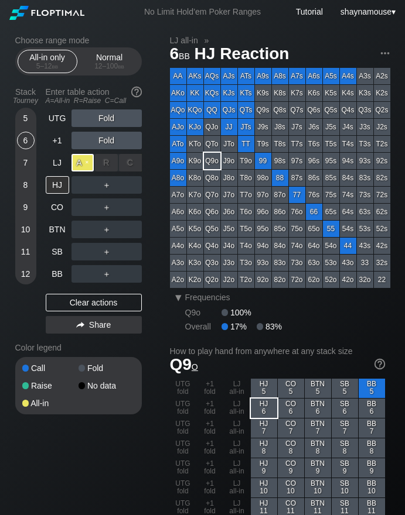
click at [77, 167] on div "A ✕" at bounding box center [82, 163] width 23 height 18
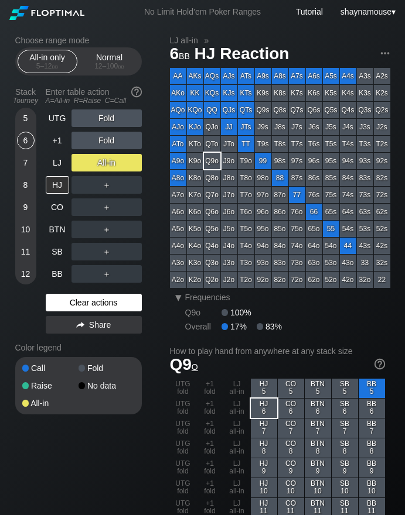
click at [92, 302] on div "Clear actions" at bounding box center [94, 303] width 96 height 18
click at [90, 301] on div "Clear actions" at bounding box center [94, 303] width 96 height 18
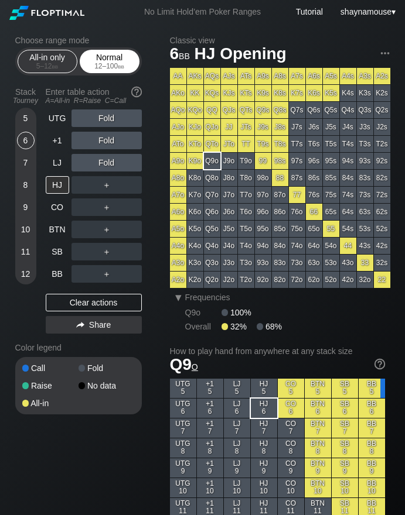
click at [102, 66] on div "12 – 100 bb" at bounding box center [109, 66] width 49 height 8
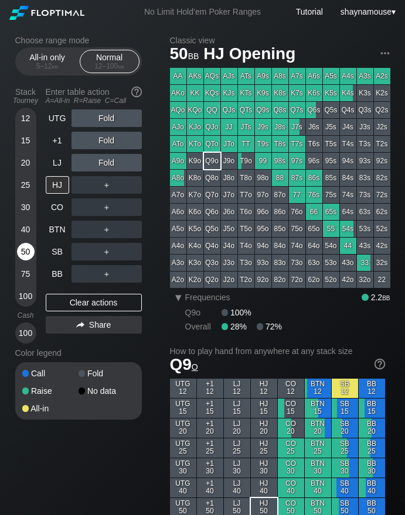
click at [26, 249] on div "50" at bounding box center [26, 252] width 18 height 18
drag, startPoint x: 108, startPoint y: 142, endPoint x: 101, endPoint y: 143, distance: 7.1
click at [109, 142] on div "R ✕" at bounding box center [106, 141] width 23 height 18
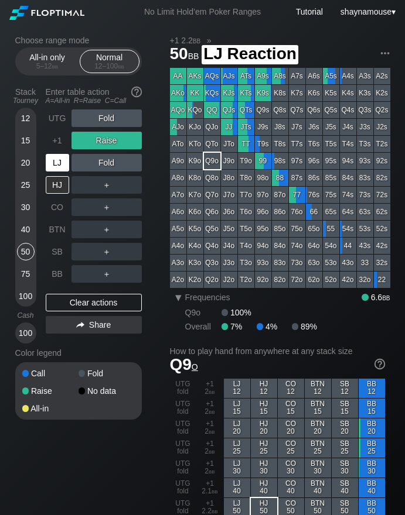
click at [54, 167] on div "LJ" at bounding box center [57, 163] width 23 height 18
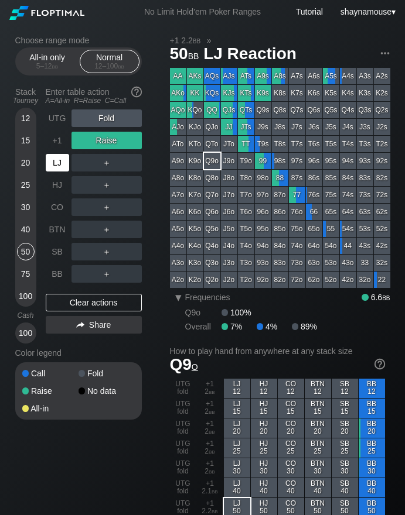
click at [54, 167] on div "LJ" at bounding box center [57, 163] width 23 height 18
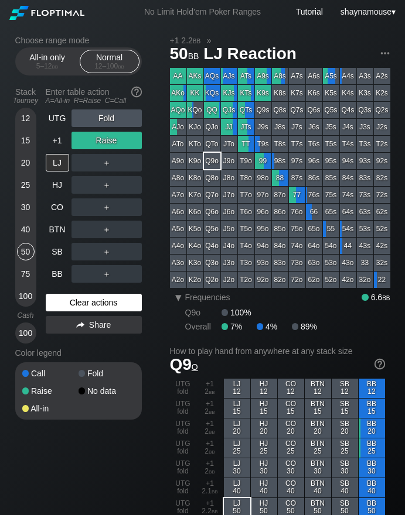
click at [101, 305] on div "Clear actions" at bounding box center [94, 303] width 96 height 18
click at [100, 303] on div "Clear actions" at bounding box center [94, 303] width 96 height 18
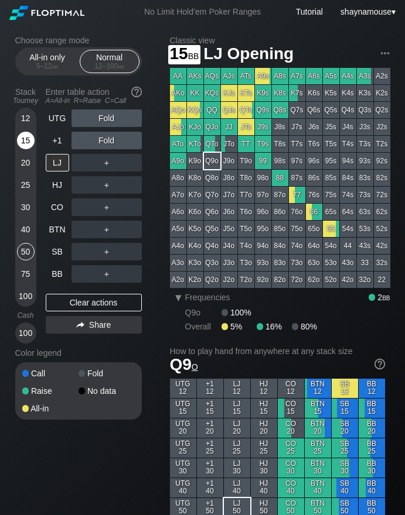
click at [25, 139] on div "15" at bounding box center [26, 141] width 18 height 18
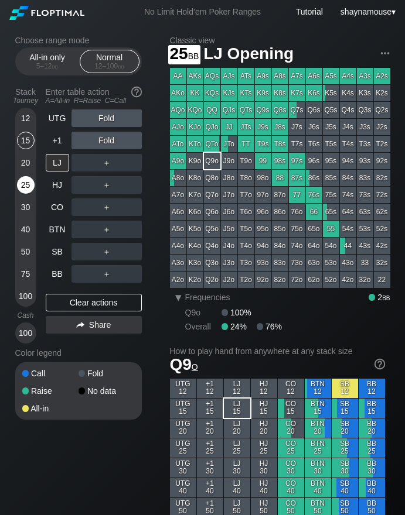
click at [26, 181] on div "25" at bounding box center [26, 185] width 18 height 18
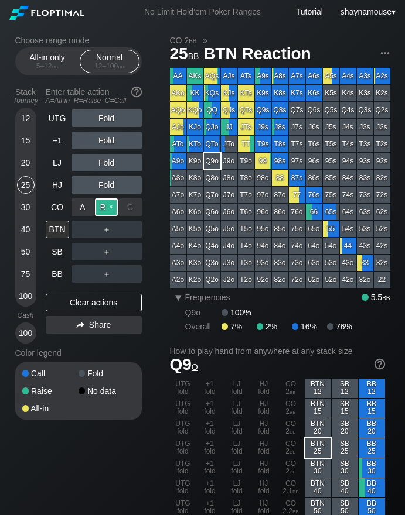
click at [110, 209] on div "R ✕" at bounding box center [106, 208] width 23 height 18
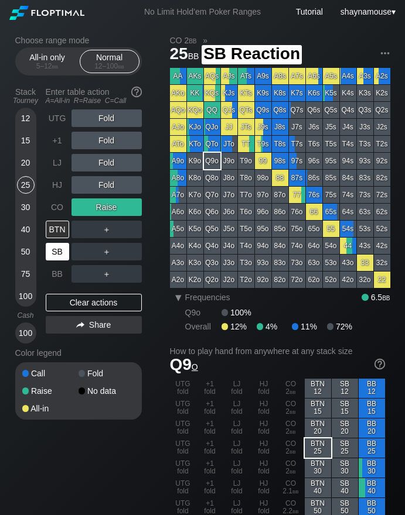
click at [60, 250] on div "SB" at bounding box center [57, 252] width 23 height 18
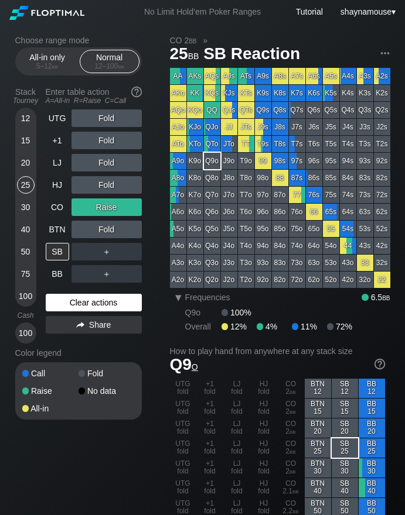
click at [110, 296] on div "Clear actions" at bounding box center [94, 303] width 96 height 18
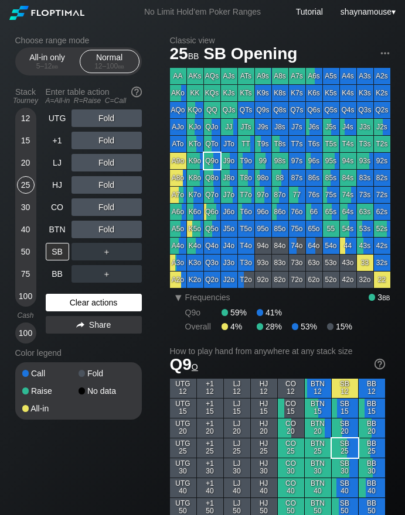
click at [109, 296] on div "Clear actions" at bounding box center [94, 303] width 96 height 18
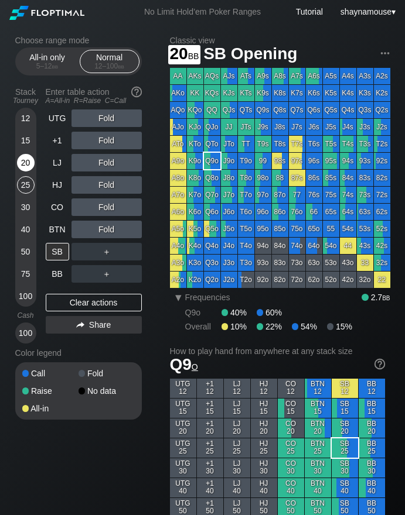
click at [21, 163] on div "20" at bounding box center [26, 163] width 18 height 18
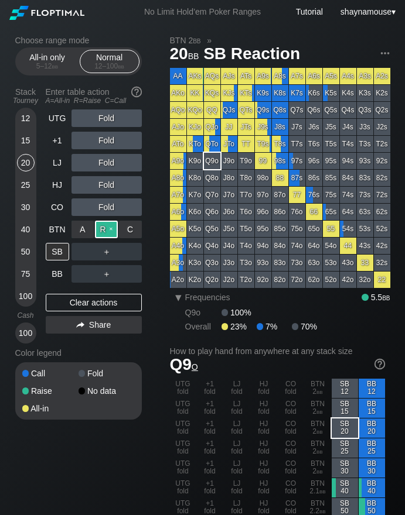
click at [100, 230] on div "R ✕" at bounding box center [106, 230] width 23 height 18
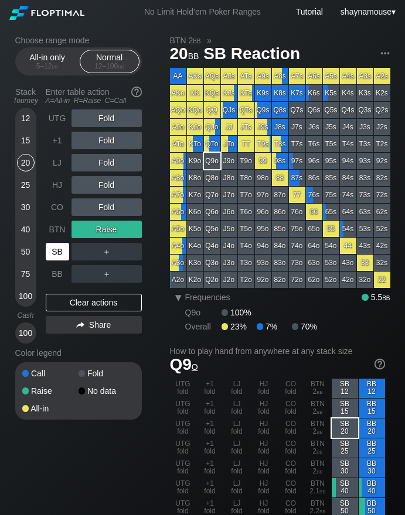
click at [63, 249] on div "SB" at bounding box center [57, 252] width 23 height 18
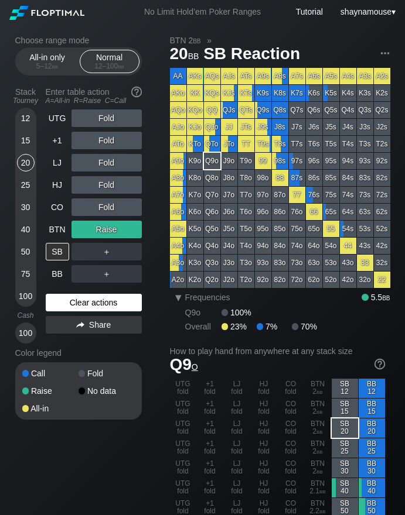
click at [76, 301] on div "Clear actions" at bounding box center [94, 303] width 96 height 18
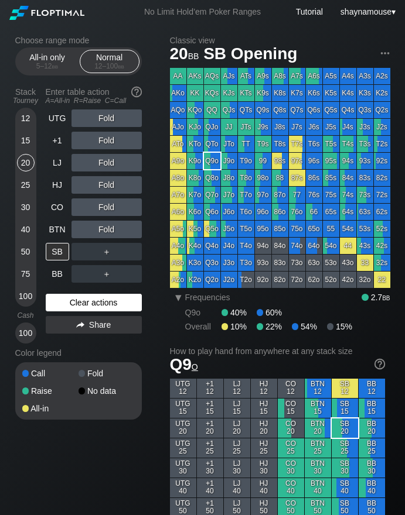
click at [76, 305] on div "Clear actions" at bounding box center [94, 303] width 96 height 18
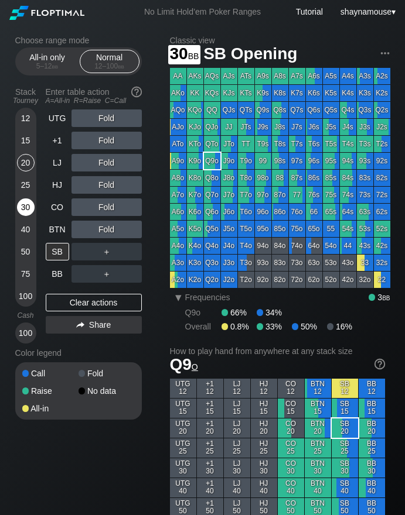
click at [28, 208] on div "30" at bounding box center [26, 208] width 18 height 18
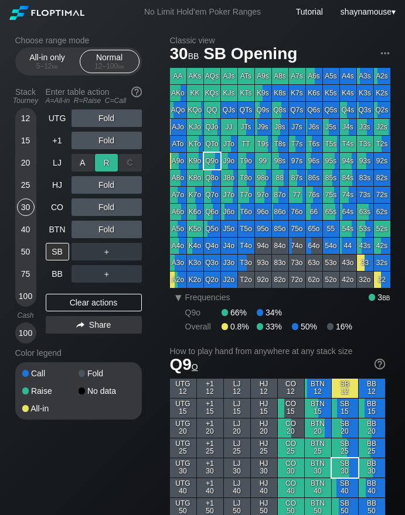
click at [95, 164] on div "R ✕" at bounding box center [106, 163] width 23 height 18
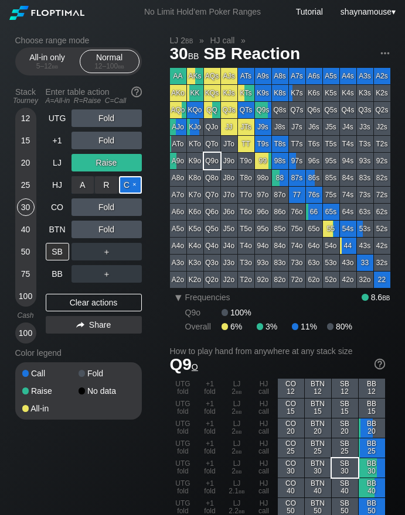
click at [127, 188] on div "C ✕" at bounding box center [130, 185] width 23 height 18
click at [131, 186] on div "C ✕" at bounding box center [130, 185] width 23 height 18
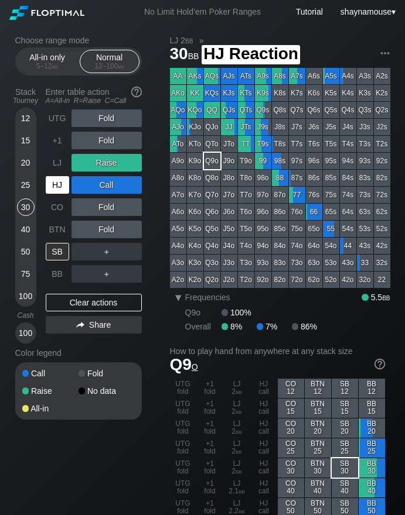
click at [56, 188] on div "HJ" at bounding box center [57, 185] width 23 height 18
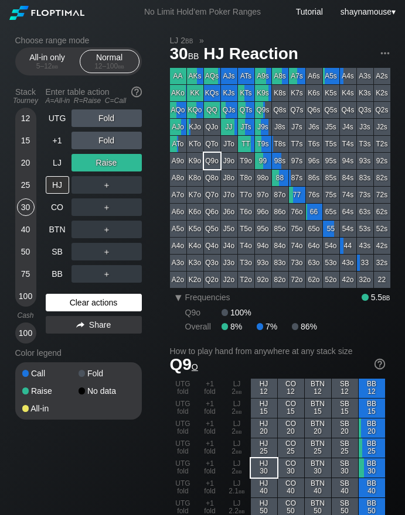
click at [103, 302] on div "Clear actions" at bounding box center [94, 303] width 96 height 18
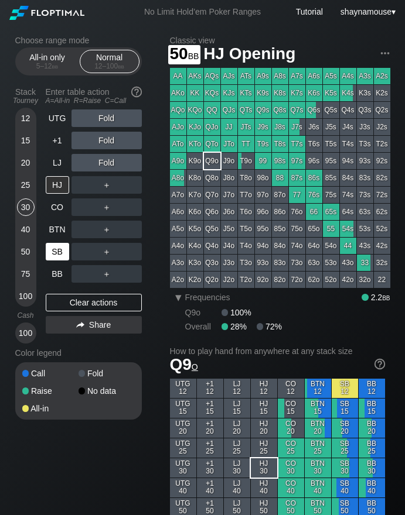
drag, startPoint x: 23, startPoint y: 255, endPoint x: 46, endPoint y: 249, distance: 23.2
click at [24, 255] on div "50" at bounding box center [26, 252] width 18 height 18
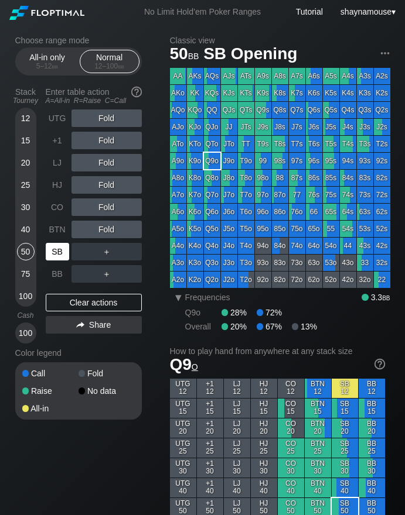
click at [53, 249] on div "SB" at bounding box center [57, 252] width 23 height 18
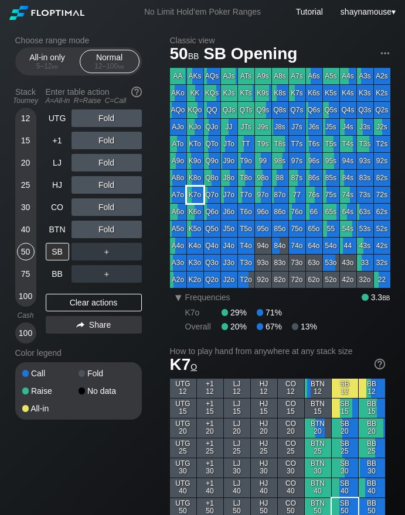
click at [194, 196] on div "K7o" at bounding box center [195, 195] width 16 height 16
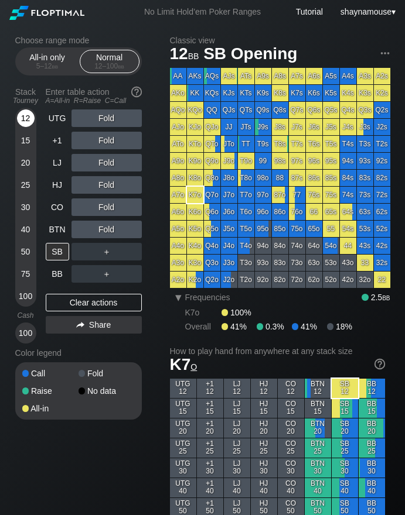
click at [29, 120] on div "12" at bounding box center [26, 119] width 18 height 18
click at [107, 227] on div "R ✕" at bounding box center [106, 230] width 23 height 18
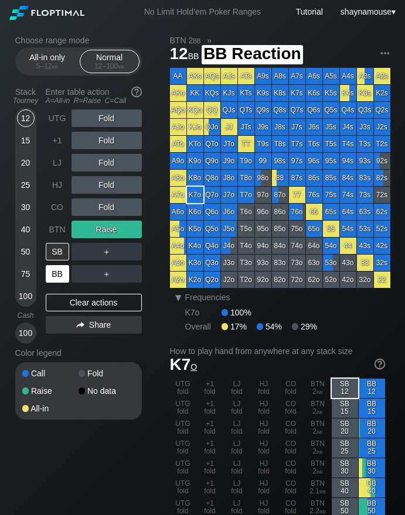
click at [53, 278] on div "BB" at bounding box center [57, 274] width 23 height 18
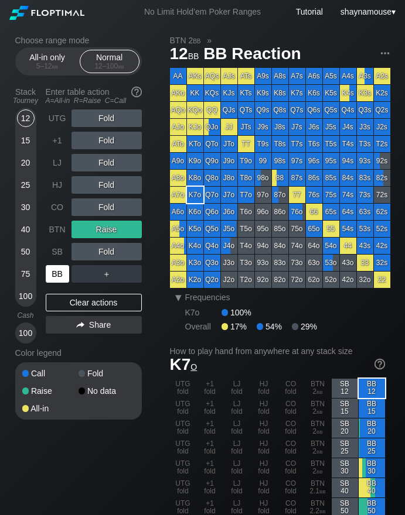
click at [53, 278] on div "BB" at bounding box center [57, 274] width 23 height 18
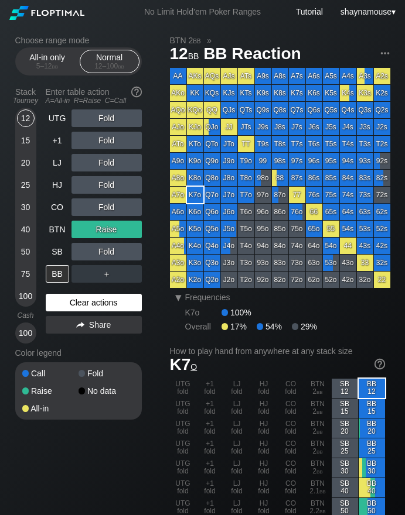
click at [71, 306] on div "Clear actions" at bounding box center [94, 303] width 96 height 18
click at [68, 303] on div "Clear actions" at bounding box center [94, 303] width 96 height 18
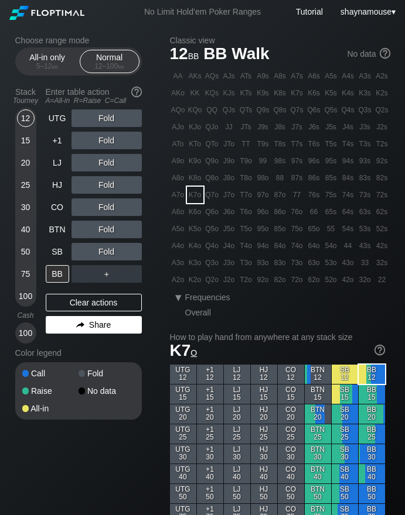
click at [93, 319] on div "Share" at bounding box center [94, 325] width 96 height 18
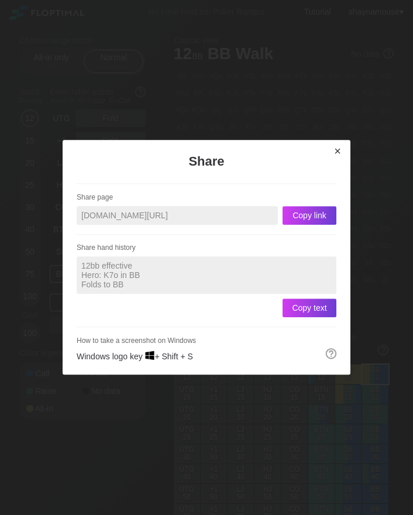
click at [337, 152] on div "×" at bounding box center [338, 151] width 16 height 13
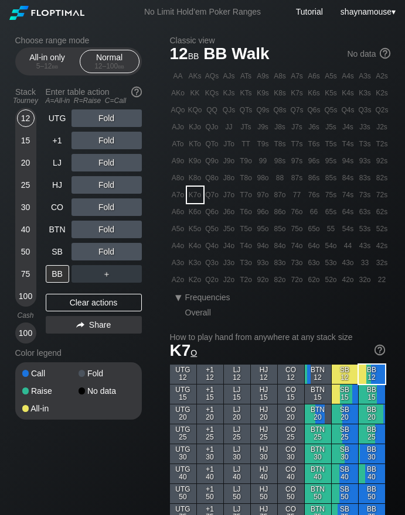
click at [28, 208] on div "30" at bounding box center [26, 208] width 18 height 18
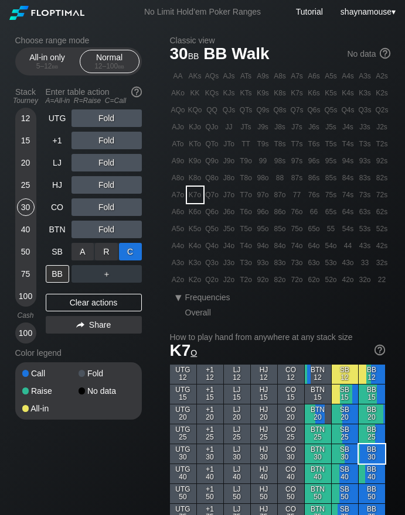
click at [129, 252] on div "C ✕" at bounding box center [130, 252] width 23 height 18
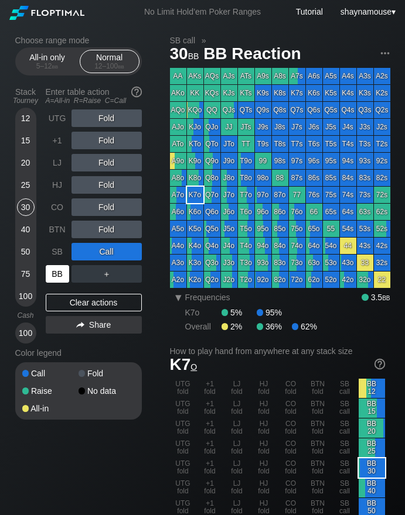
click at [63, 273] on div "BB" at bounding box center [57, 274] width 23 height 18
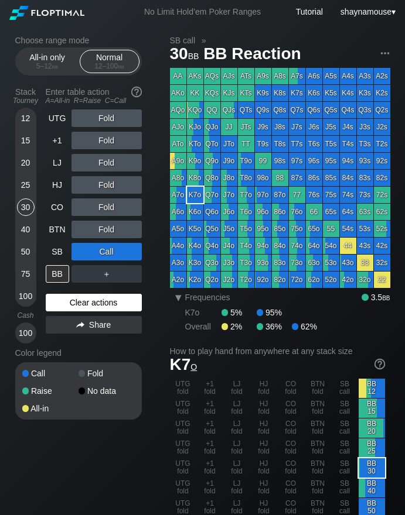
click at [92, 303] on div "Clear actions" at bounding box center [94, 303] width 96 height 18
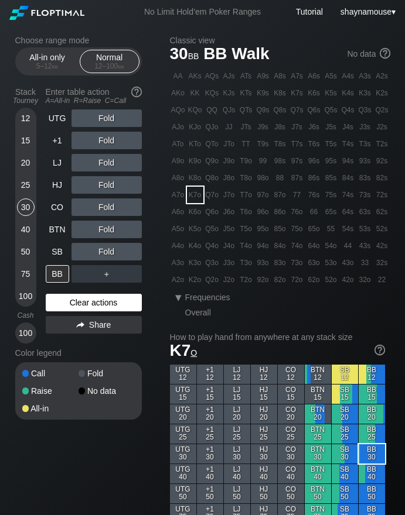
click at [92, 303] on div "Clear actions" at bounding box center [94, 303] width 96 height 18
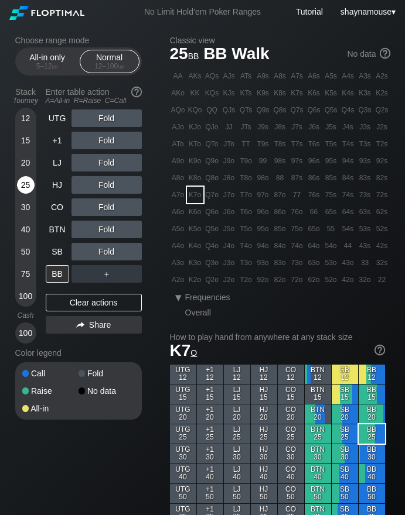
click at [29, 185] on div "25" at bounding box center [26, 185] width 18 height 18
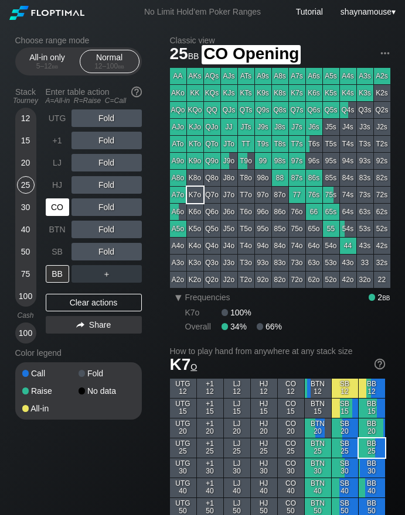
click at [59, 214] on div "CO" at bounding box center [57, 208] width 23 height 18
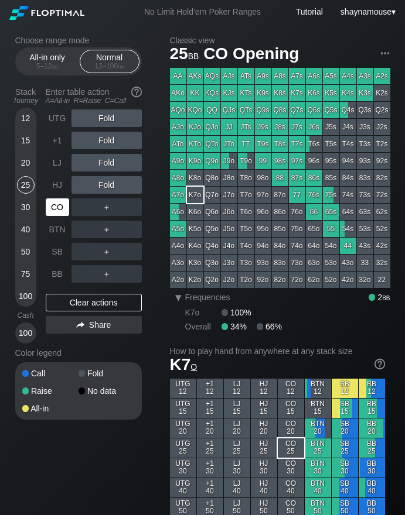
click at [58, 214] on div "CO" at bounding box center [57, 208] width 23 height 18
click at [59, 208] on div "CO" at bounding box center [57, 208] width 23 height 18
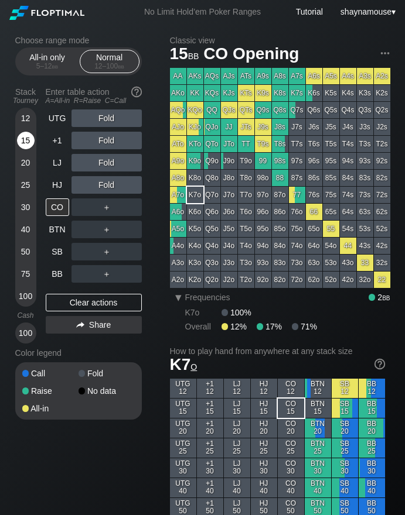
click at [22, 144] on div "15" at bounding box center [26, 141] width 18 height 18
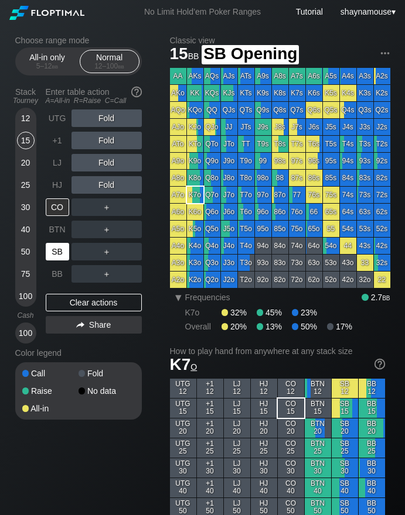
click at [52, 247] on div "SB" at bounding box center [57, 252] width 23 height 18
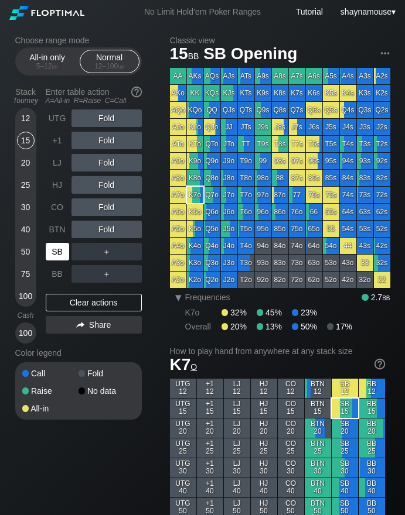
click at [52, 247] on div "SB" at bounding box center [57, 252] width 23 height 18
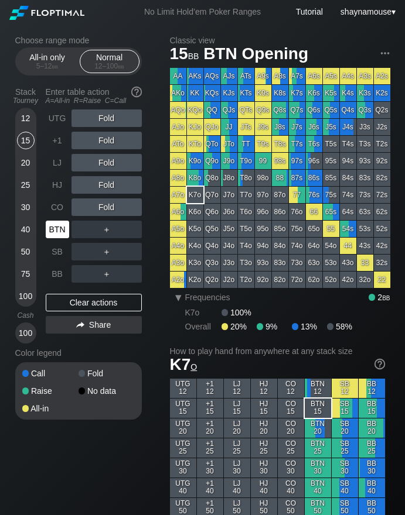
click at [59, 224] on div "BTN" at bounding box center [57, 230] width 23 height 18
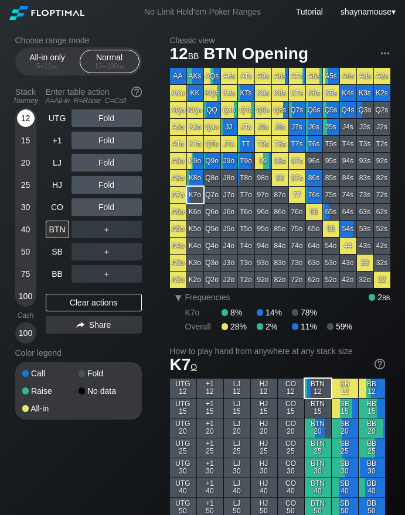
click at [20, 116] on div "12" at bounding box center [26, 119] width 18 height 18
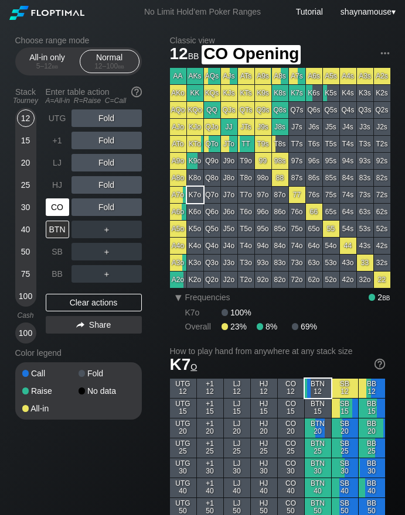
click at [64, 206] on div "CO" at bounding box center [57, 208] width 23 height 18
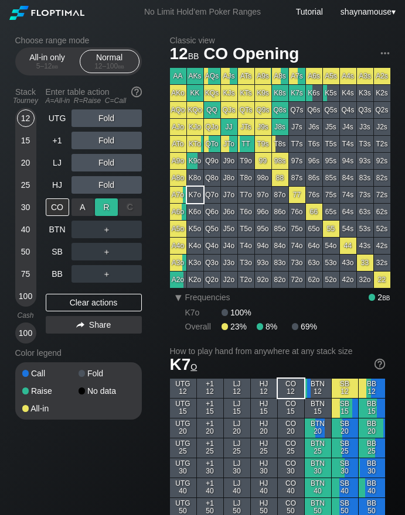
click at [110, 210] on div "R ✕" at bounding box center [106, 208] width 23 height 18
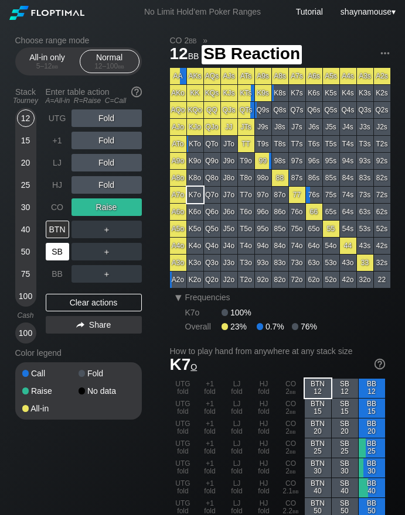
click at [61, 261] on div "SB" at bounding box center [59, 252] width 26 height 22
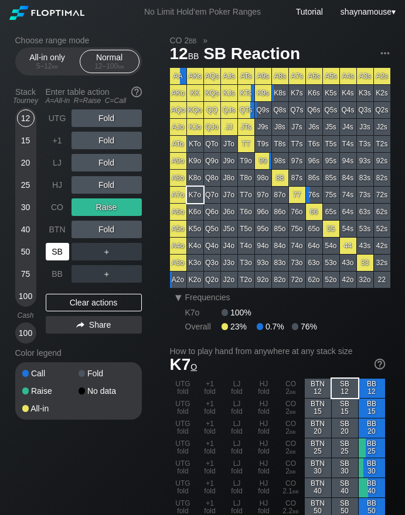
click at [61, 261] on div "SB" at bounding box center [59, 252] width 26 height 22
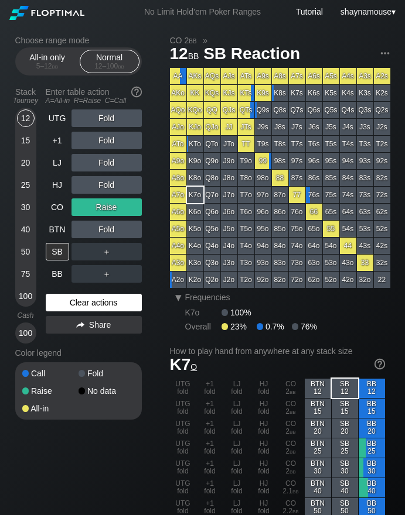
click at [87, 300] on div "Clear actions" at bounding box center [94, 303] width 96 height 18
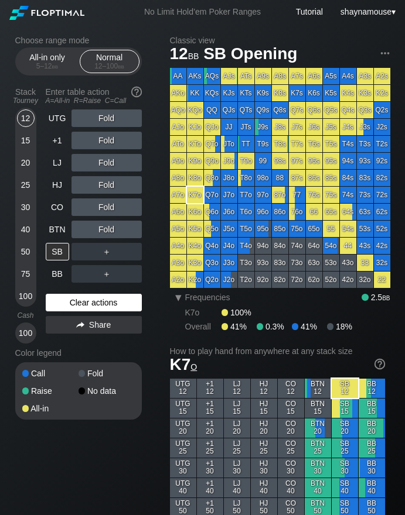
click at [87, 300] on div "Clear actions" at bounding box center [94, 303] width 96 height 18
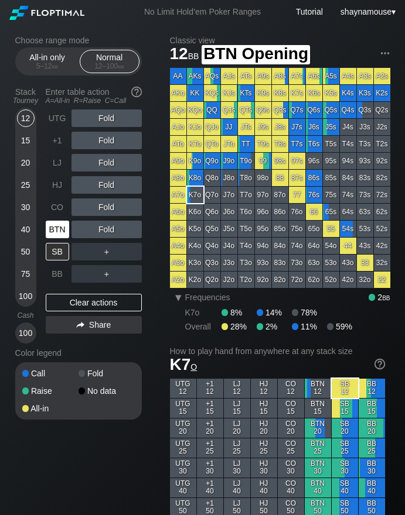
click at [60, 225] on div "BTN" at bounding box center [57, 230] width 23 height 18
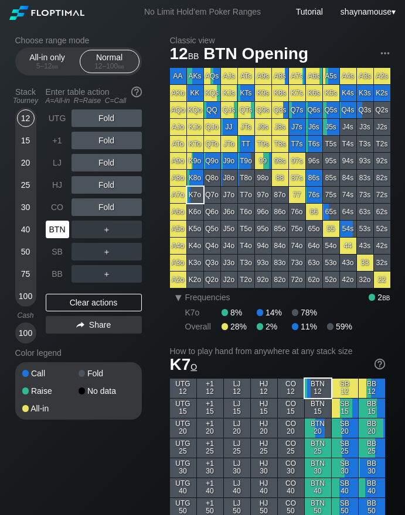
click at [60, 225] on div "BTN" at bounding box center [57, 230] width 23 height 18
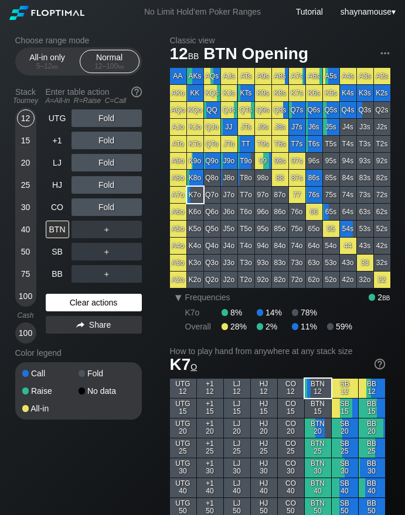
click at [80, 303] on div "Clear actions" at bounding box center [94, 303] width 96 height 18
click at [81, 304] on div "Clear actions" at bounding box center [94, 303] width 96 height 18
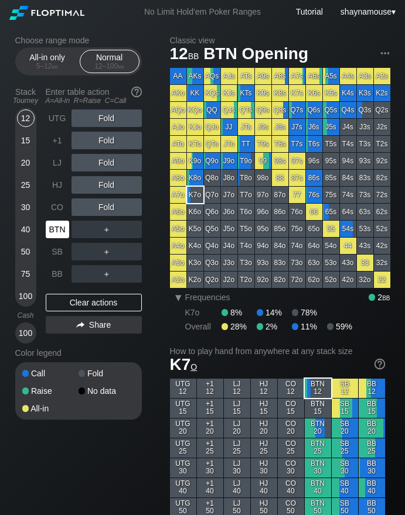
click at [61, 227] on div "BTN" at bounding box center [57, 230] width 23 height 18
click at [59, 224] on div "BTN" at bounding box center [57, 230] width 23 height 18
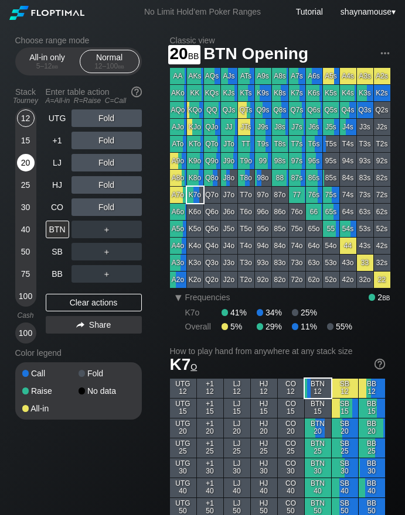
click at [27, 166] on div "20" at bounding box center [26, 163] width 18 height 18
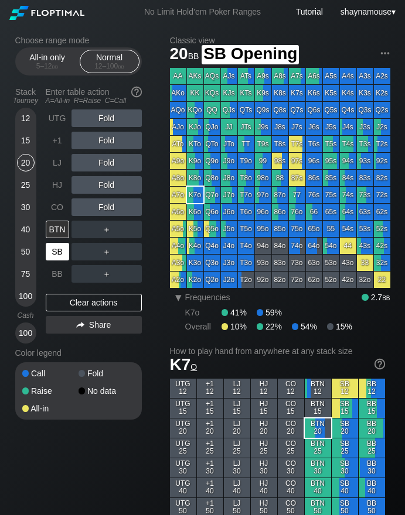
click at [52, 248] on div "SB" at bounding box center [57, 252] width 23 height 18
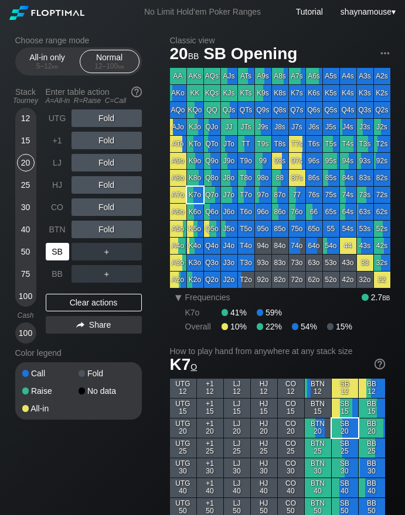
click at [56, 254] on div "SB" at bounding box center [57, 252] width 23 height 18
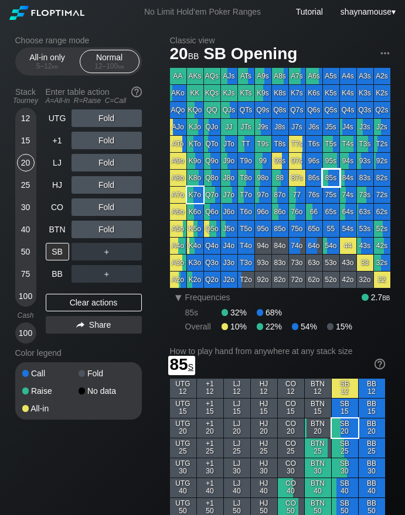
click at [335, 176] on div "85s" at bounding box center [331, 178] width 16 height 16
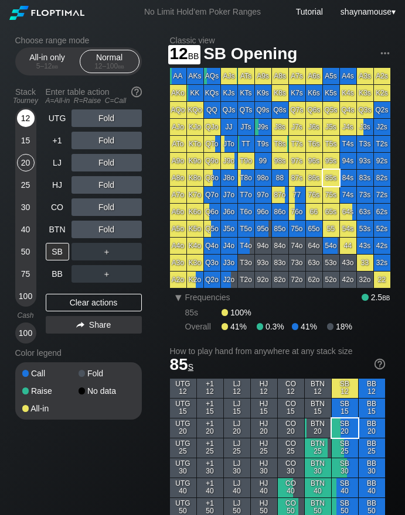
click at [22, 115] on div "12" at bounding box center [26, 119] width 18 height 18
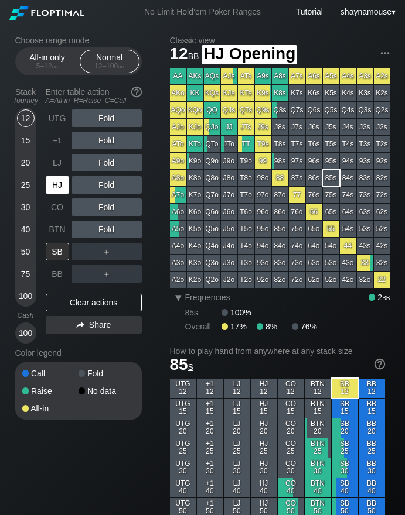
click at [61, 180] on div "HJ" at bounding box center [57, 185] width 23 height 18
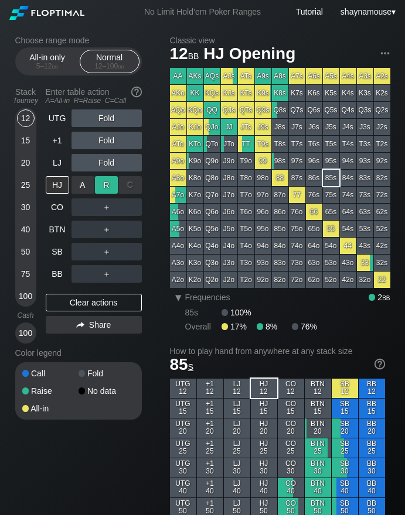
click at [108, 180] on div "R ✕" at bounding box center [106, 185] width 23 height 18
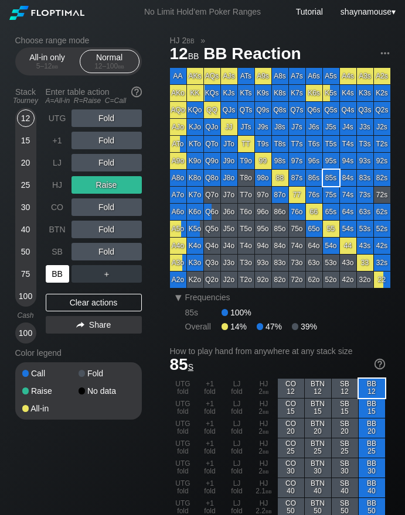
click at [64, 275] on div "BB" at bounding box center [57, 274] width 23 height 18
click at [131, 252] on div "C ✕" at bounding box center [130, 252] width 23 height 18
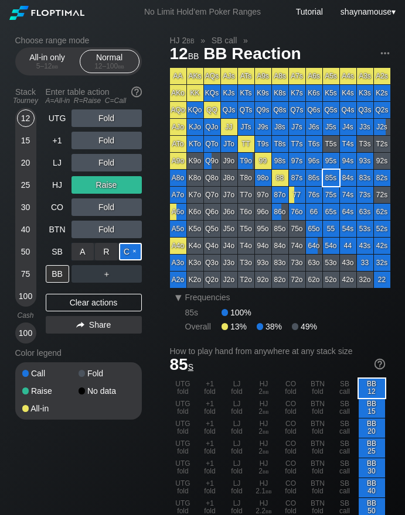
click at [132, 254] on div "C ✕" at bounding box center [130, 252] width 23 height 18
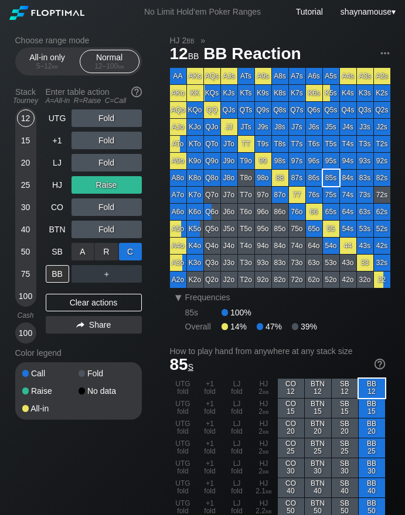
click at [132, 253] on div "C ✕" at bounding box center [130, 252] width 23 height 18
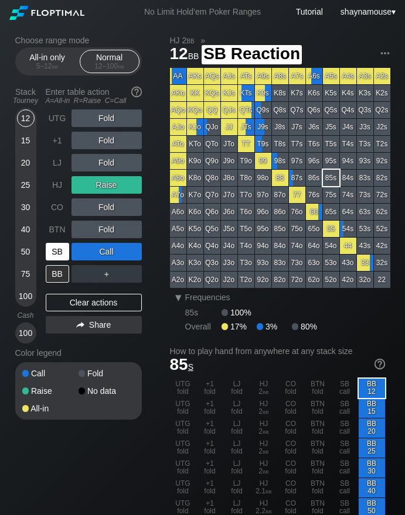
click at [55, 256] on div "SB" at bounding box center [57, 252] width 23 height 18
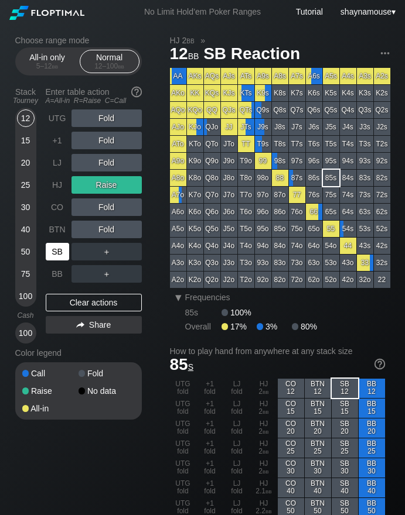
click at [55, 256] on div "SB" at bounding box center [57, 252] width 23 height 18
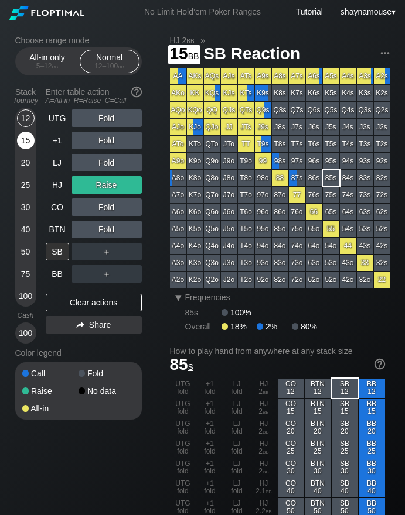
click at [25, 141] on div "15" at bounding box center [26, 141] width 18 height 18
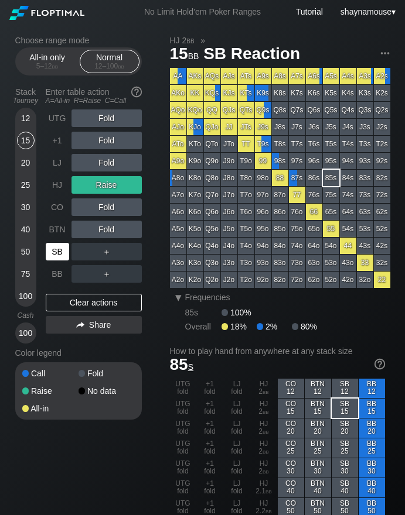
click at [59, 251] on div "SB" at bounding box center [57, 252] width 23 height 18
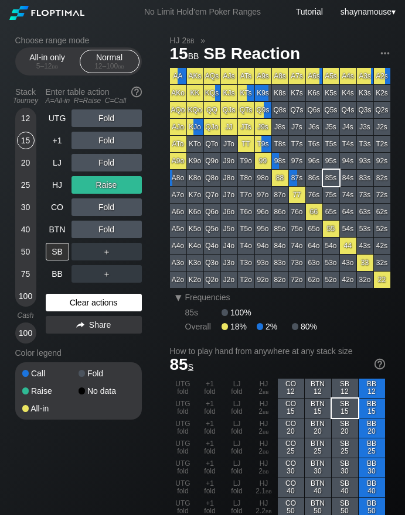
click at [129, 299] on div "Clear actions" at bounding box center [94, 303] width 96 height 18
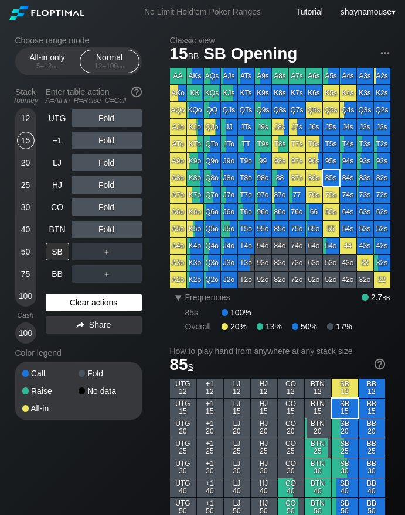
click at [129, 299] on div "Clear actions" at bounding box center [94, 303] width 96 height 18
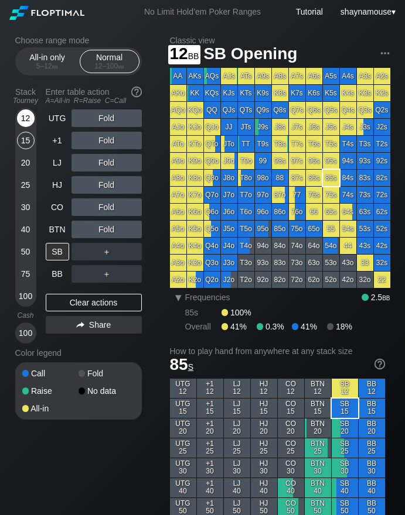
click at [24, 118] on div "12" at bounding box center [26, 119] width 18 height 18
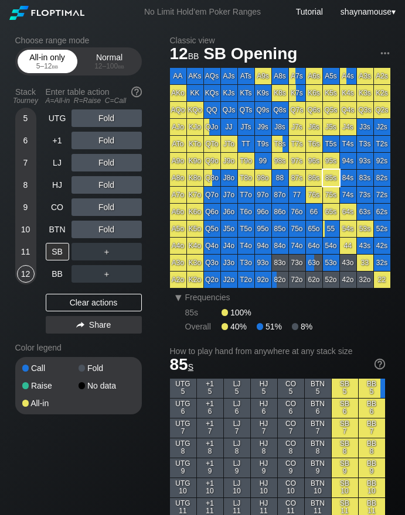
click at [43, 58] on div "All-in only 5 – 12 bb" at bounding box center [47, 61] width 54 height 22
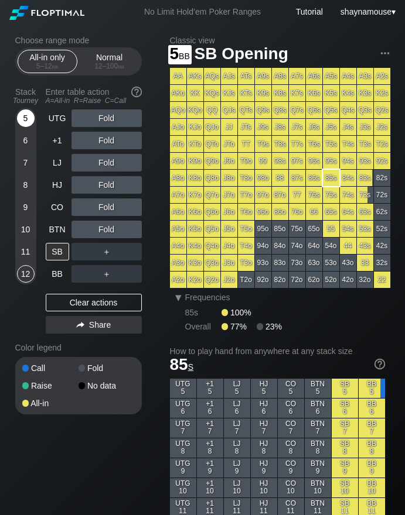
click at [23, 120] on div "5" at bounding box center [26, 119] width 18 height 18
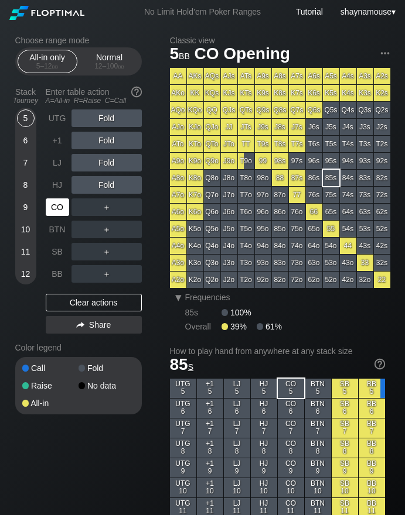
click at [56, 207] on div "CO" at bounding box center [57, 208] width 23 height 18
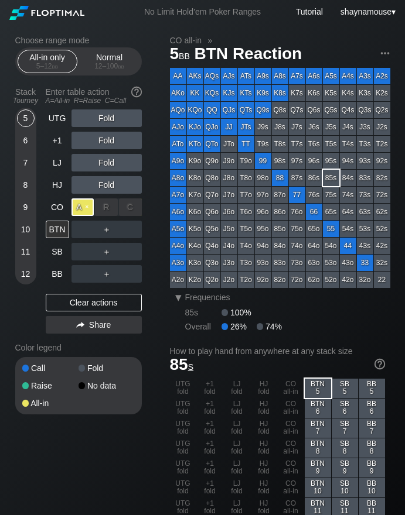
click at [75, 211] on div "A ✕" at bounding box center [82, 208] width 23 height 18
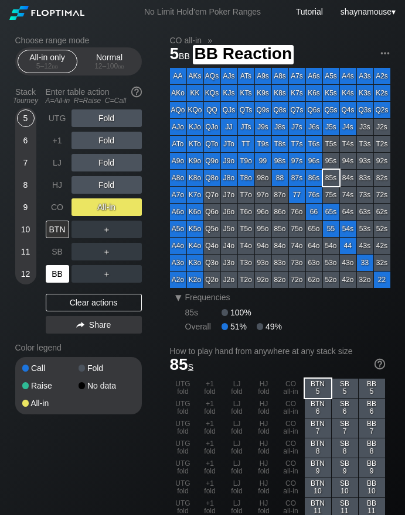
click at [56, 269] on div "BB" at bounding box center [57, 274] width 23 height 18
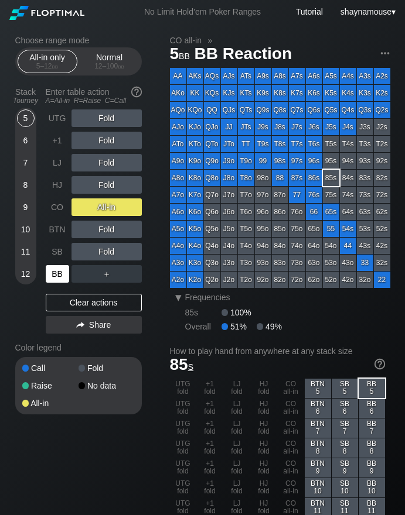
click at [56, 269] on div "BB" at bounding box center [57, 274] width 23 height 18
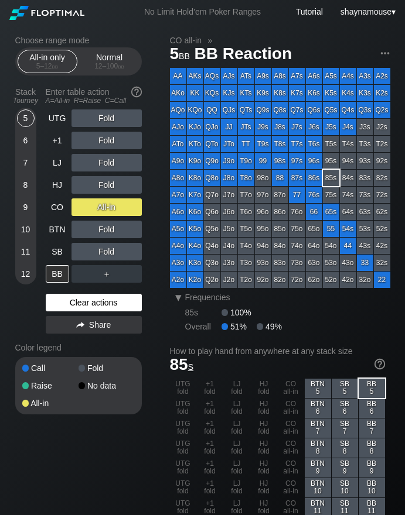
click at [104, 303] on div "Clear actions" at bounding box center [94, 303] width 96 height 18
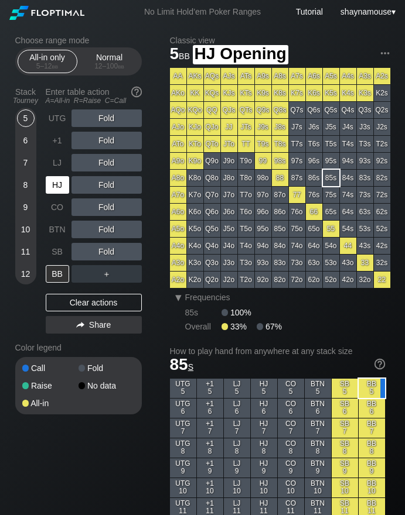
drag, startPoint x: 52, startPoint y: 190, endPoint x: 72, endPoint y: 189, distance: 20.5
click at [52, 190] on div "HJ" at bounding box center [57, 185] width 23 height 18
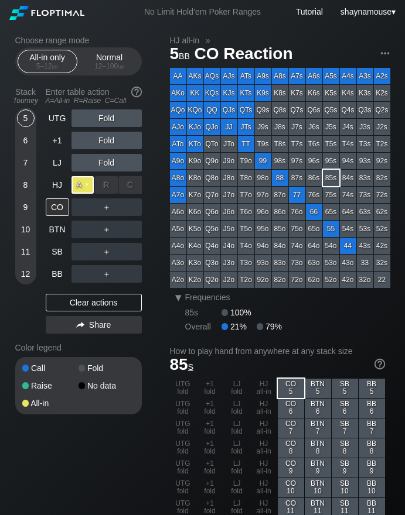
click at [87, 190] on div "A ✕" at bounding box center [82, 185] width 23 height 18
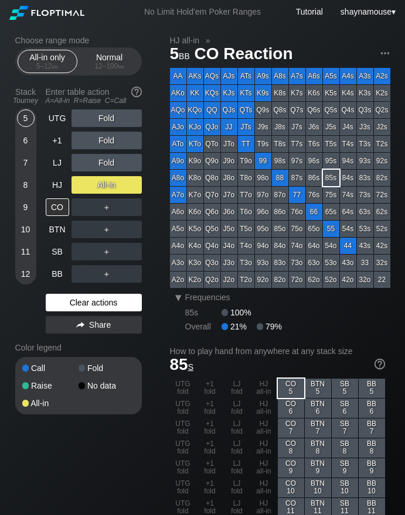
click at [107, 303] on div "Clear actions" at bounding box center [94, 303] width 96 height 18
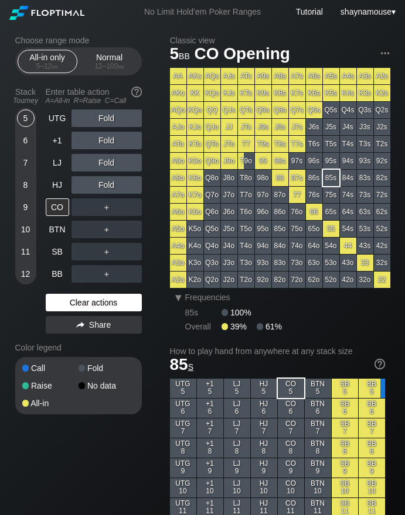
click at [108, 304] on div "Clear actions" at bounding box center [94, 303] width 96 height 18
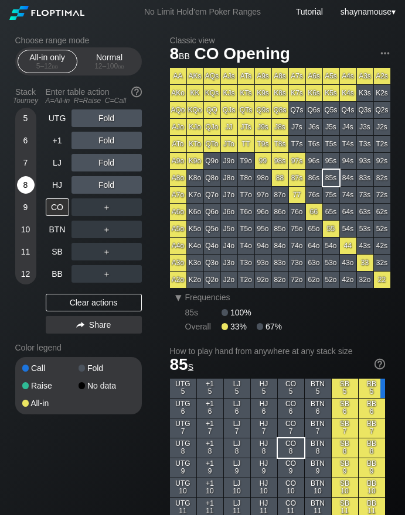
click at [21, 187] on div "8" at bounding box center [26, 185] width 18 height 18
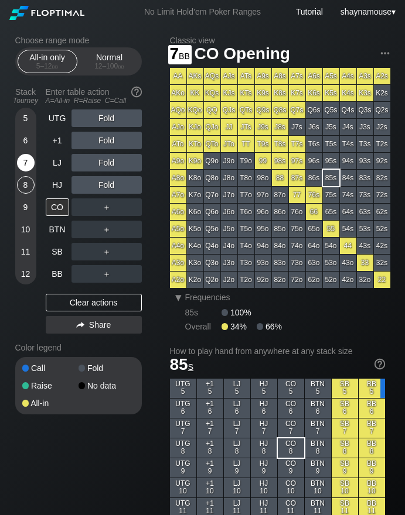
click at [32, 163] on div "7" at bounding box center [26, 163] width 18 height 18
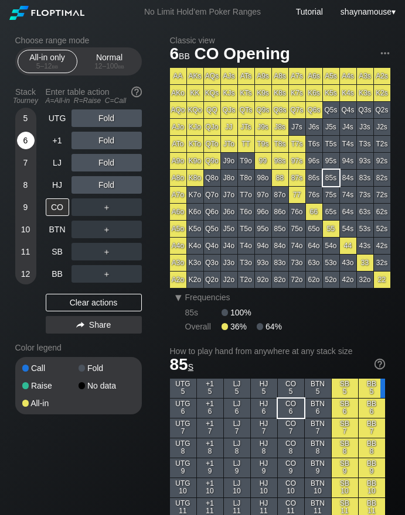
click at [25, 143] on div "6" at bounding box center [26, 141] width 18 height 18
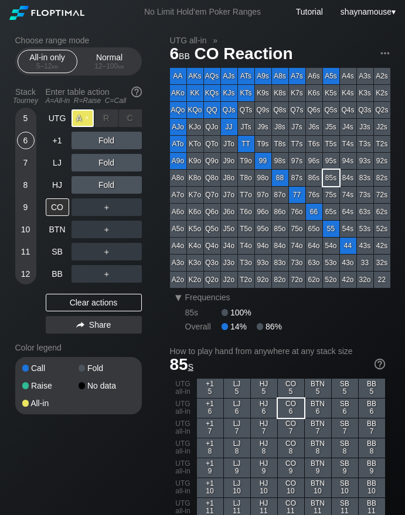
click at [76, 116] on div "A ✕" at bounding box center [82, 119] width 23 height 18
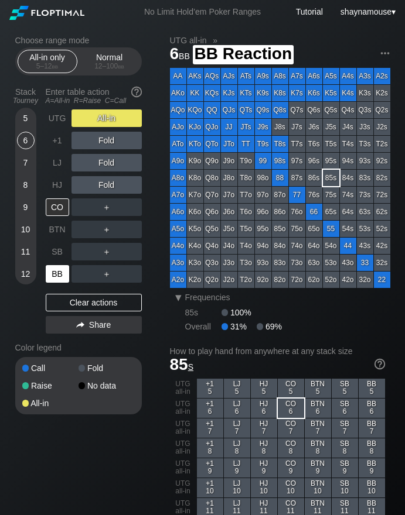
click at [53, 268] on div "BB" at bounding box center [57, 274] width 23 height 18
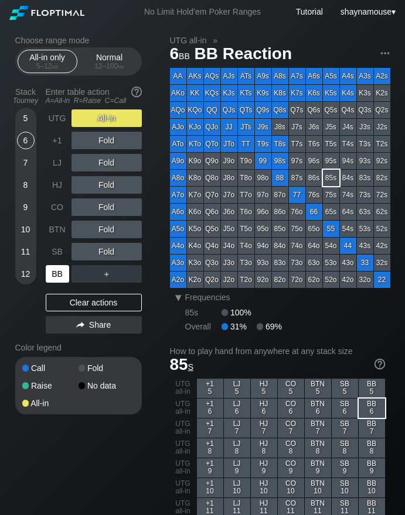
click at [53, 269] on div "BB" at bounding box center [57, 274] width 23 height 18
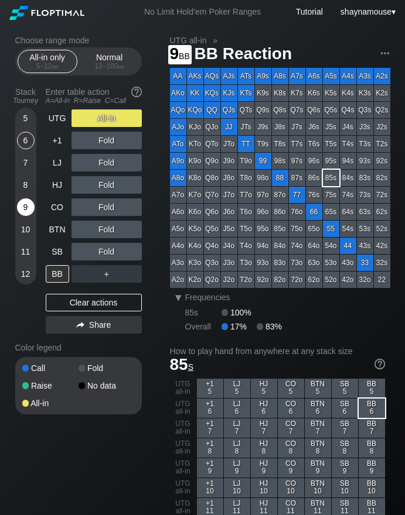
click at [26, 210] on div "9" at bounding box center [26, 208] width 18 height 18
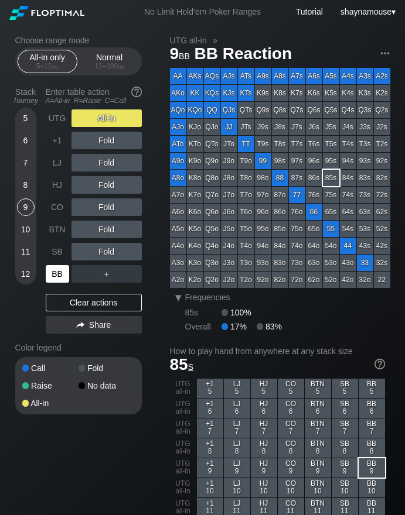
click at [63, 277] on div "BB" at bounding box center [57, 274] width 23 height 18
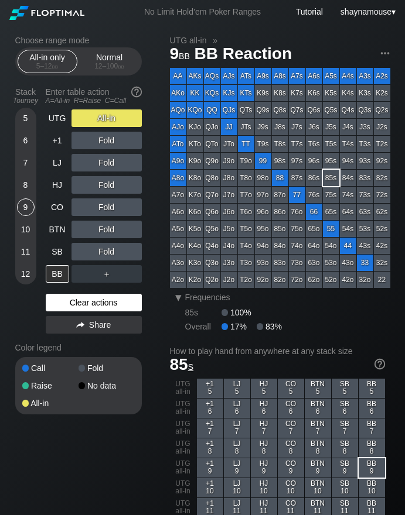
click at [93, 305] on div "Clear actions" at bounding box center [94, 303] width 96 height 18
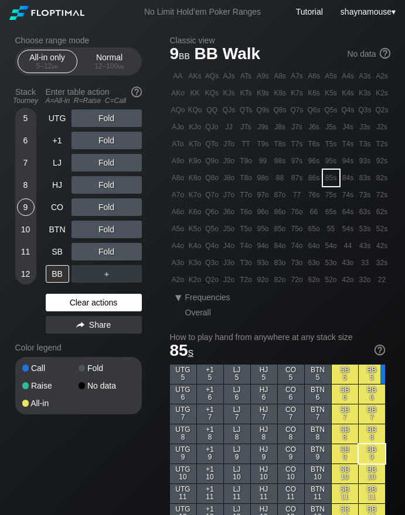
click at [93, 305] on div "Clear actions" at bounding box center [94, 303] width 96 height 18
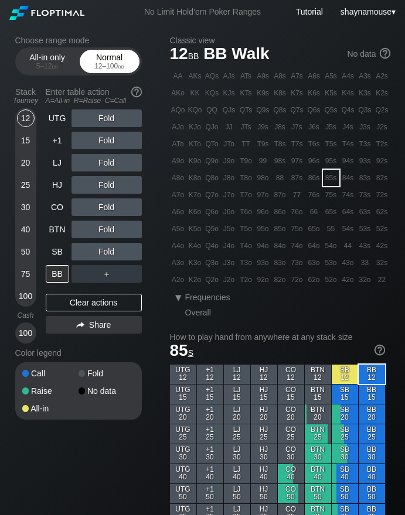
click at [115, 56] on div "Normal 12 – 100 bb" at bounding box center [110, 61] width 54 height 22
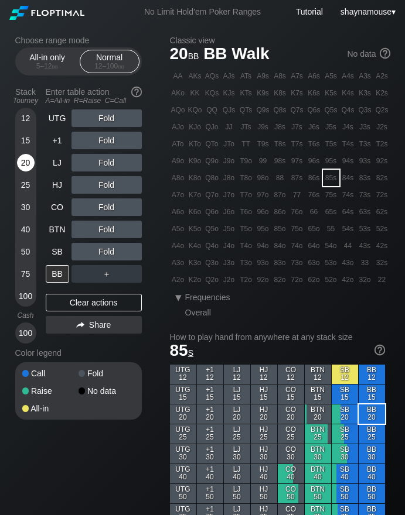
click at [23, 163] on div "20" at bounding box center [26, 163] width 18 height 18
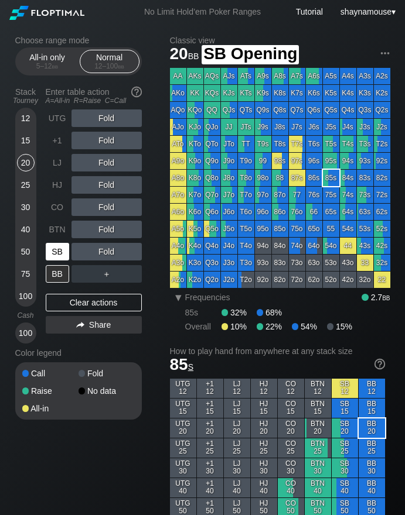
click at [53, 245] on div "SB" at bounding box center [57, 252] width 23 height 18
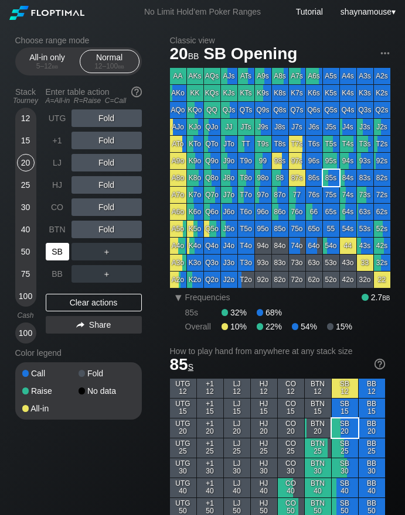
click at [53, 245] on div "SB" at bounding box center [57, 252] width 23 height 18
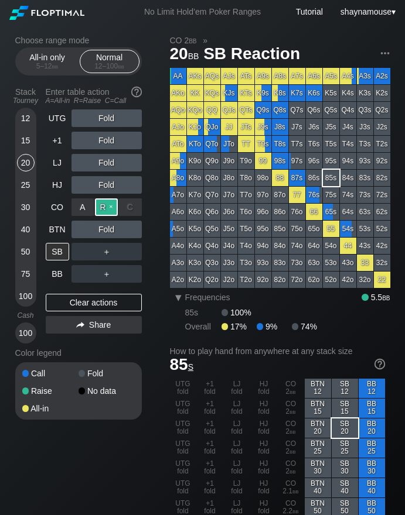
click at [102, 209] on div "R ✕" at bounding box center [106, 208] width 23 height 18
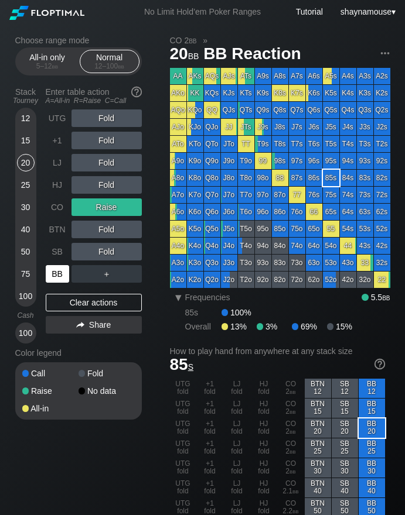
click at [57, 281] on div "BB" at bounding box center [57, 274] width 23 height 18
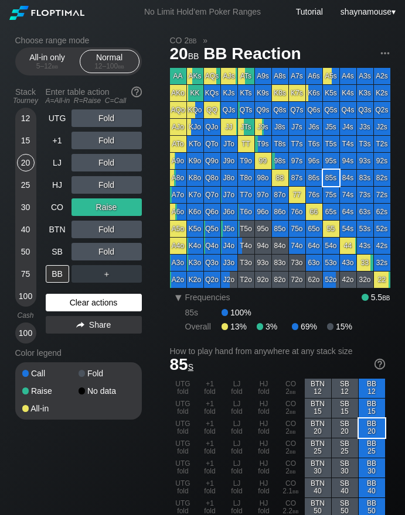
click at [100, 305] on div "Clear actions" at bounding box center [94, 303] width 96 height 18
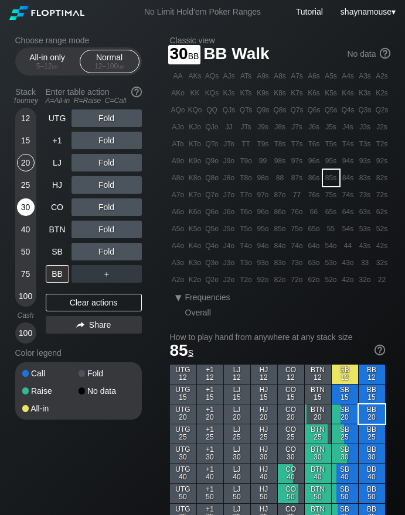
click at [26, 211] on div "30" at bounding box center [26, 208] width 18 height 18
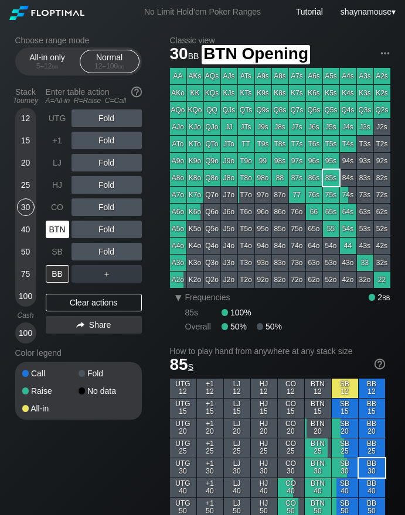
click at [60, 231] on div "BTN" at bounding box center [57, 230] width 23 height 18
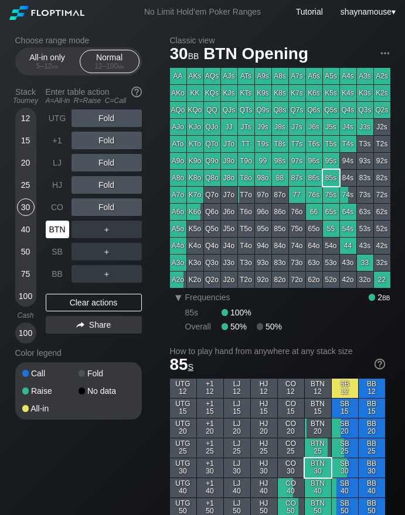
click at [60, 231] on div "BTN" at bounding box center [57, 230] width 23 height 18
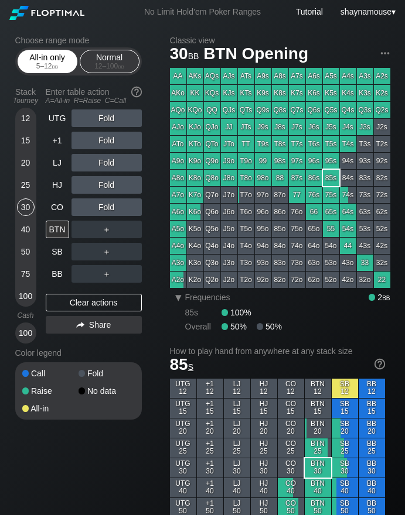
click at [49, 72] on div "All-in only 5 – 12 bb Normal 12 – 100 bb" at bounding box center [78, 61] width 126 height 28
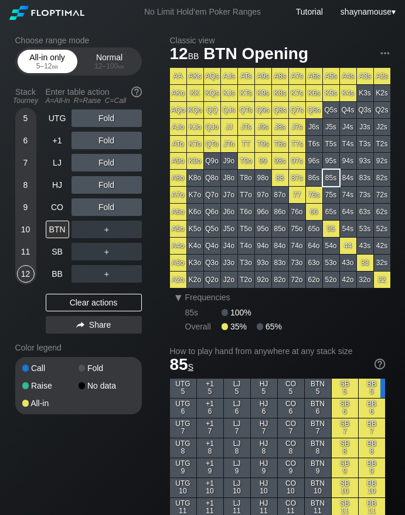
click at [42, 69] on div "5 – 12 bb" at bounding box center [47, 66] width 49 height 8
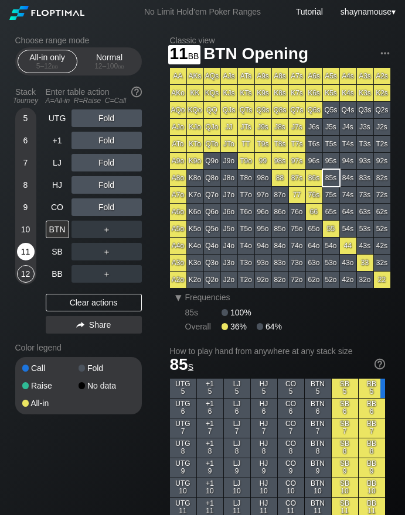
click at [26, 258] on div "11" at bounding box center [26, 252] width 18 height 18
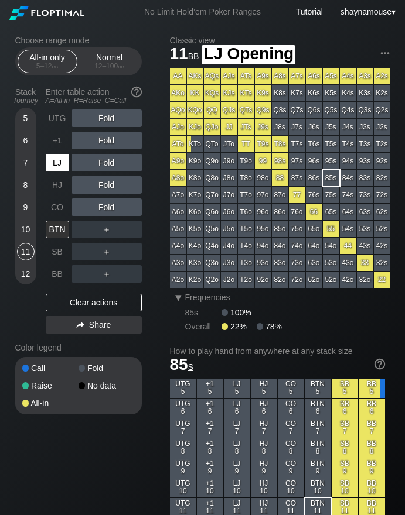
click at [56, 157] on div "LJ" at bounding box center [57, 163] width 23 height 18
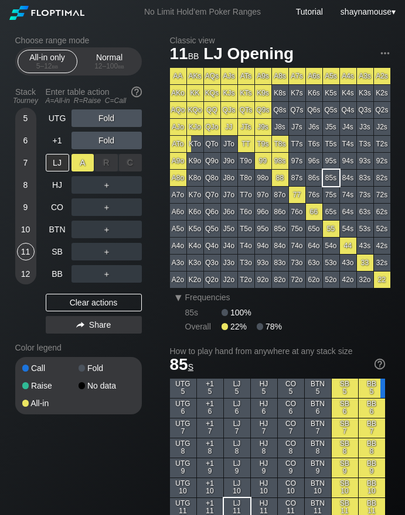
click at [77, 166] on div "A ✕" at bounding box center [82, 163] width 23 height 18
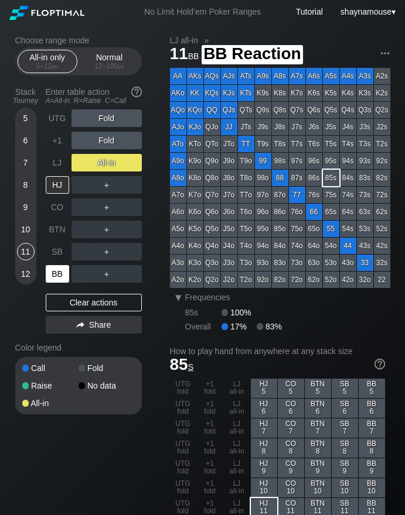
click at [54, 271] on div "BB" at bounding box center [57, 274] width 23 height 18
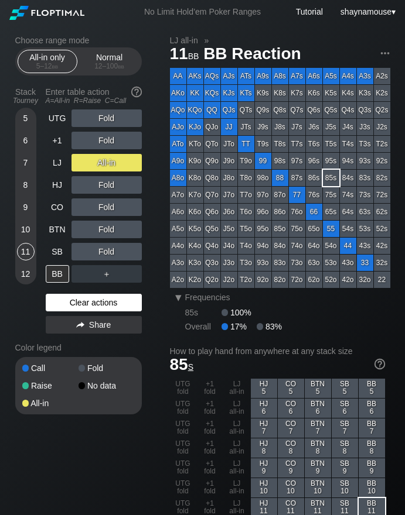
click at [85, 305] on div "Clear actions" at bounding box center [94, 303] width 96 height 18
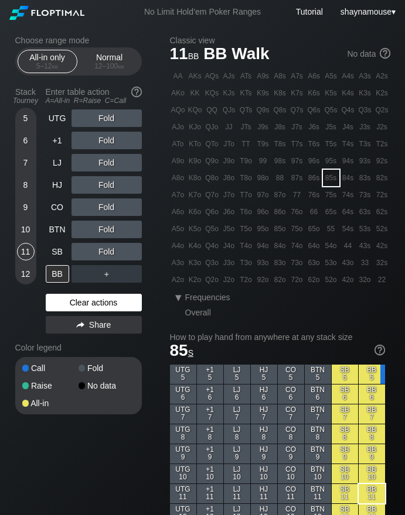
click at [85, 305] on div "Clear actions" at bounding box center [94, 303] width 96 height 18
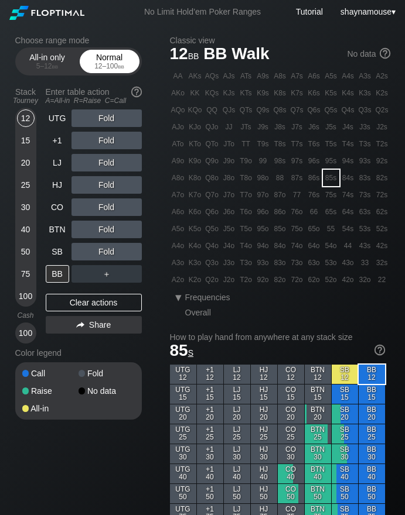
click at [114, 60] on div "Normal 12 – 100 bb" at bounding box center [110, 61] width 54 height 22
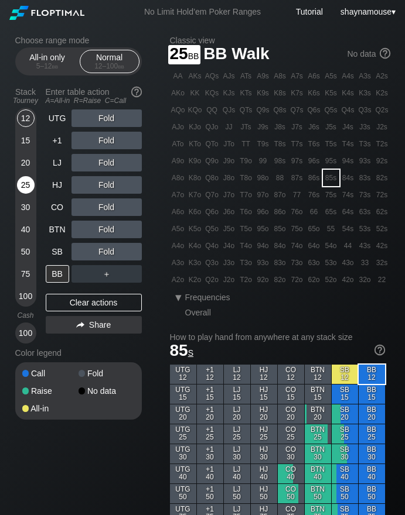
click at [17, 191] on div "25" at bounding box center [26, 187] width 18 height 22
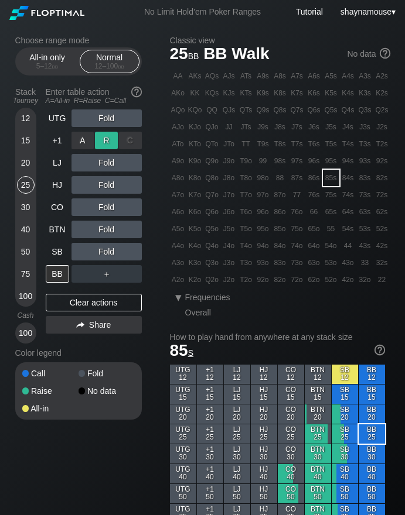
click at [108, 143] on div "R ✕" at bounding box center [106, 141] width 23 height 18
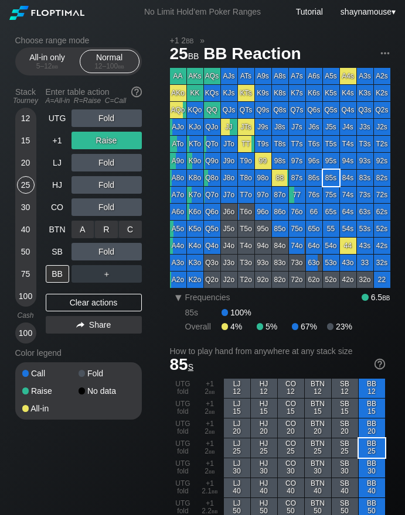
click at [130, 227] on div "C ✕" at bounding box center [130, 230] width 23 height 18
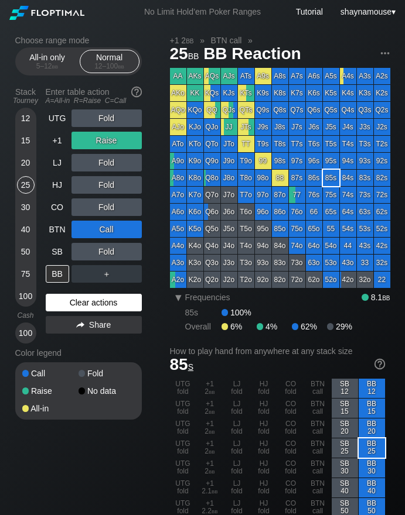
click at [83, 307] on div "Clear actions" at bounding box center [94, 303] width 96 height 18
click at [83, 305] on div "Clear actions" at bounding box center [94, 303] width 96 height 18
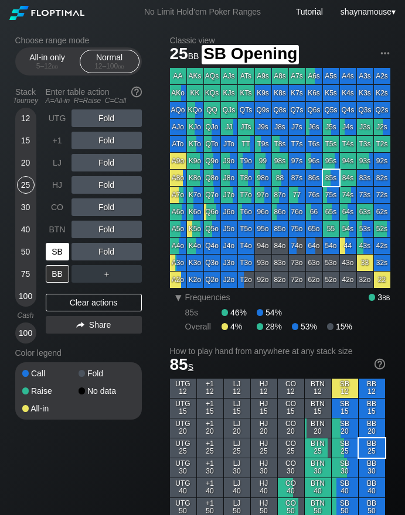
click at [57, 251] on div "SB" at bounding box center [57, 252] width 23 height 18
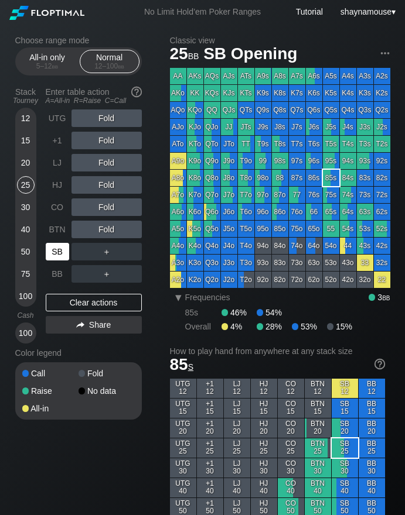
click at [57, 250] on div "SB" at bounding box center [57, 252] width 23 height 18
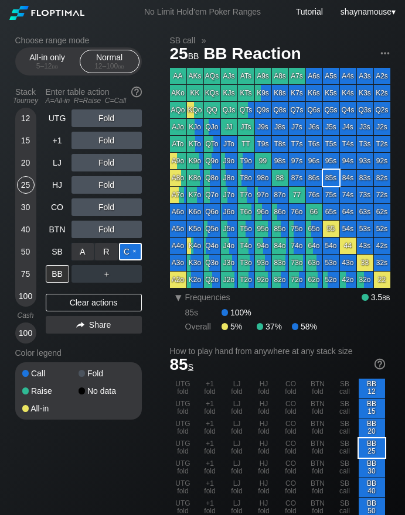
click at [127, 254] on div "C ✕" at bounding box center [130, 252] width 23 height 18
click at [126, 254] on div "C ✕" at bounding box center [130, 252] width 23 height 18
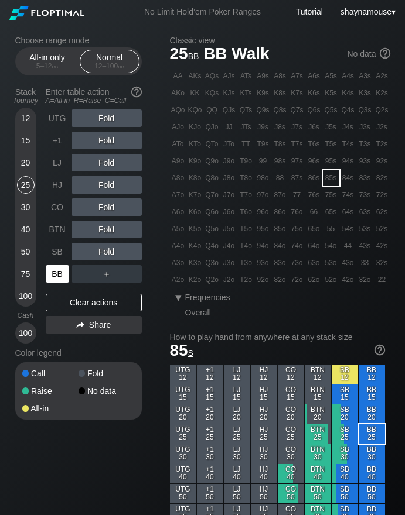
click at [63, 274] on div "BB" at bounding box center [57, 274] width 23 height 18
click at [122, 254] on div "C ✕" at bounding box center [130, 252] width 23 height 18
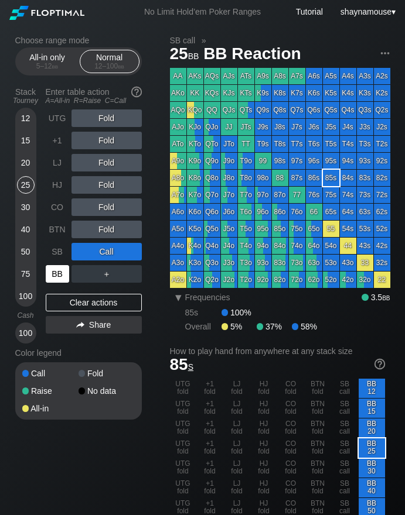
click at [60, 276] on div "BB" at bounding box center [57, 274] width 23 height 18
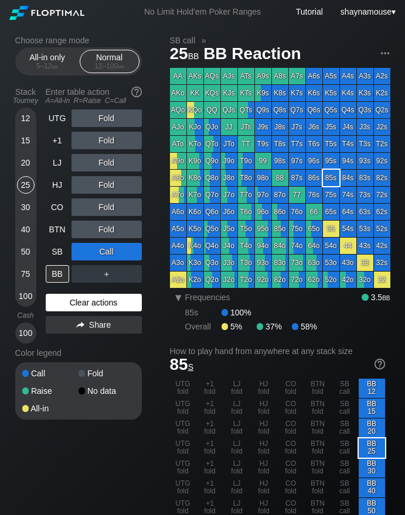
click at [90, 307] on div "Clear actions" at bounding box center [94, 303] width 96 height 18
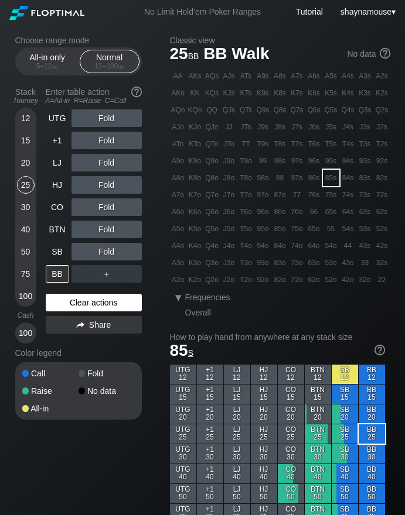
drag, startPoint x: 89, startPoint y: 306, endPoint x: 86, endPoint y: 299, distance: 8.2
click at [90, 306] on div "Clear actions" at bounding box center [94, 303] width 96 height 18
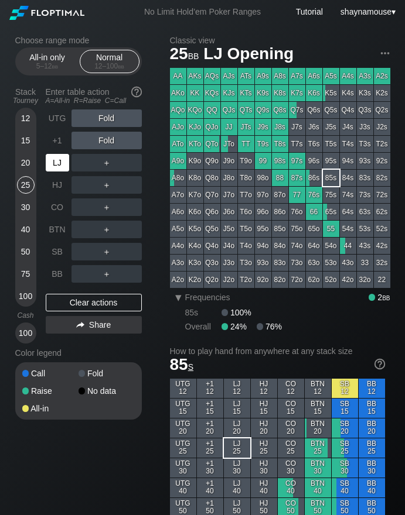
click at [53, 166] on div "LJ" at bounding box center [57, 163] width 23 height 18
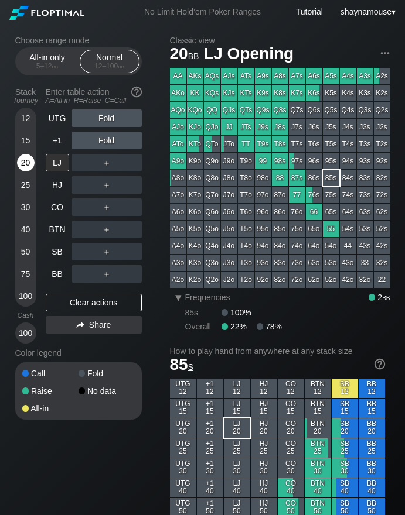
click at [31, 162] on div "20" at bounding box center [26, 163] width 18 height 18
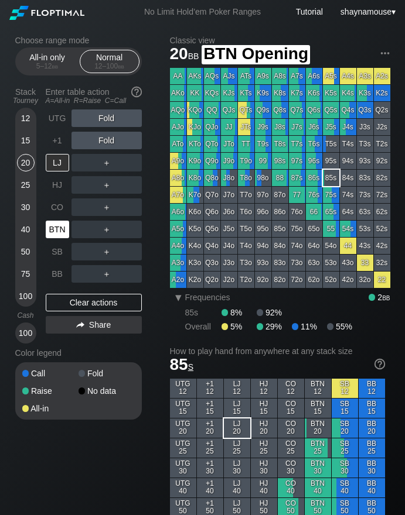
drag, startPoint x: 56, startPoint y: 233, endPoint x: 76, endPoint y: 233, distance: 19.9
click at [57, 234] on div "BTN" at bounding box center [57, 230] width 23 height 18
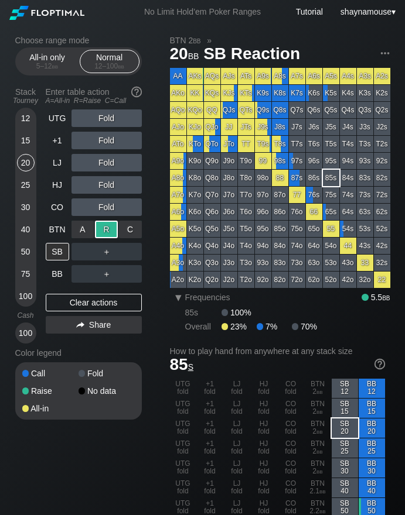
drag, startPoint x: 108, startPoint y: 232, endPoint x: 100, endPoint y: 239, distance: 10.4
click at [108, 232] on div "R ✕" at bounding box center [106, 230] width 23 height 18
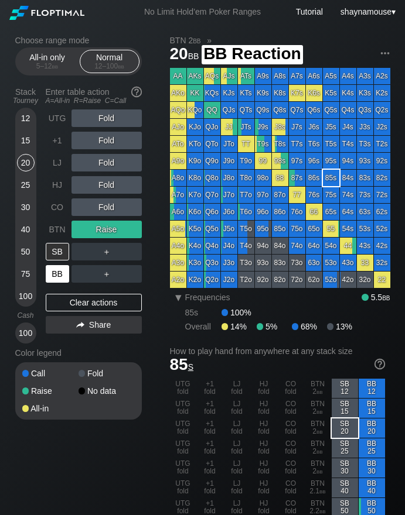
click at [59, 280] on div "BB" at bounding box center [57, 274] width 23 height 18
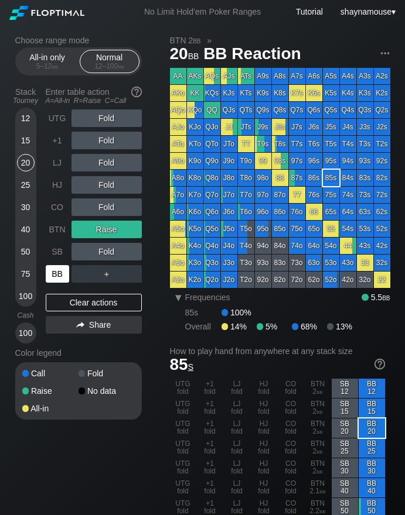
click at [59, 280] on div "BB" at bounding box center [57, 274] width 23 height 18
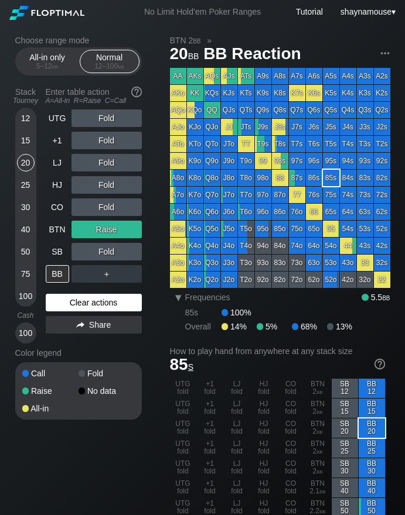
click at [80, 305] on div "Clear actions" at bounding box center [94, 303] width 96 height 18
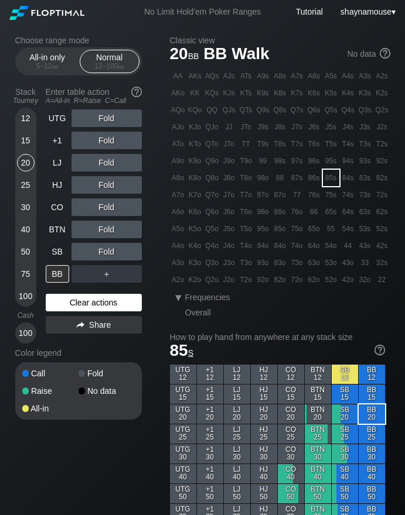
click at [80, 305] on div "Clear actions" at bounding box center [94, 303] width 96 height 18
click at [28, 139] on div "15" at bounding box center [26, 141] width 18 height 18
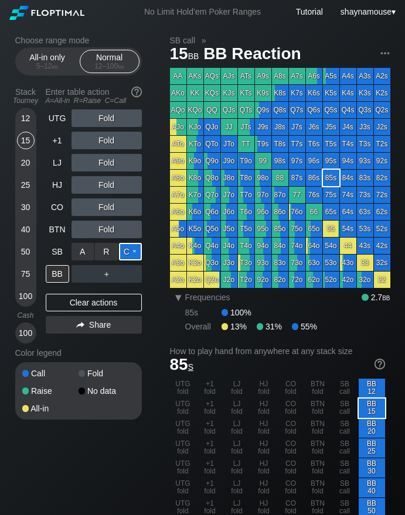
click at [125, 253] on div "C ✕" at bounding box center [130, 252] width 23 height 18
click at [62, 275] on div "BB" at bounding box center [57, 274] width 23 height 18
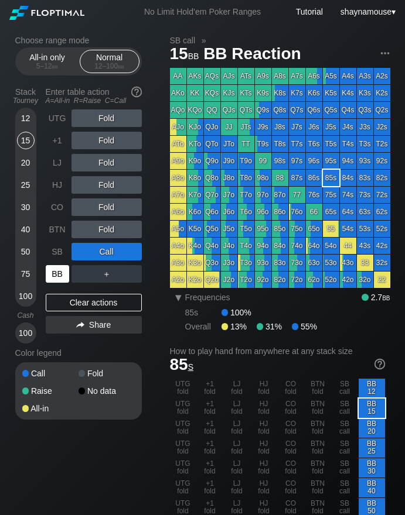
click at [62, 275] on div "BB" at bounding box center [57, 274] width 23 height 18
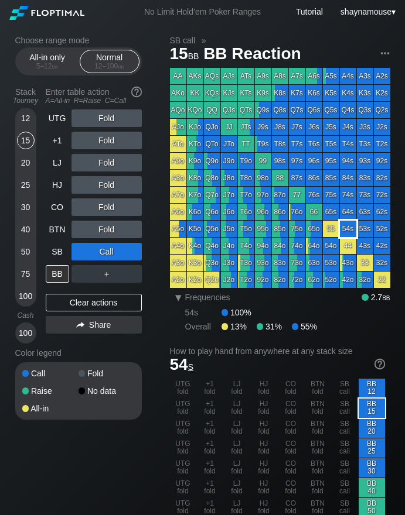
drag, startPoint x: 344, startPoint y: 232, endPoint x: 265, endPoint y: 201, distance: 84.9
click at [343, 231] on div "54s" at bounding box center [348, 229] width 16 height 16
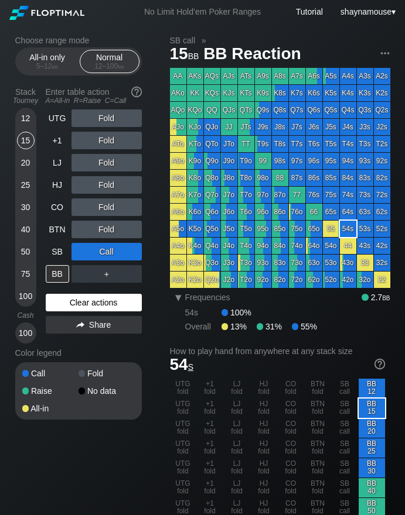
click at [99, 304] on div "Clear actions" at bounding box center [94, 303] width 96 height 18
click at [98, 305] on div "Clear actions" at bounding box center [94, 303] width 96 height 18
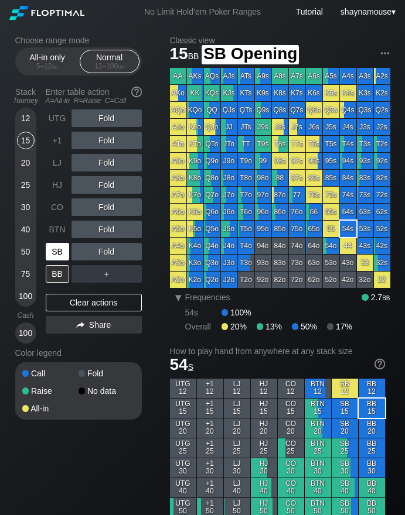
click at [61, 253] on div "SB" at bounding box center [57, 252] width 23 height 18
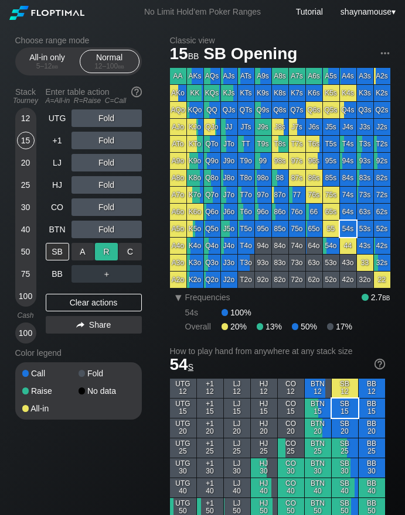
click at [108, 252] on div "R ✕" at bounding box center [106, 252] width 23 height 18
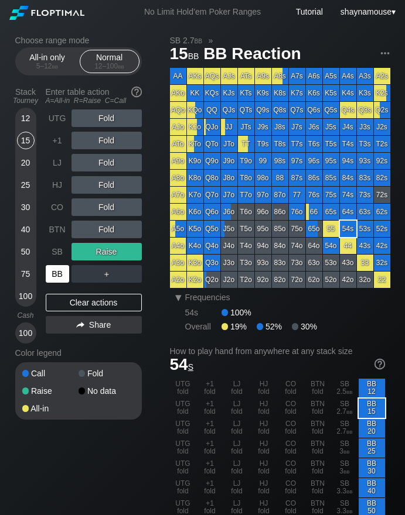
click at [56, 272] on div "BB" at bounding box center [57, 274] width 23 height 18
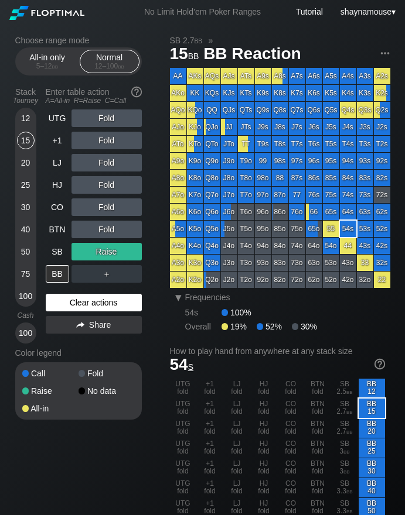
click at [85, 302] on div "Clear actions" at bounding box center [94, 303] width 96 height 18
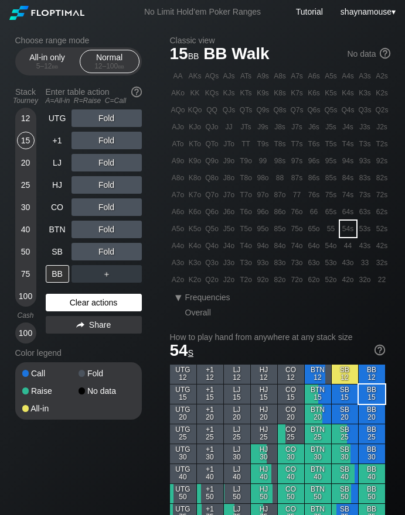
click at [85, 304] on div "Clear actions" at bounding box center [94, 303] width 96 height 18
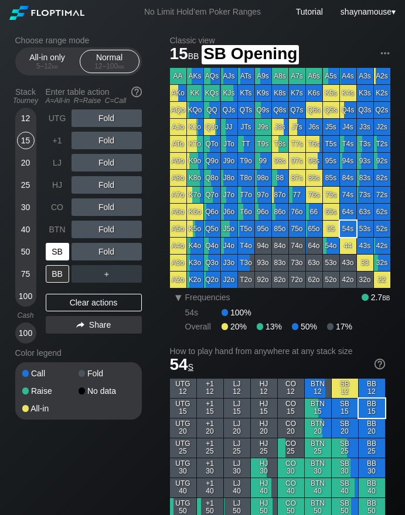
click at [52, 252] on div "SB" at bounding box center [57, 252] width 23 height 18
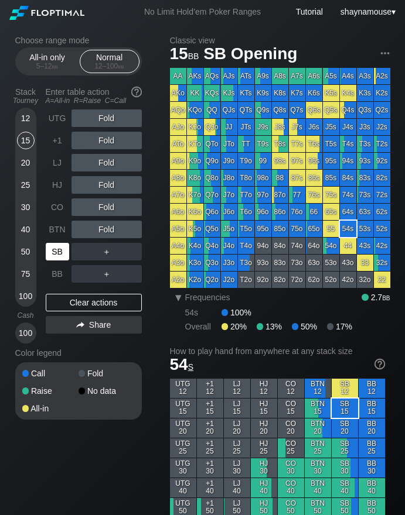
click at [52, 252] on div "SB" at bounding box center [57, 252] width 23 height 18
click at [52, 253] on div "SB" at bounding box center [57, 252] width 23 height 18
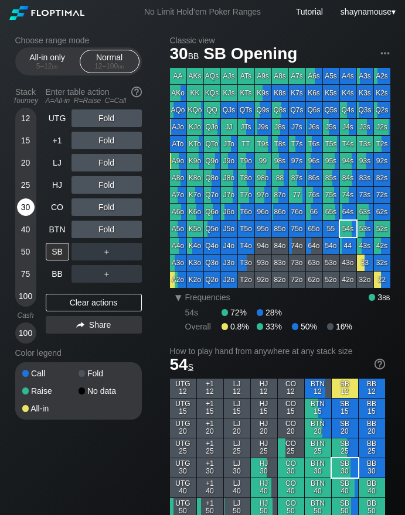
click at [24, 207] on div "30" at bounding box center [26, 208] width 18 height 18
click at [126, 256] on div "C ✕" at bounding box center [130, 252] width 23 height 18
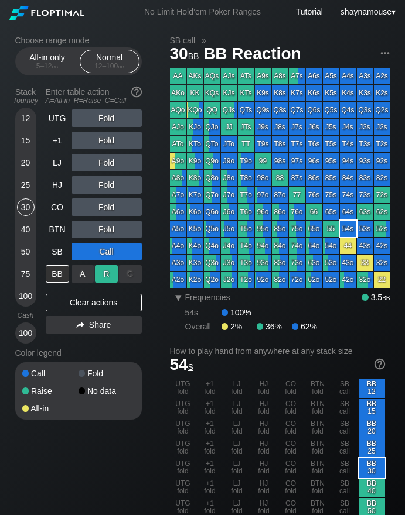
click at [106, 272] on div "R ✕" at bounding box center [106, 274] width 23 height 18
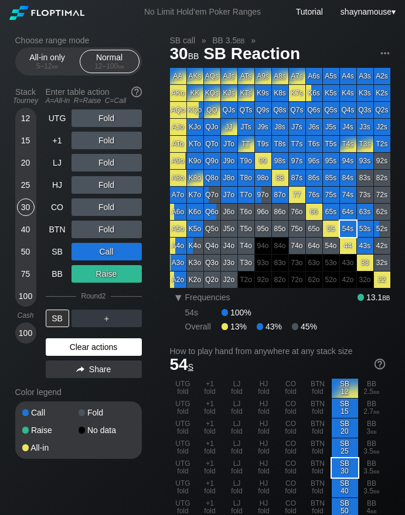
click at [79, 349] on div "Clear actions" at bounding box center [94, 347] width 96 height 18
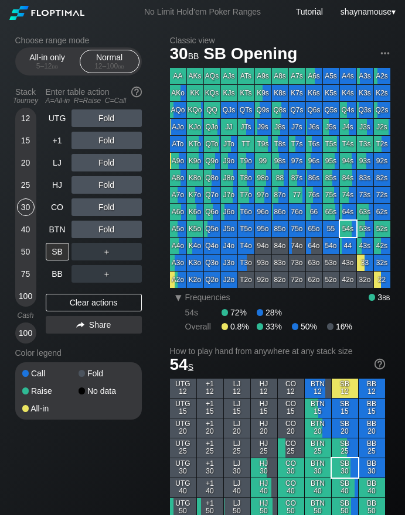
click at [78, 348] on div "Color legend" at bounding box center [78, 353] width 126 height 19
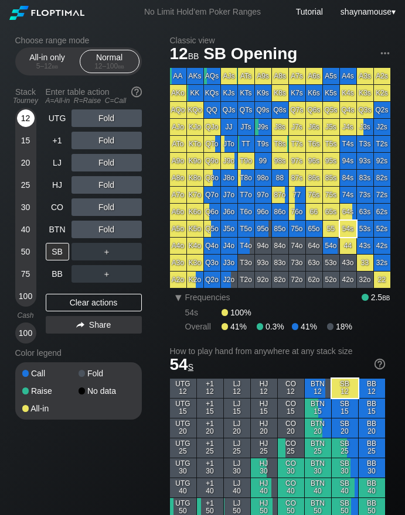
click at [22, 113] on div "12" at bounding box center [26, 119] width 18 height 18
click at [111, 182] on div "R ✕" at bounding box center [106, 185] width 23 height 18
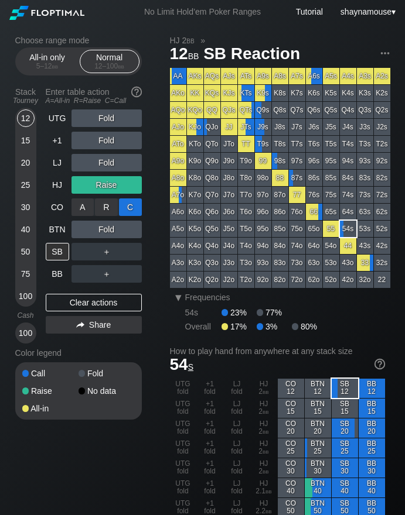
click at [129, 205] on div "C ✕" at bounding box center [130, 208] width 23 height 18
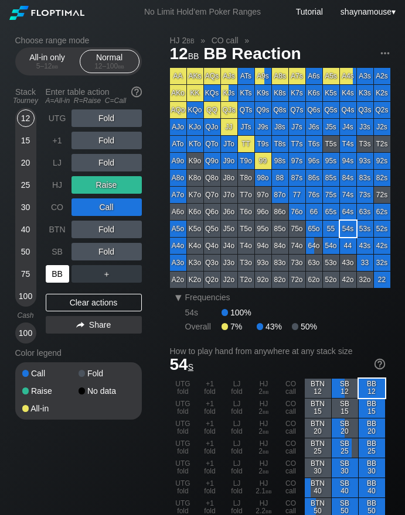
click at [60, 265] on div "BB" at bounding box center [57, 274] width 23 height 18
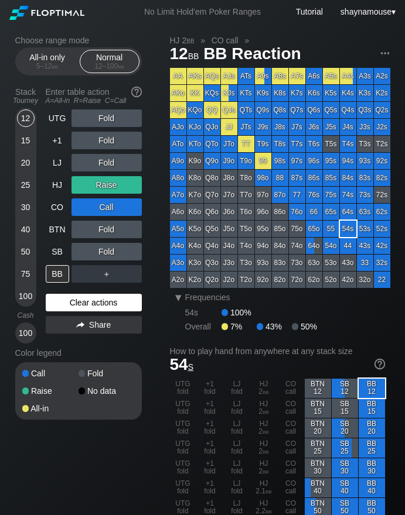
click at [122, 300] on div "Clear actions" at bounding box center [94, 303] width 96 height 18
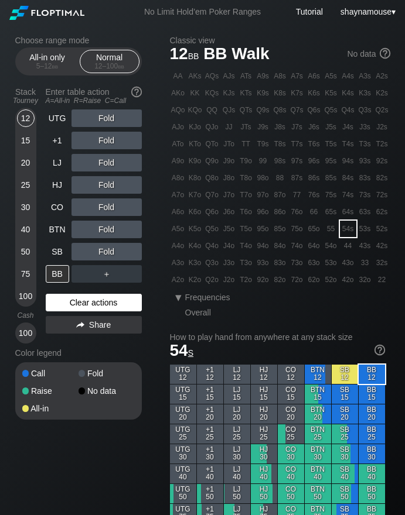
drag, startPoint x: 122, startPoint y: 300, endPoint x: 126, endPoint y: 296, distance: 6.2
click at [122, 300] on div "Clear actions" at bounding box center [94, 303] width 96 height 18
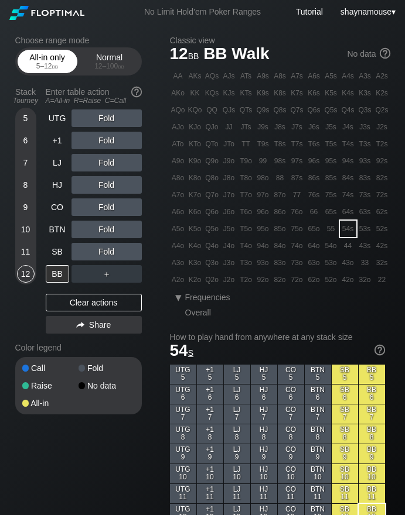
click at [53, 60] on div "All-in only 5 – 12 bb" at bounding box center [47, 61] width 54 height 22
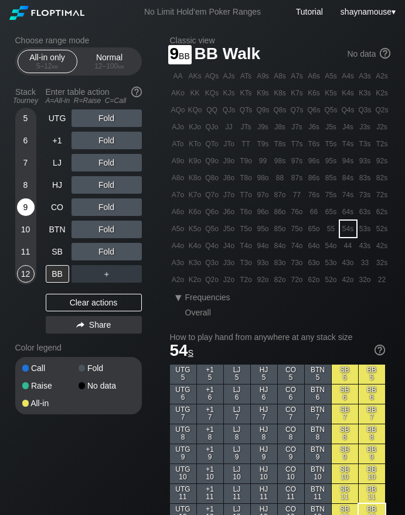
click at [29, 209] on div "9" at bounding box center [26, 208] width 18 height 18
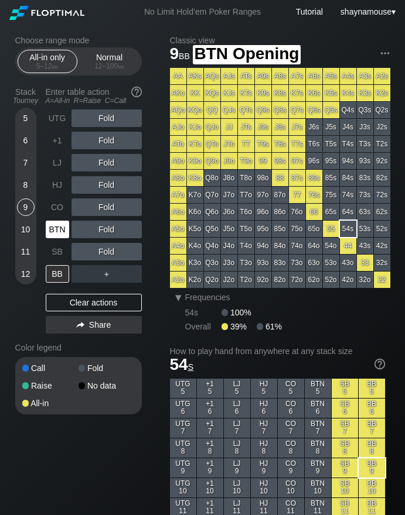
click at [67, 234] on div "BTN" at bounding box center [57, 230] width 23 height 18
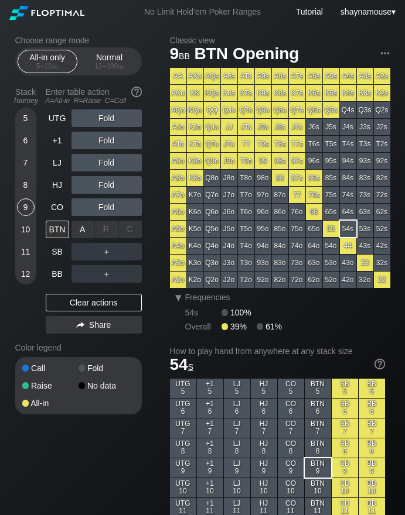
drag, startPoint x: 72, startPoint y: 234, endPoint x: 81, endPoint y: 240, distance: 10.6
click at [85, 237] on div "A ✕" at bounding box center [82, 230] width 23 height 18
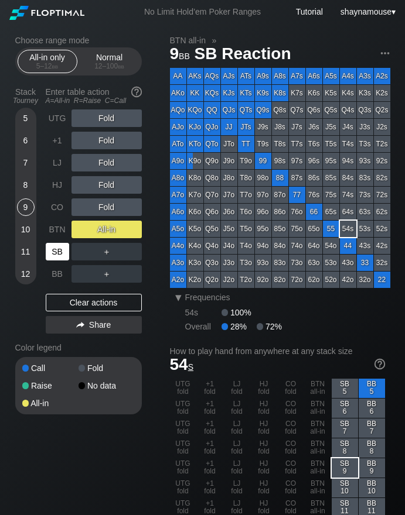
click at [60, 256] on div "SB" at bounding box center [57, 252] width 23 height 18
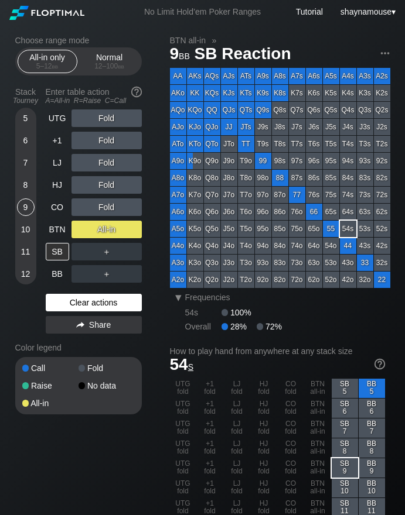
click at [80, 299] on div "Clear actions" at bounding box center [94, 303] width 96 height 18
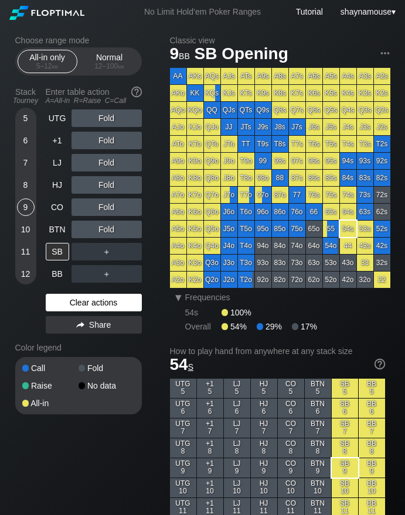
click at [81, 299] on div "Clear actions" at bounding box center [94, 303] width 96 height 18
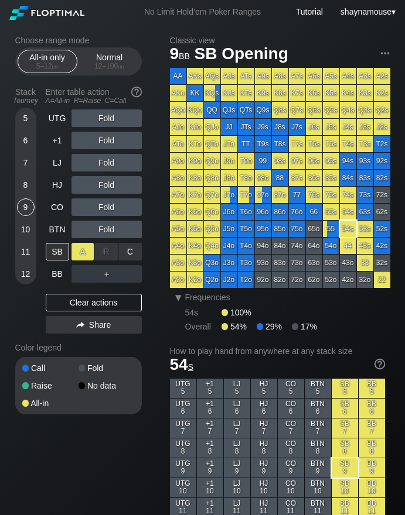
click at [81, 256] on div "A ✕" at bounding box center [82, 252] width 23 height 18
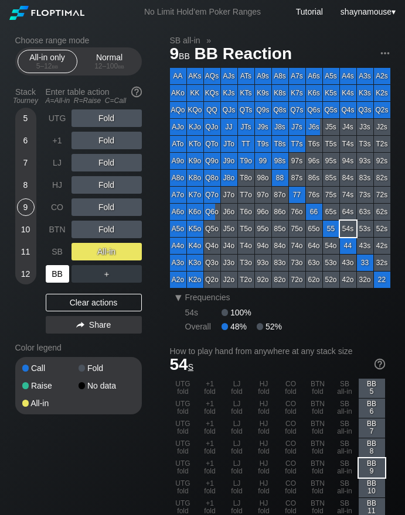
click at [60, 275] on div "BB" at bounding box center [57, 274] width 23 height 18
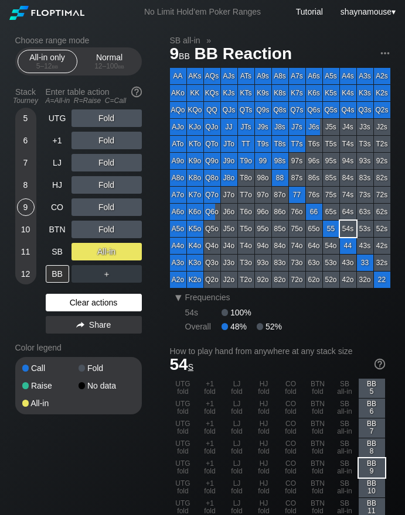
click at [122, 310] on div "Clear actions" at bounding box center [94, 303] width 96 height 18
click at [122, 309] on div "Clear actions" at bounding box center [94, 303] width 96 height 18
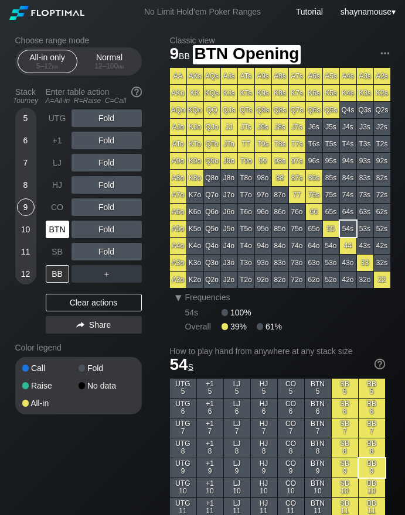
click at [67, 232] on div "BTN" at bounding box center [57, 230] width 23 height 18
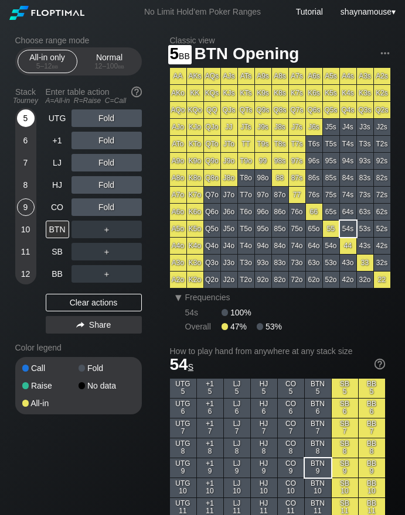
click at [25, 124] on div "5" at bounding box center [26, 119] width 18 height 18
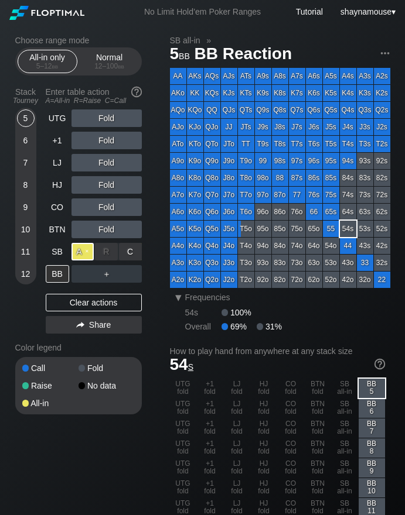
click at [80, 254] on div "A ✕" at bounding box center [82, 252] width 23 height 18
click at [60, 273] on div "BB" at bounding box center [57, 274] width 23 height 18
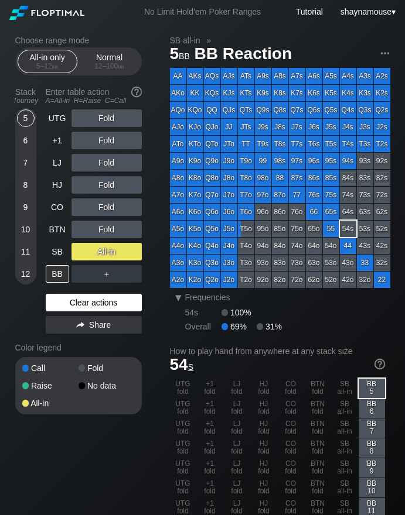
click at [104, 302] on div "Clear actions" at bounding box center [94, 303] width 96 height 18
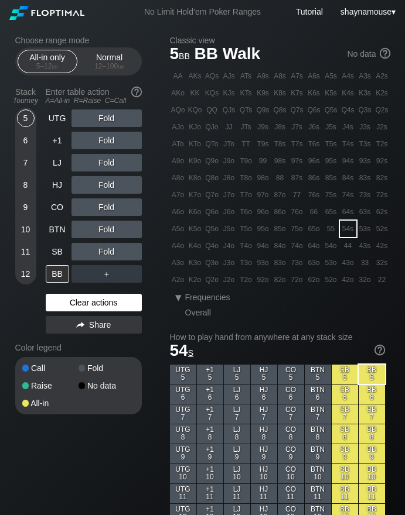
click at [103, 299] on div "Clear actions" at bounding box center [94, 303] width 96 height 18
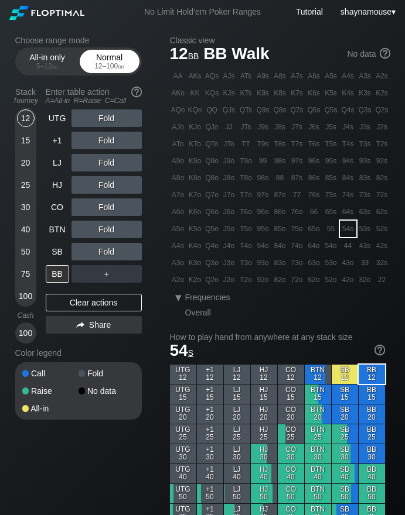
click at [118, 64] on span "bb" at bounding box center [121, 66] width 6 height 8
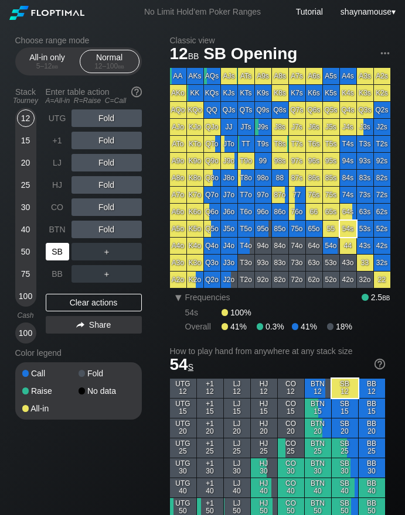
click at [57, 250] on div "SB" at bounding box center [57, 252] width 23 height 18
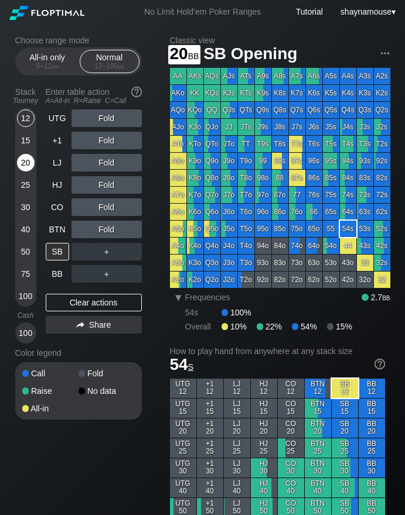
click at [25, 162] on div "20" at bounding box center [26, 163] width 18 height 18
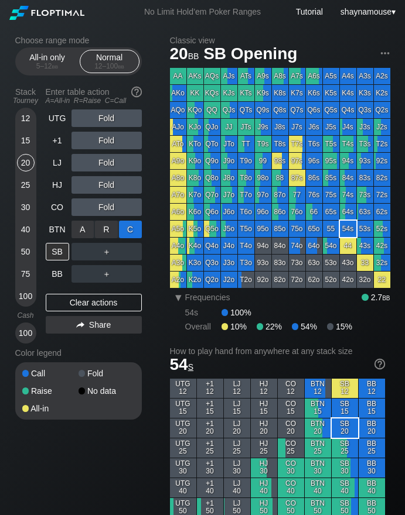
click at [123, 227] on div "C ✕" at bounding box center [130, 230] width 23 height 18
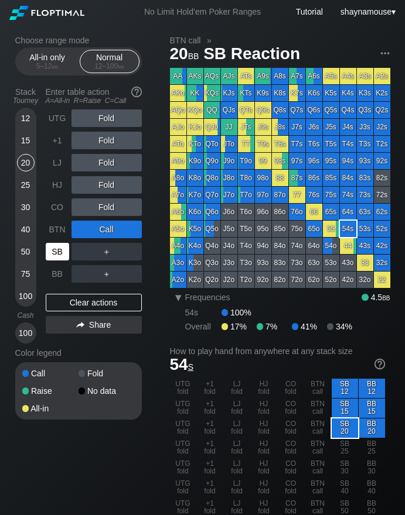
click at [58, 253] on div "SB" at bounding box center [57, 252] width 23 height 18
click at [57, 253] on div "SB" at bounding box center [57, 252] width 23 height 18
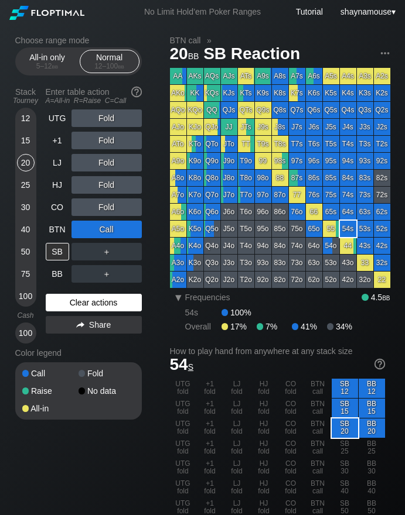
click at [114, 297] on div "Clear actions" at bounding box center [94, 303] width 96 height 18
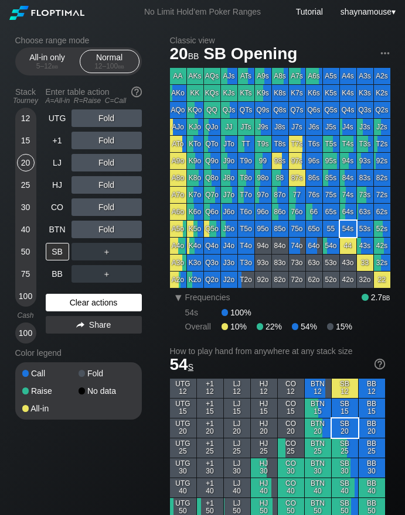
click at [110, 296] on div "Clear actions" at bounding box center [94, 303] width 96 height 18
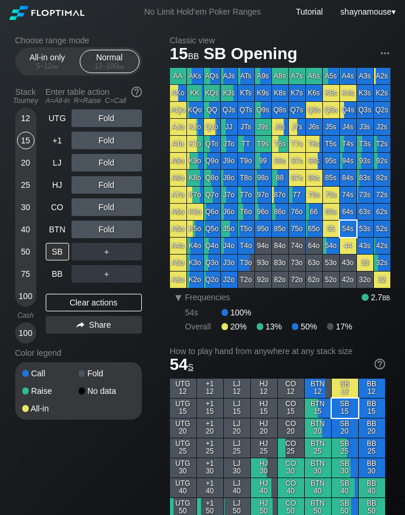
drag, startPoint x: 30, startPoint y: 145, endPoint x: 45, endPoint y: 177, distance: 35.9
click at [28, 143] on div "15" at bounding box center [26, 141] width 18 height 18
click at [108, 230] on div "R ✕" at bounding box center [106, 230] width 23 height 18
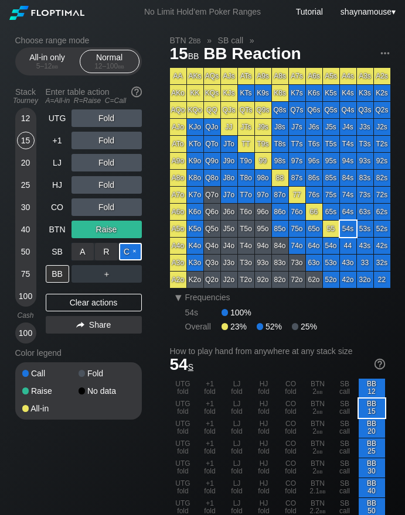
click at [129, 251] on div "C ✕" at bounding box center [130, 252] width 23 height 18
click at [61, 275] on div "BB" at bounding box center [57, 274] width 23 height 18
click at [60, 275] on div "BB" at bounding box center [57, 274] width 23 height 18
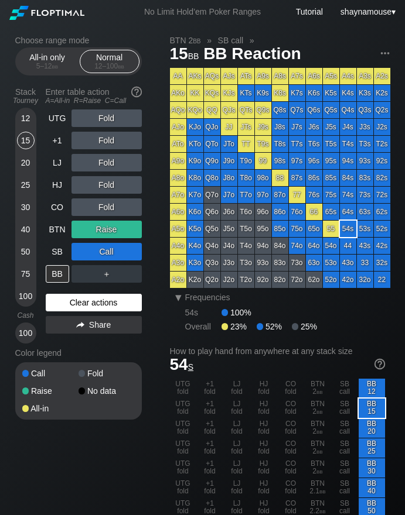
click at [83, 292] on div "UTG Fold +1 Fold LJ Fold HJ Fold CO Fold BTN Raise SB Call BB ＋ Clear actions S…" at bounding box center [94, 227] width 96 height 234
click at [81, 296] on div "Clear actions" at bounding box center [94, 303] width 96 height 18
click at [80, 303] on div "Clear actions" at bounding box center [94, 303] width 96 height 18
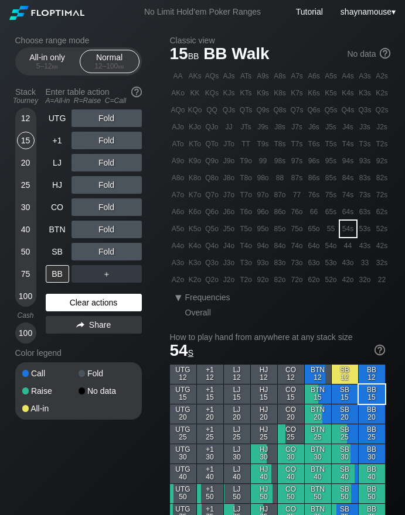
click at [79, 302] on div "Clear actions" at bounding box center [94, 303] width 96 height 18
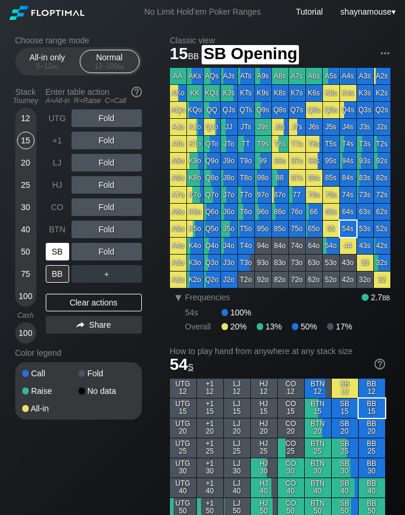
click at [57, 253] on div "SB" at bounding box center [57, 252] width 23 height 18
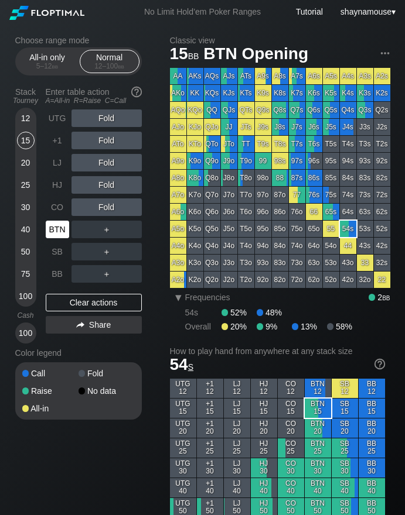
drag, startPoint x: 54, startPoint y: 235, endPoint x: 66, endPoint y: 230, distance: 12.6
click at [56, 234] on div "BTN" at bounding box center [57, 230] width 23 height 18
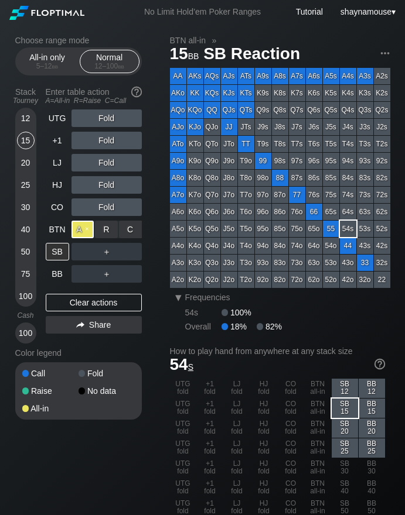
click at [81, 228] on div "A ✕" at bounding box center [82, 230] width 23 height 18
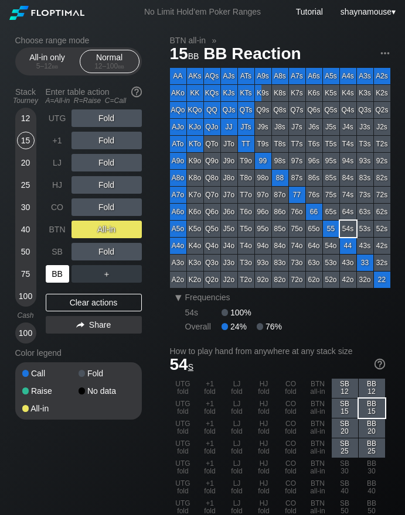
click at [56, 271] on div "BB" at bounding box center [57, 274] width 23 height 18
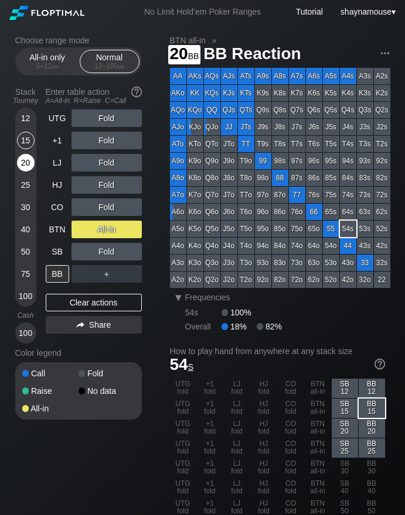
click at [28, 167] on div "20" at bounding box center [26, 163] width 18 height 18
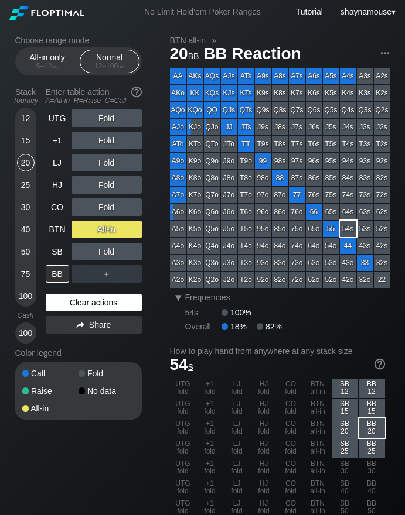
click at [91, 301] on div "Clear actions" at bounding box center [94, 303] width 96 height 18
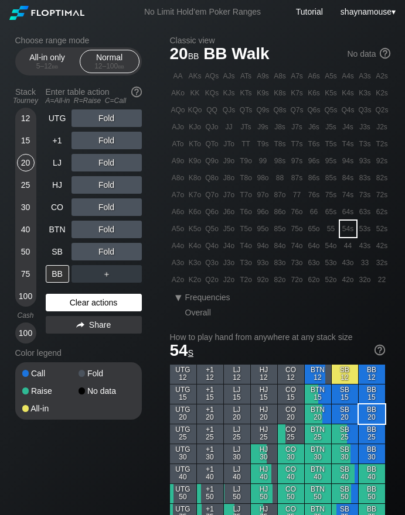
click at [91, 301] on div "Clear actions" at bounding box center [94, 303] width 96 height 18
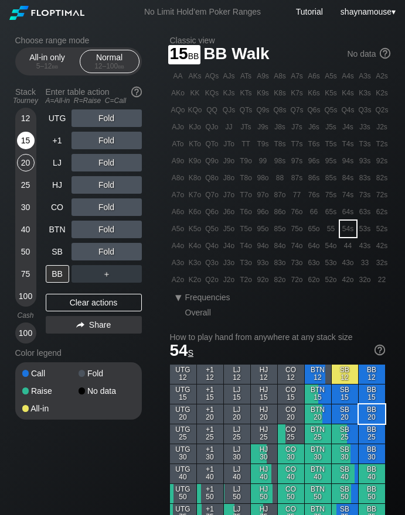
click at [20, 143] on div "15" at bounding box center [26, 141] width 18 height 18
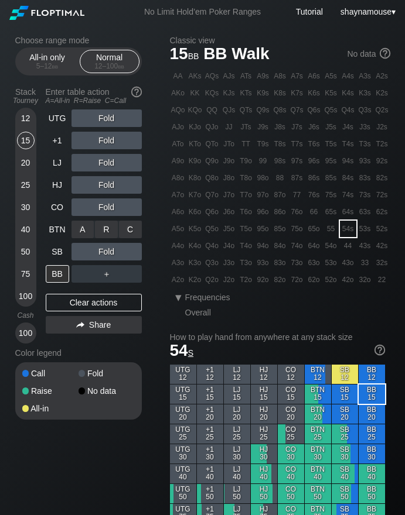
click at [105, 228] on div "R ✕" at bounding box center [106, 230] width 23 height 18
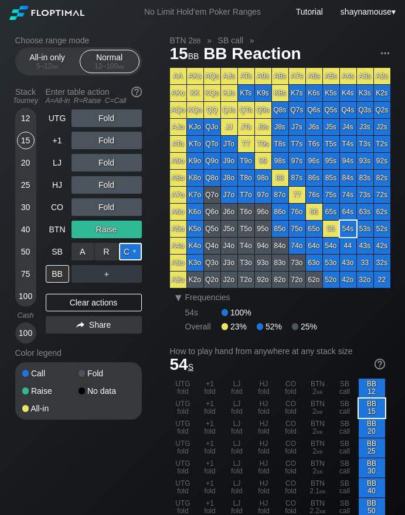
click at [127, 252] on div "C ✕" at bounding box center [130, 252] width 23 height 18
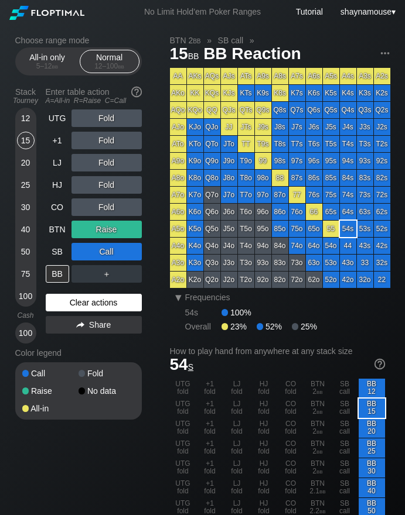
click at [86, 305] on div "Clear actions" at bounding box center [94, 303] width 96 height 18
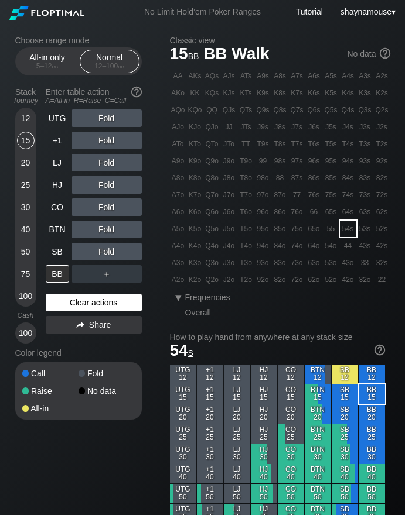
click at [85, 303] on div "Clear actions" at bounding box center [94, 303] width 96 height 18
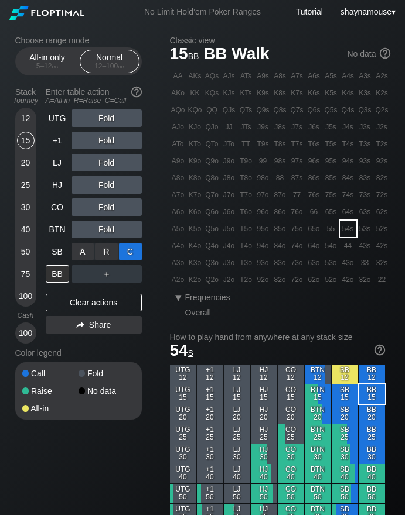
click at [131, 254] on div "C ✕" at bounding box center [130, 252] width 23 height 18
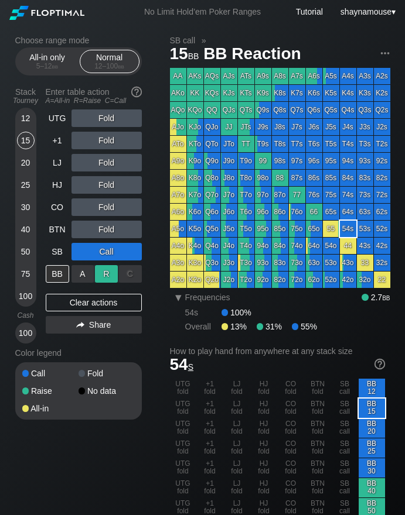
click at [95, 271] on div "R ✕" at bounding box center [106, 274] width 23 height 18
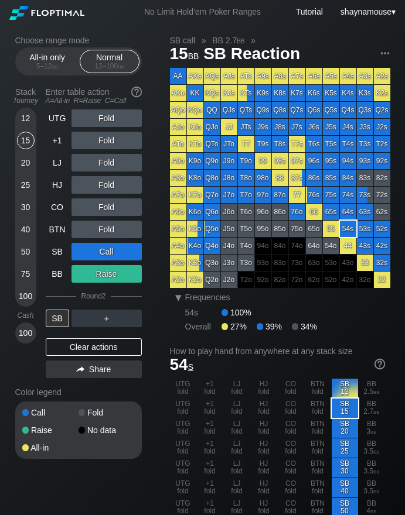
click at [102, 343] on div "Clear actions" at bounding box center [94, 347] width 96 height 18
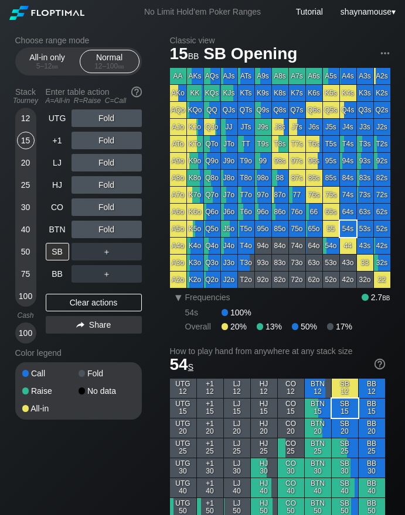
click at [102, 344] on div "Color legend" at bounding box center [78, 353] width 126 height 19
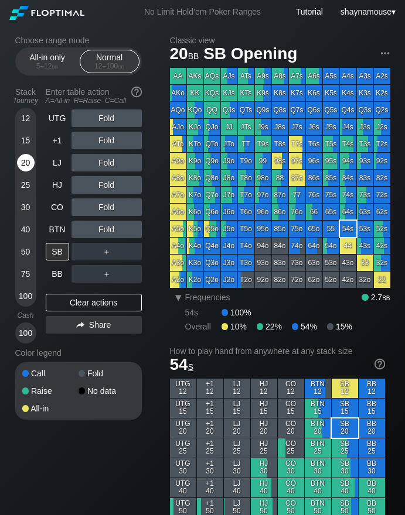
click at [24, 163] on div "20" at bounding box center [26, 163] width 18 height 18
click at [53, 251] on div "SB" at bounding box center [57, 252] width 23 height 18
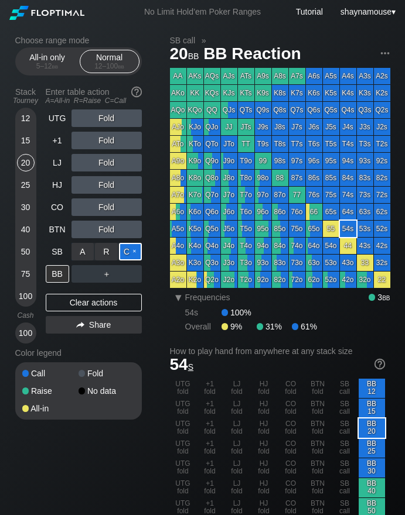
click at [127, 247] on div "C ✕" at bounding box center [130, 252] width 23 height 18
click at [53, 276] on div "BB" at bounding box center [57, 274] width 23 height 18
click at [52, 276] on div "BB" at bounding box center [57, 274] width 23 height 18
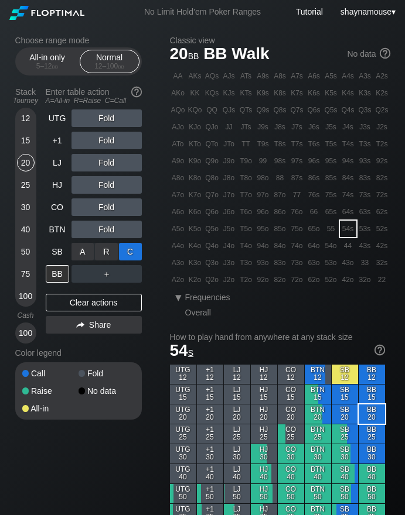
click at [125, 254] on div "C ✕" at bounding box center [130, 252] width 23 height 18
click at [124, 255] on div "C ✕" at bounding box center [130, 252] width 23 height 18
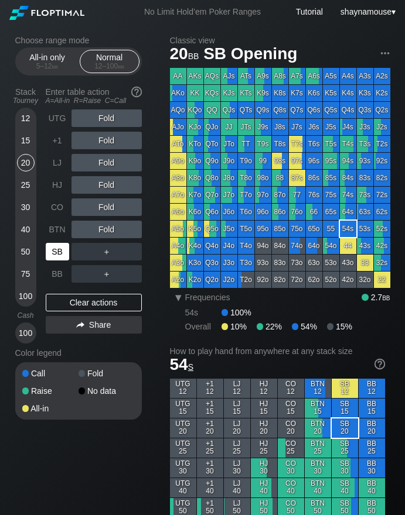
click at [49, 251] on div "SB" at bounding box center [57, 252] width 23 height 18
click at [48, 251] on div "SB" at bounding box center [57, 252] width 23 height 18
click at [129, 255] on div "C ✕" at bounding box center [130, 252] width 23 height 18
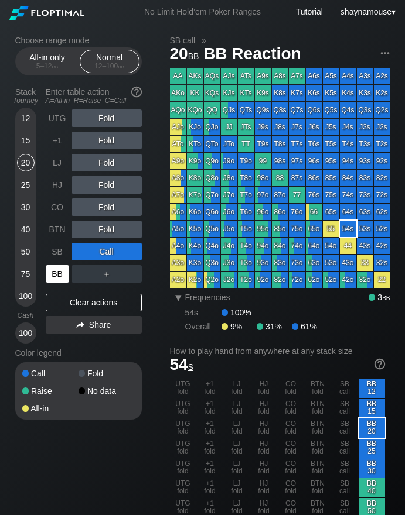
click at [56, 272] on div "BB" at bounding box center [57, 274] width 23 height 18
click at [54, 272] on div "BB" at bounding box center [57, 274] width 23 height 18
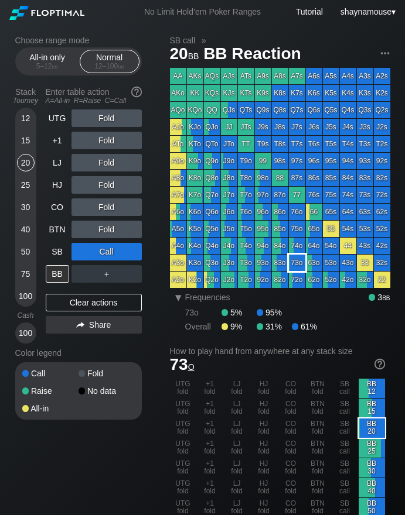
click at [300, 258] on div "73o" at bounding box center [297, 263] width 16 height 16
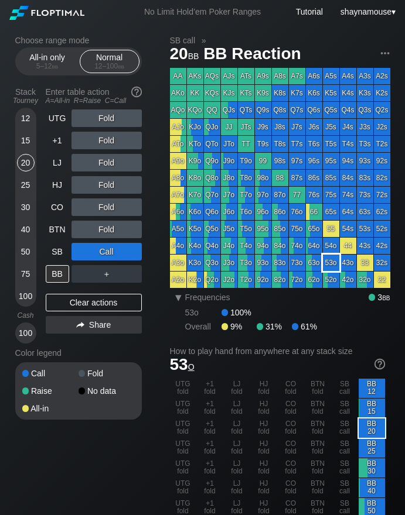
click at [325, 266] on div "53o" at bounding box center [331, 263] width 16 height 16
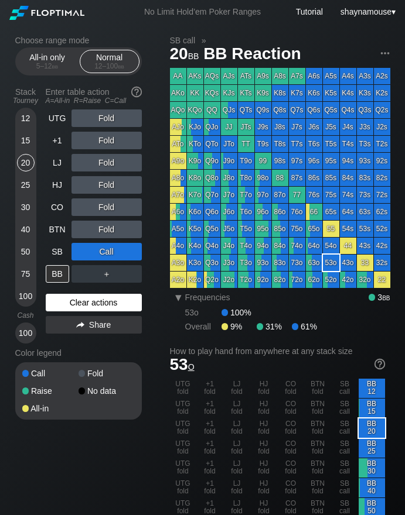
click at [74, 304] on div "Clear actions" at bounding box center [94, 303] width 96 height 18
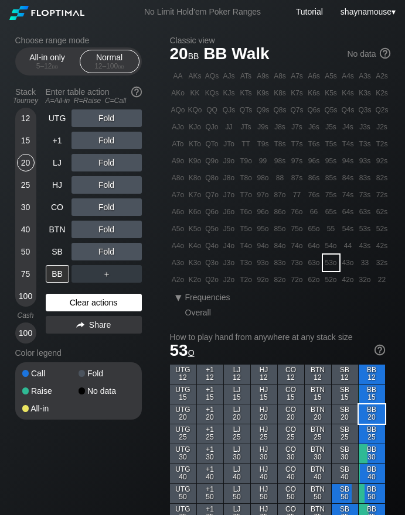
click at [74, 305] on div "Clear actions" at bounding box center [94, 303] width 96 height 18
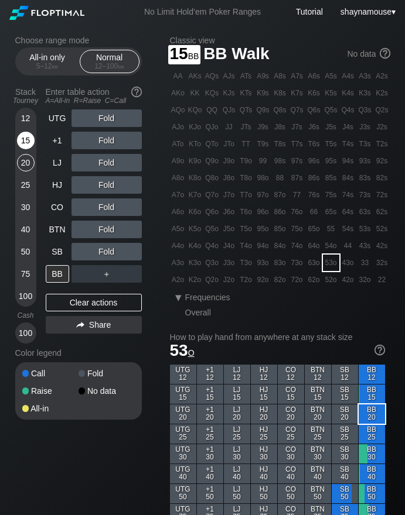
click at [32, 148] on div "15" at bounding box center [26, 143] width 18 height 22
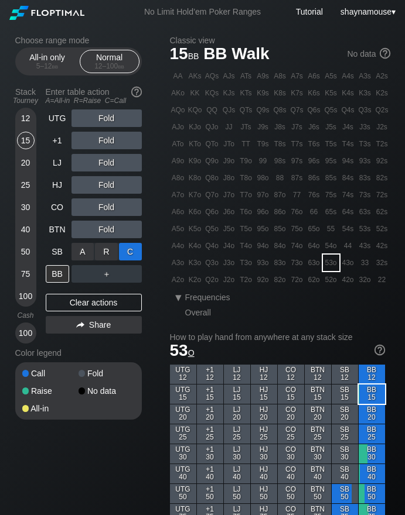
click at [130, 248] on div "C ✕" at bounding box center [130, 252] width 23 height 18
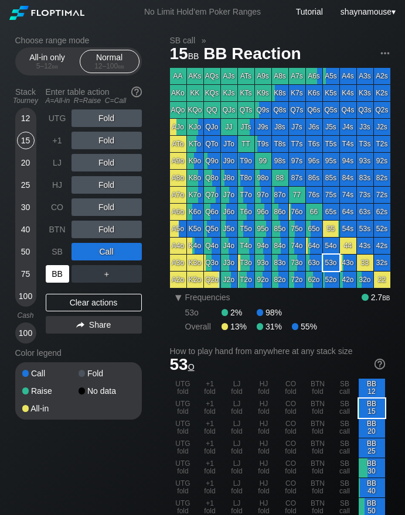
click at [56, 269] on div "BB" at bounding box center [57, 274] width 23 height 18
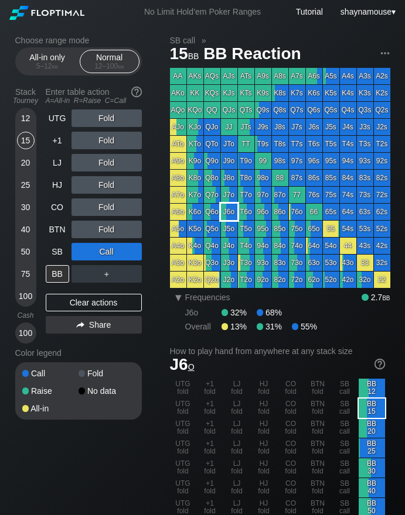
click at [229, 214] on div "J6o" at bounding box center [229, 212] width 16 height 16
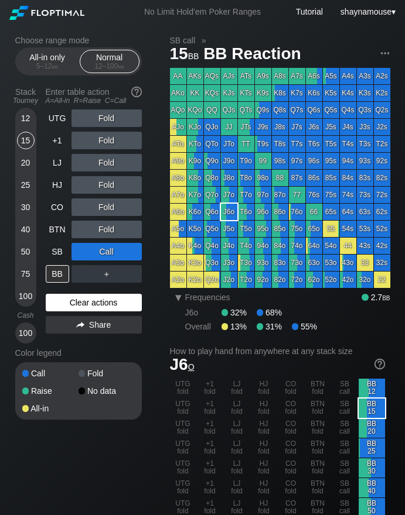
click at [87, 305] on div "Clear actions" at bounding box center [94, 303] width 96 height 18
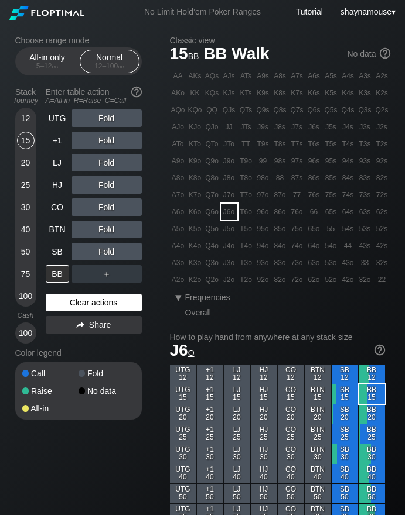
click at [87, 305] on div "Clear actions" at bounding box center [94, 303] width 96 height 18
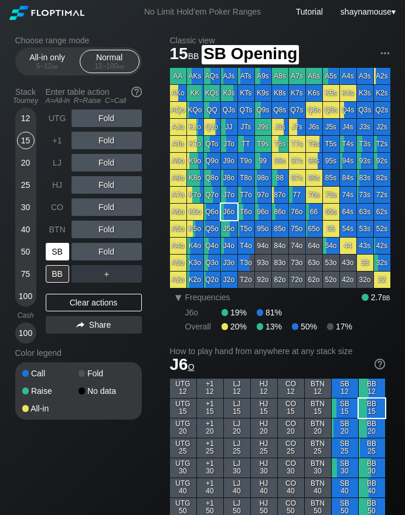
click at [52, 254] on div "SB" at bounding box center [57, 252] width 23 height 18
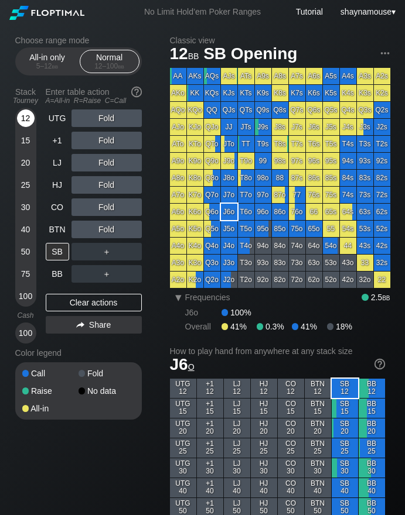
click at [25, 122] on div "12" at bounding box center [26, 119] width 18 height 18
click at [53, 255] on div "SB" at bounding box center [57, 252] width 23 height 18
